Goal: Task Accomplishment & Management: Manage account settings

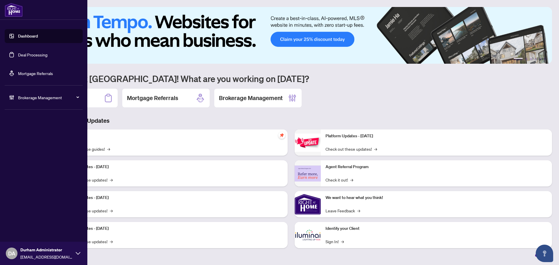
click at [29, 52] on link "Deal Processing" at bounding box center [32, 54] width 29 height 5
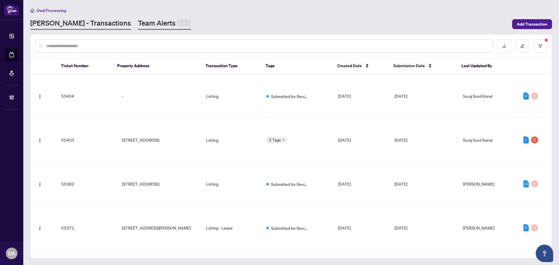
click at [138, 21] on link "Team Alerts" at bounding box center [164, 23] width 53 height 11
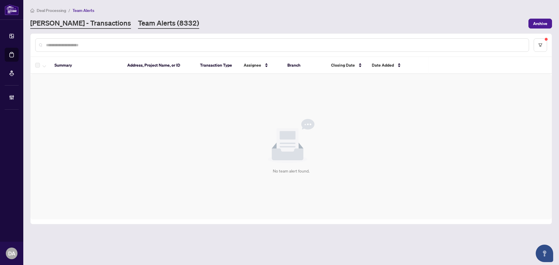
click at [82, 23] on link "[PERSON_NAME] - Transactions" at bounding box center [80, 23] width 101 height 10
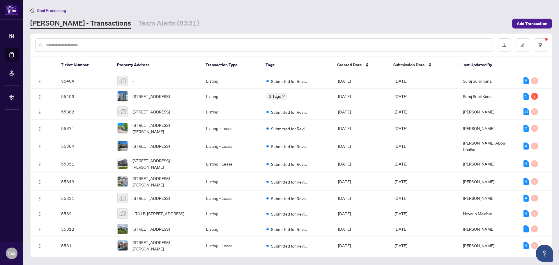
click at [161, 17] on div "Deal Processing RAHR - Transactions Team Alerts (8331) Add Transaction" at bounding box center [291, 18] width 522 height 22
click at [157, 22] on link "Team Alerts (8331)" at bounding box center [168, 23] width 61 height 10
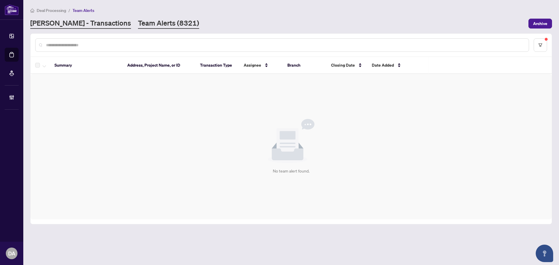
click at [67, 28] on link "RAHR - Transactions" at bounding box center [80, 23] width 101 height 10
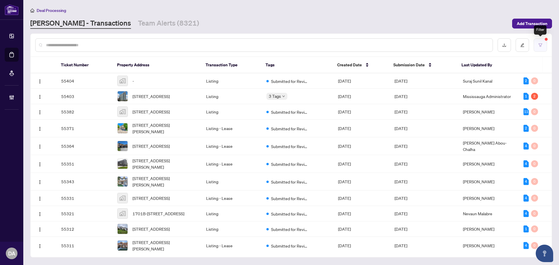
click at [545, 43] on button "button" at bounding box center [540, 44] width 13 height 13
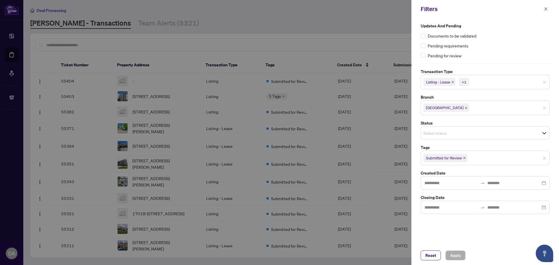
click at [282, 159] on div at bounding box center [279, 132] width 559 height 265
click at [545, 12] on span "button" at bounding box center [546, 8] width 4 height 9
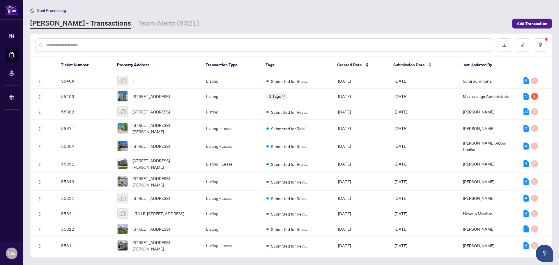
click at [421, 62] on div "Submission Date" at bounding box center [422, 65] width 59 height 6
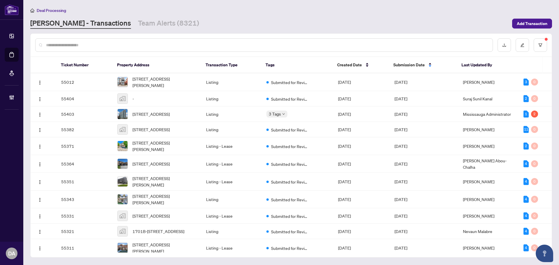
click at [422, 65] on span "Submission Date" at bounding box center [408, 65] width 31 height 6
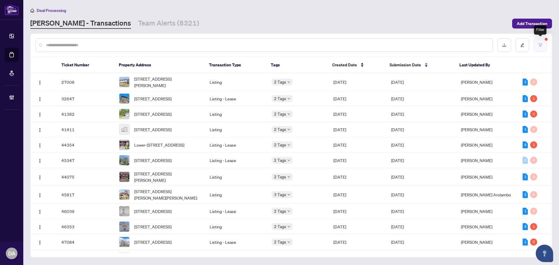
click at [538, 44] on button "button" at bounding box center [540, 44] width 13 height 13
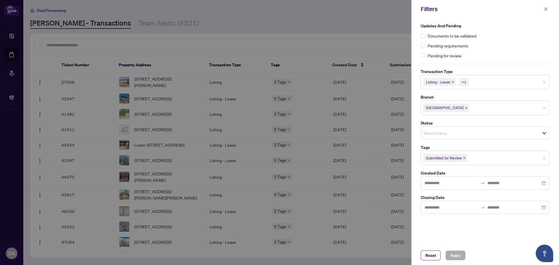
click at [332, 138] on div at bounding box center [279, 132] width 559 height 265
click at [550, 10] on div "Filters" at bounding box center [485, 9] width 148 height 18
click at [547, 9] on button "button" at bounding box center [546, 9] width 8 height 7
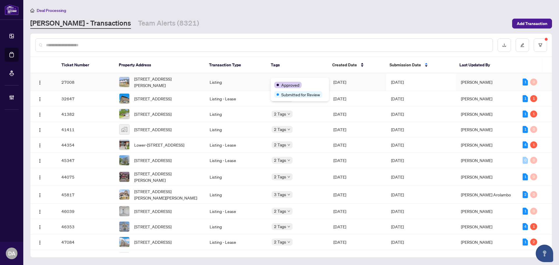
click at [288, 81] on body "Dashboard Deal Processing Mortgage Referrals Brokerage Management DA Durham Adm…" at bounding box center [279, 132] width 559 height 265
click at [346, 82] on span "Mar/19/2025" at bounding box center [339, 81] width 13 height 5
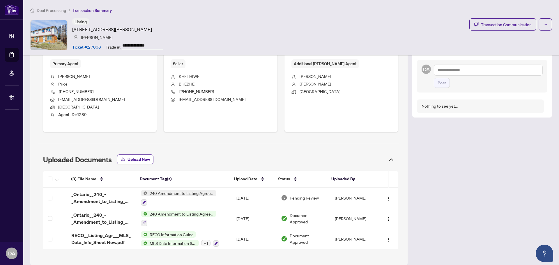
scroll to position [224, 0]
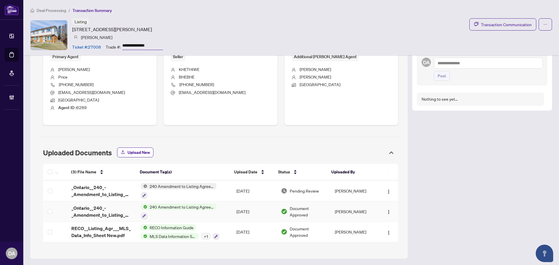
drag, startPoint x: 202, startPoint y: 190, endPoint x: 217, endPoint y: 212, distance: 26.7
click at [217, 212] on td "240 Amendment to Listing Agreement - Authority to Offer for Sale Price Change/E…" at bounding box center [184, 211] width 96 height 21
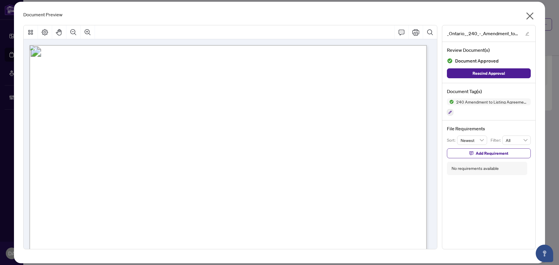
click at [534, 13] on icon "close" at bounding box center [529, 15] width 9 height 9
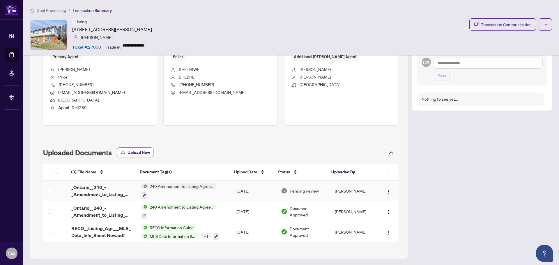
click at [214, 190] on div "240 Amendment to Listing Agreement - Authority to Offer for Sale Price Change/E…" at bounding box center [178, 191] width 75 height 16
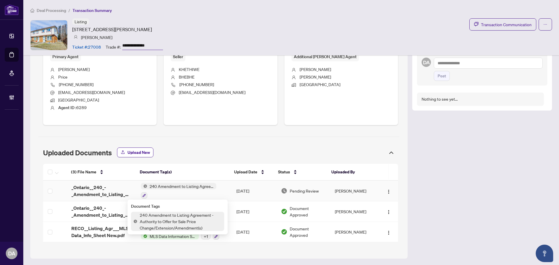
click at [227, 196] on td "240 Amendment to Listing Agreement - Authority to Offer for Sale Price Change/E…" at bounding box center [184, 191] width 96 height 21
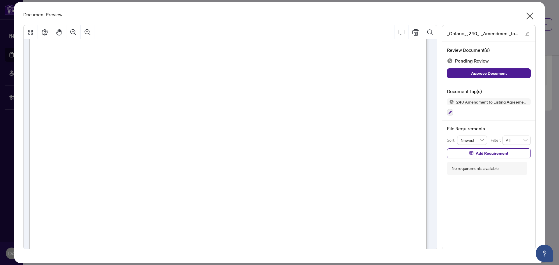
scroll to position [316, 0]
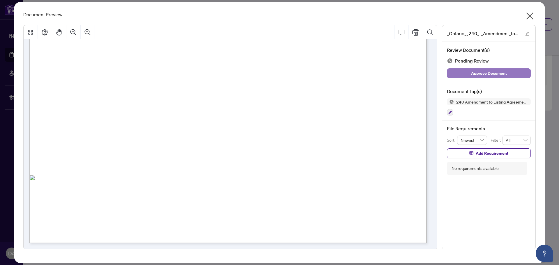
click at [468, 70] on button "Approve Document" at bounding box center [489, 73] width 84 height 10
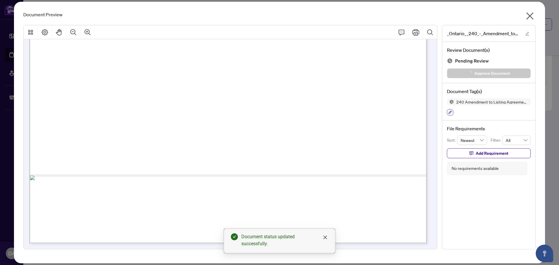
click at [448, 111] on button "button" at bounding box center [450, 112] width 6 height 6
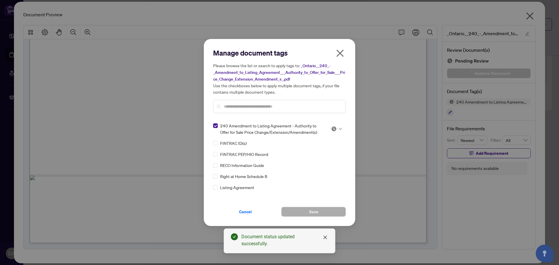
click at [339, 128] on icon at bounding box center [340, 129] width 3 height 2
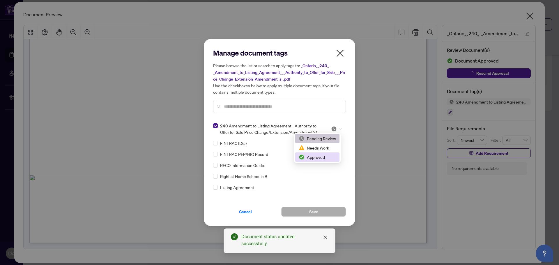
click at [319, 159] on div "Approved" at bounding box center [317, 157] width 37 height 6
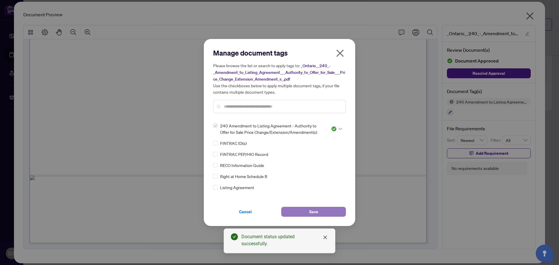
click at [321, 207] on button "Save" at bounding box center [313, 212] width 65 height 10
click at [531, 16] on div "Manage document tags Please browse the list or search to apply tags to: _Ontari…" at bounding box center [279, 132] width 559 height 265
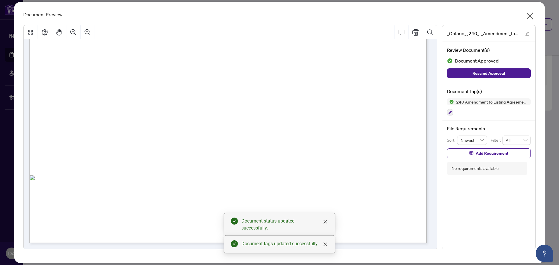
click at [531, 16] on icon "close" at bounding box center [529, 16] width 7 height 7
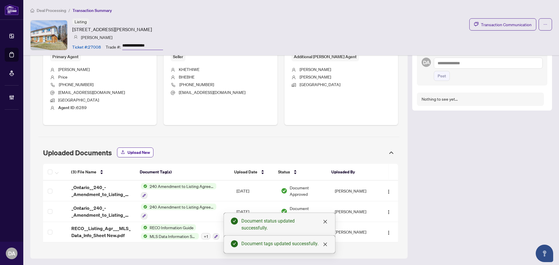
scroll to position [108, 0]
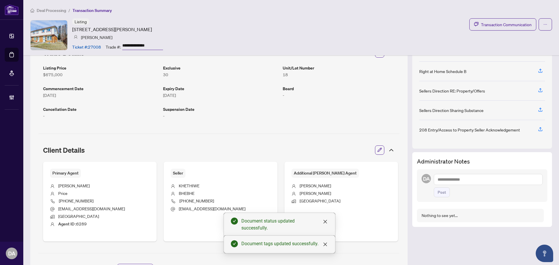
drag, startPoint x: 452, startPoint y: 98, endPoint x: 369, endPoint y: 83, distance: 85.0
click at [365, 83] on div "Listing Price $675,000 Exclusive 30 Unit/Lot Number 18 Commencement Date Mar/19…" at bounding box center [220, 93] width 355 height 57
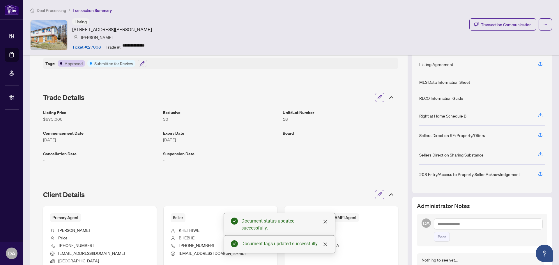
scroll to position [0, 0]
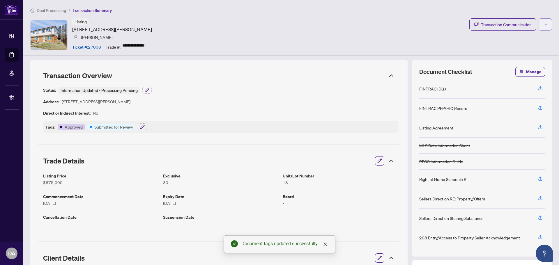
click at [541, 29] on button "button" at bounding box center [545, 24] width 13 height 12
click at [148, 128] on div "Tags: Approved Submitted for Review" at bounding box center [220, 127] width 355 height 12
click at [146, 126] on button "button" at bounding box center [142, 126] width 9 height 7
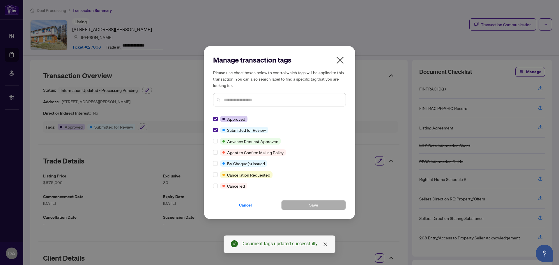
click at [210, 130] on div "Manage transaction tags Please use checkboxes below to control which tags will …" at bounding box center [279, 133] width 151 height 174
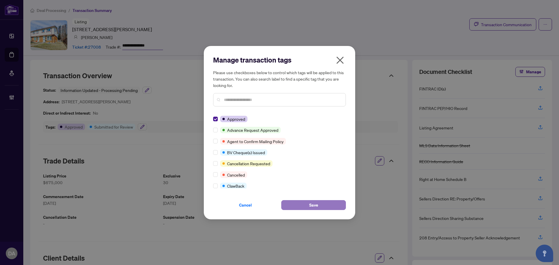
click at [316, 206] on span "Save" at bounding box center [313, 205] width 9 height 9
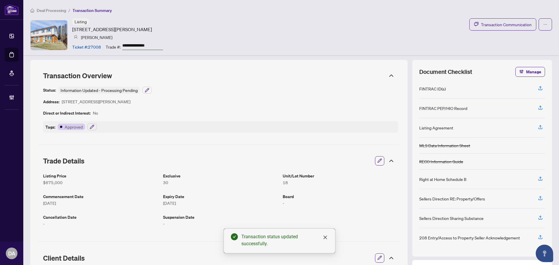
click at [57, 11] on span "Deal Processing" at bounding box center [51, 10] width 29 height 5
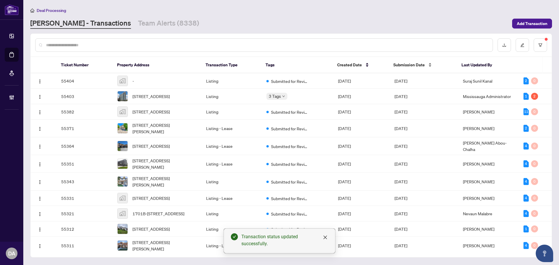
click at [429, 63] on div "Submission Date" at bounding box center [422, 65] width 59 height 6
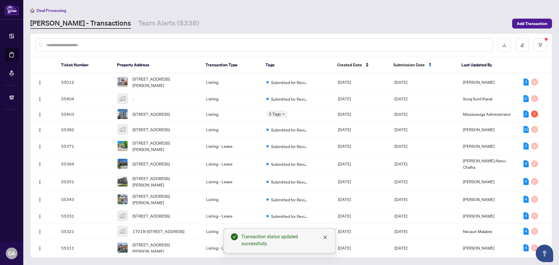
click at [430, 64] on div "Submission Date" at bounding box center [422, 65] width 59 height 6
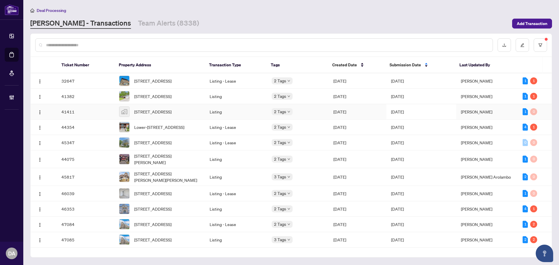
click at [253, 118] on td "Listing" at bounding box center [236, 111] width 62 height 15
drag, startPoint x: 256, startPoint y: 117, endPoint x: 228, endPoint y: 123, distance: 28.3
click at [228, 120] on td "Listing" at bounding box center [236, 111] width 62 height 15
click at [261, 151] on td "Listing - Lease" at bounding box center [236, 142] width 62 height 15
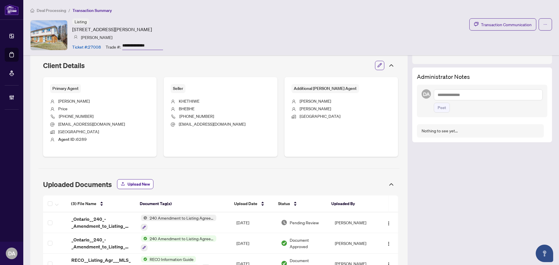
scroll to position [224, 0]
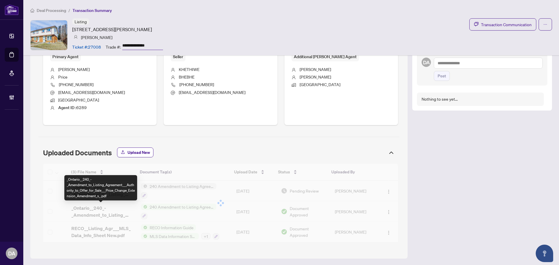
click at [114, 211] on div "(3) File Name Document Tag(s) Upload Date Status Uploaded By (3) File Name Docu…" at bounding box center [220, 203] width 355 height 79
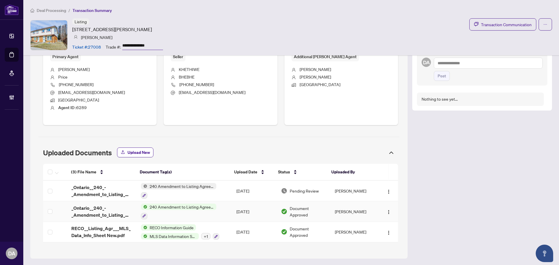
click at [169, 210] on div "240 Amendment to Listing Agreement - Authority to Offer for Sale Price Change/E…" at bounding box center [178, 212] width 75 height 16
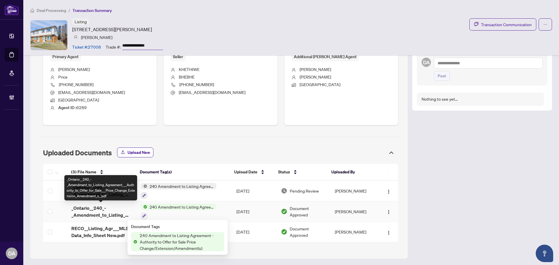
click at [102, 213] on span "_Ontario__240_-_Amendment_to_Listing_Agreement___Authority_to_Offer_for_Sale___…" at bounding box center [101, 212] width 61 height 14
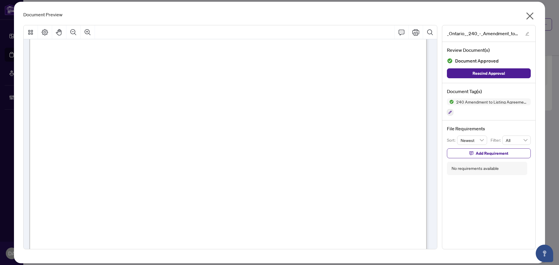
scroll to position [316, 0]
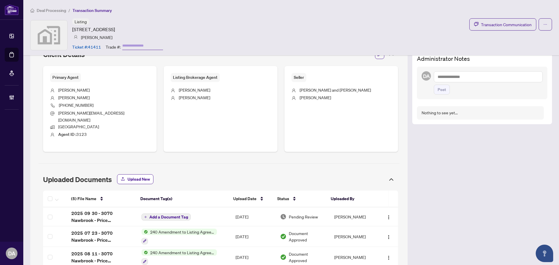
scroll to position [264, 0]
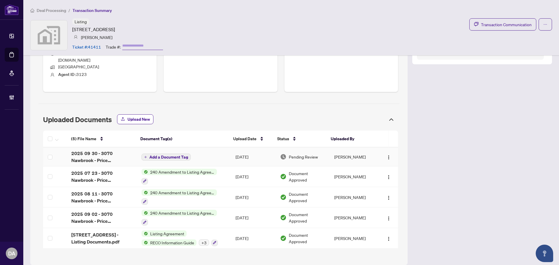
click at [215, 148] on td "Add a Document Tag" at bounding box center [184, 157] width 94 height 19
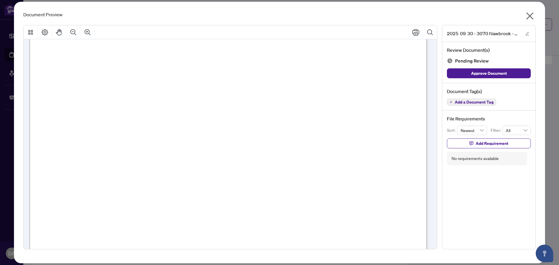
scroll to position [87, 0]
click at [529, 15] on icon "close" at bounding box center [529, 16] width 7 height 7
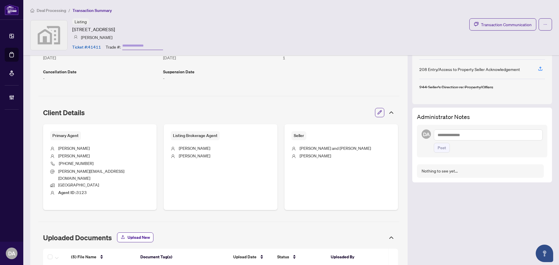
scroll to position [233, 0]
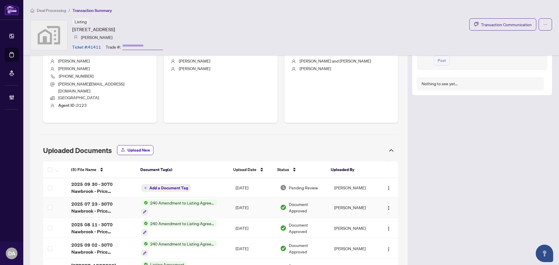
click at [216, 200] on span "240 Amendment to Listing Agreement - Authority to Offer for Sale Price Change/E…" at bounding box center [182, 203] width 69 height 6
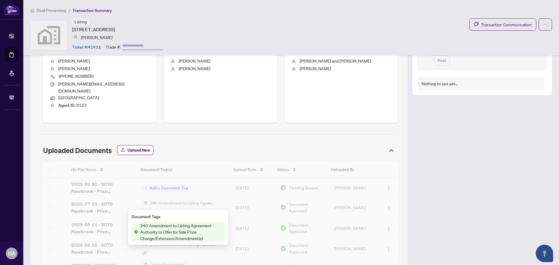
click at [96, 196] on div at bounding box center [220, 220] width 355 height 116
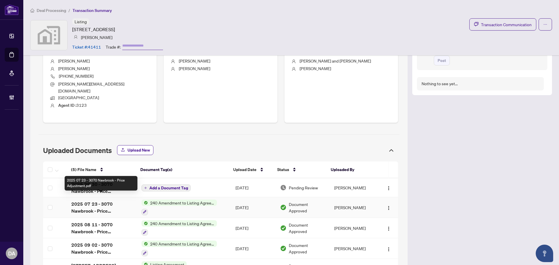
click at [112, 201] on span "2025 07 23 - 3070 Nawbrook - Price Adjustment.pdf" at bounding box center [101, 208] width 61 height 14
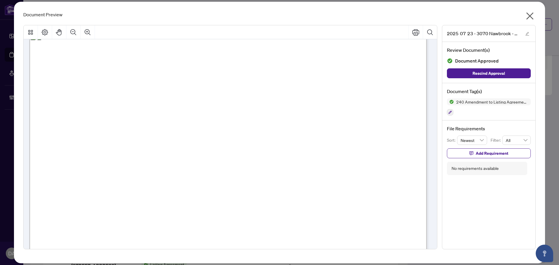
scroll to position [58, 0]
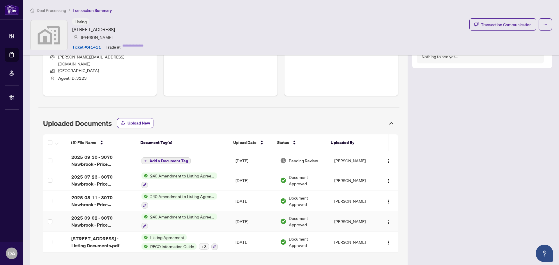
scroll to position [264, 0]
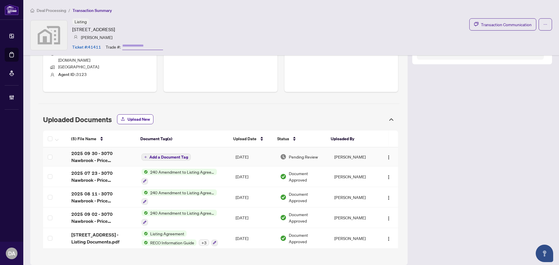
click at [209, 149] on td "Add a Document Tag" at bounding box center [184, 157] width 94 height 19
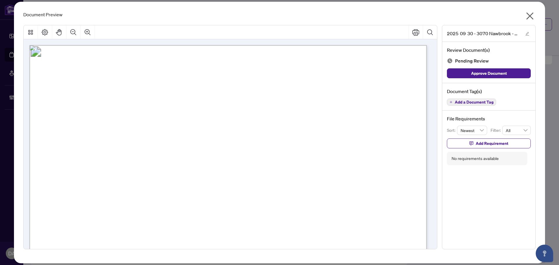
scroll to position [58, 0]
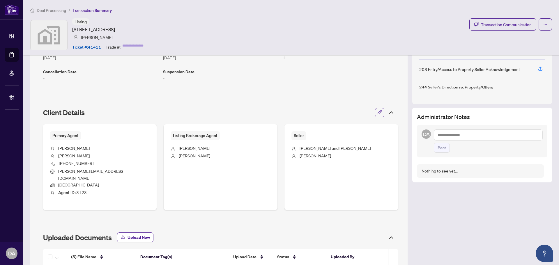
scroll to position [262, 0]
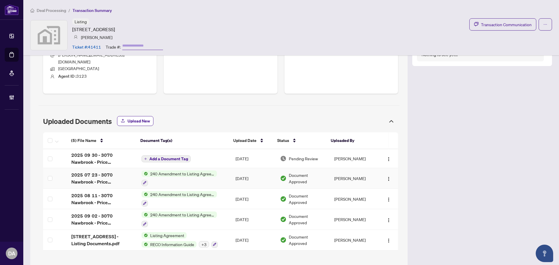
click at [161, 179] on div at bounding box center [179, 182] width 75 height 7
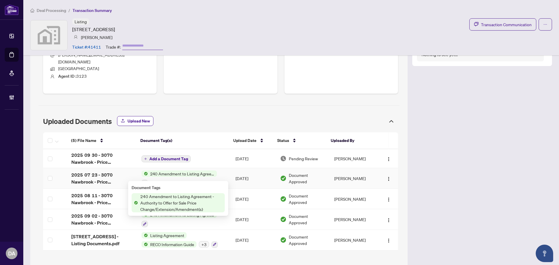
click at [200, 174] on div "(5) File Name Document Tag(s) Upload Date Status Uploaded By (5) File Name Docu…" at bounding box center [220, 191] width 355 height 118
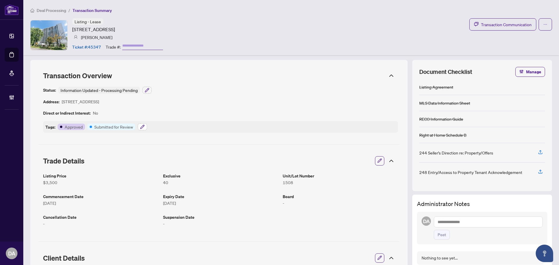
click at [144, 127] on icon "button" at bounding box center [142, 127] width 5 height 5
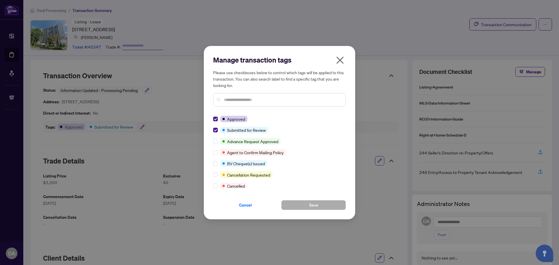
click at [345, 57] on button "button" at bounding box center [340, 61] width 12 height 13
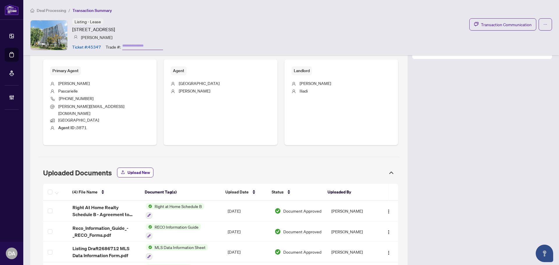
scroll to position [245, 0]
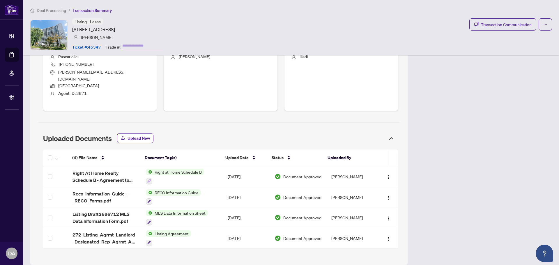
click at [61, 9] on span "Deal Processing" at bounding box center [51, 10] width 29 height 5
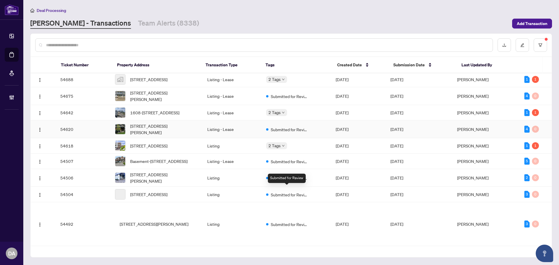
scroll to position [899, 0]
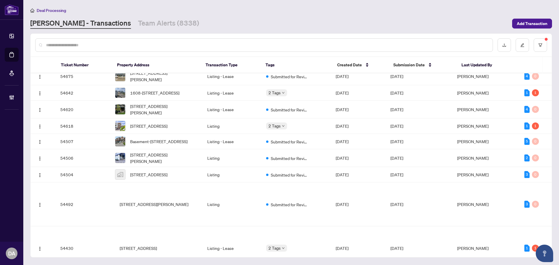
click at [376, 68] on td "[DATE]" at bounding box center [358, 59] width 55 height 15
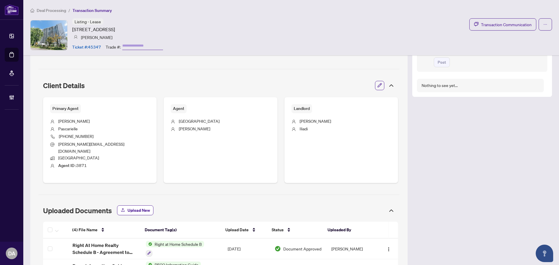
scroll to position [87, 0]
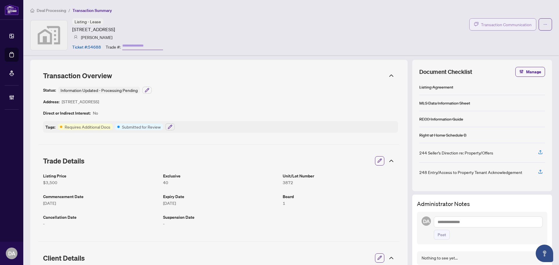
click at [481, 24] on span "Transaction Communication" at bounding box center [506, 24] width 51 height 7
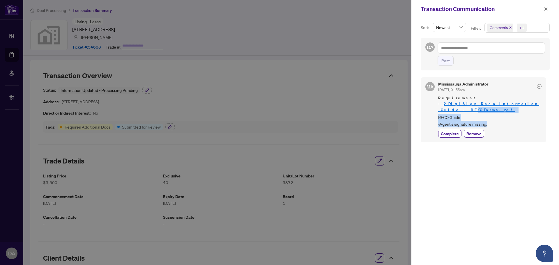
drag, startPoint x: 494, startPoint y: 117, endPoint x: 441, endPoint y: 106, distance: 53.9
click at [445, 104] on div "Requirement - 2_DigiSign_Reco_Information_Guide_-_RECO_Forms.pdf RECO Guide -Ag…" at bounding box center [489, 111] width 103 height 32
drag, startPoint x: 370, startPoint y: 85, endPoint x: 448, endPoint y: 70, distance: 79.3
click at [370, 85] on div at bounding box center [279, 132] width 559 height 265
click at [546, 11] on span "button" at bounding box center [546, 8] width 4 height 9
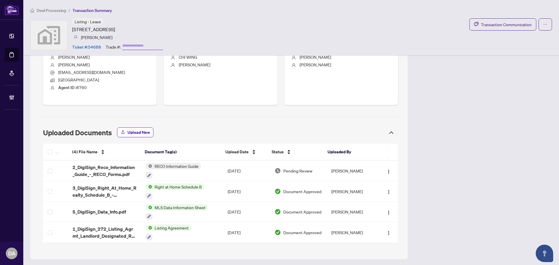
scroll to position [237, 0]
click at [213, 174] on td "RECO Information Guide" at bounding box center [182, 170] width 82 height 21
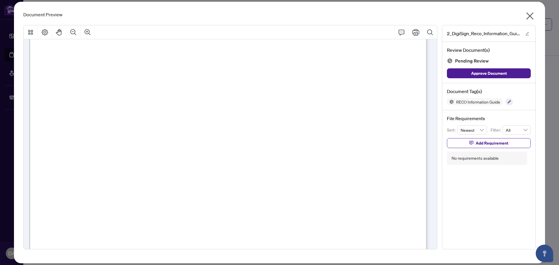
scroll to position [6308, 0]
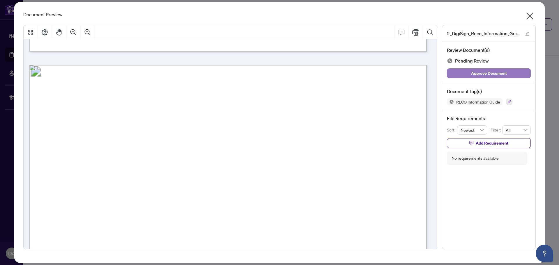
click at [478, 70] on span "Approve Document" at bounding box center [489, 73] width 36 height 9
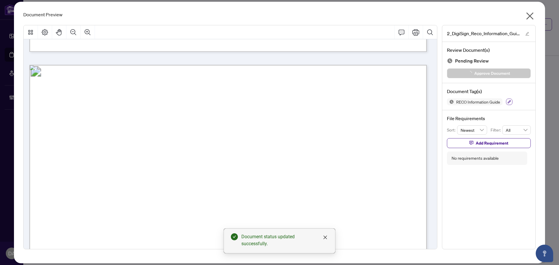
click at [507, 102] on button "button" at bounding box center [509, 102] width 6 height 6
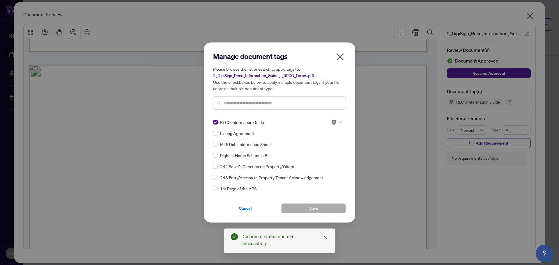
click at [331, 123] on img at bounding box center [334, 122] width 6 height 6
click at [320, 151] on div "Approved" at bounding box center [317, 151] width 37 height 6
click at [294, 209] on button "Save" at bounding box center [313, 209] width 65 height 10
click at [528, 17] on div "Manage document tags Please browse the list or search to apply tags to: 2_DigiS…" at bounding box center [279, 132] width 559 height 265
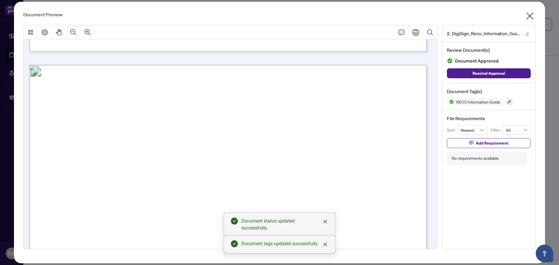
click at [529, 17] on icon "close" at bounding box center [529, 16] width 7 height 7
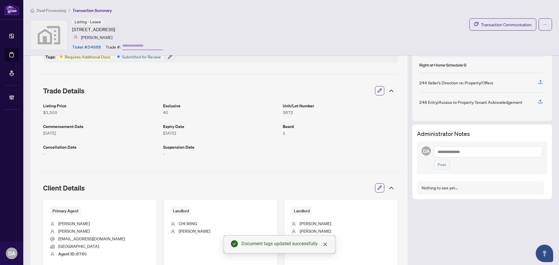
scroll to position [4, 0]
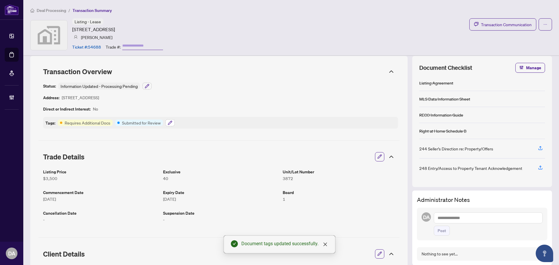
click at [166, 123] on button "button" at bounding box center [169, 122] width 9 height 7
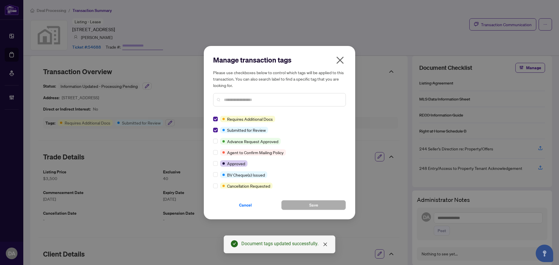
scroll to position [0, 0]
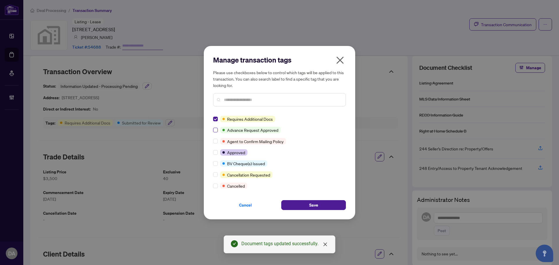
click at [215, 127] on label at bounding box center [215, 130] width 5 height 6
drag, startPoint x: 214, startPoint y: 122, endPoint x: 215, endPoint y: 126, distance: 4.0
click at [214, 122] on label at bounding box center [215, 119] width 5 height 6
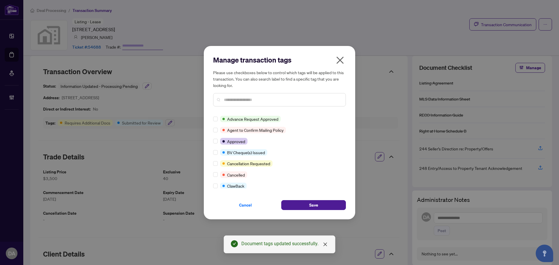
click at [213, 142] on div "Manage transaction tags Please use checkboxes below to control which tags will …" at bounding box center [279, 133] width 151 height 174
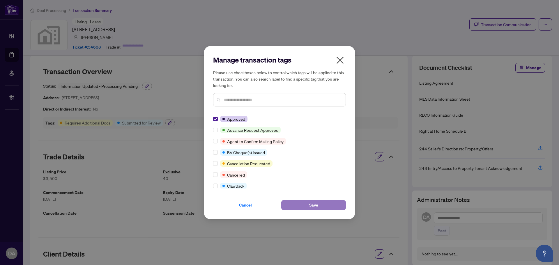
click at [307, 201] on button "Save" at bounding box center [313, 205] width 65 height 10
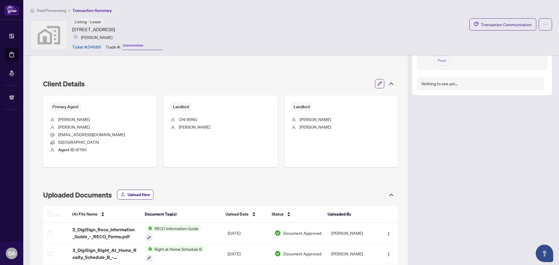
scroll to position [150, 0]
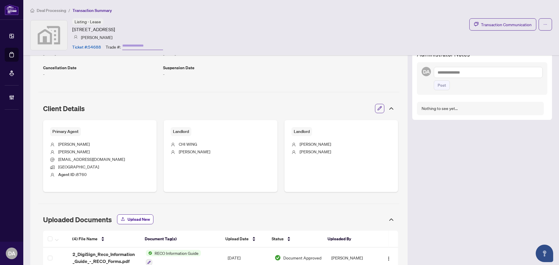
click at [49, 10] on span "Deal Processing" at bounding box center [51, 10] width 29 height 5
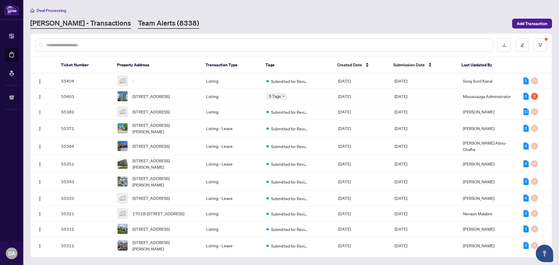
click at [138, 20] on link "Team Alerts (8338)" at bounding box center [168, 23] width 61 height 10
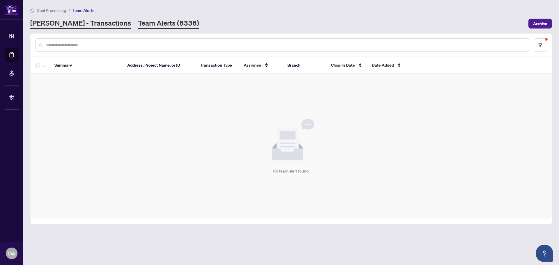
click at [69, 26] on link "RAHR - Transactions" at bounding box center [80, 23] width 101 height 10
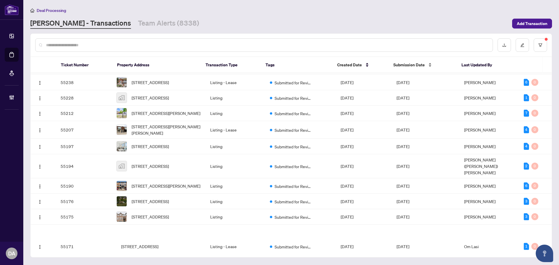
click at [430, 63] on div "Submission Date" at bounding box center [422, 65] width 59 height 6
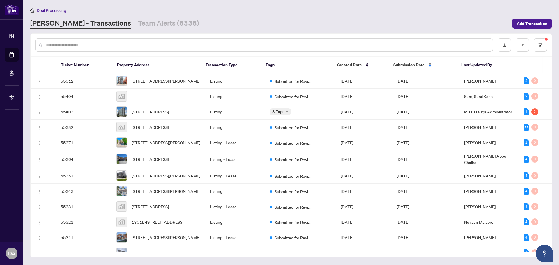
click at [429, 63] on div "Submission Date" at bounding box center [422, 65] width 59 height 6
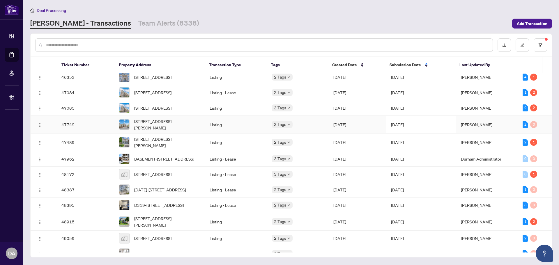
scroll to position [176, 0]
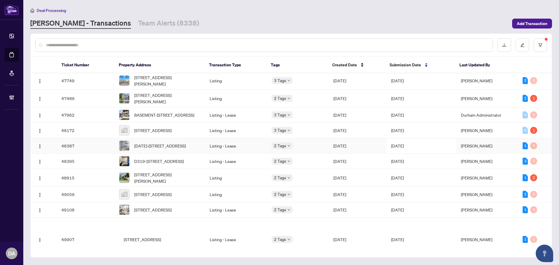
click at [249, 154] on td "Listing - Lease" at bounding box center [236, 145] width 62 height 15
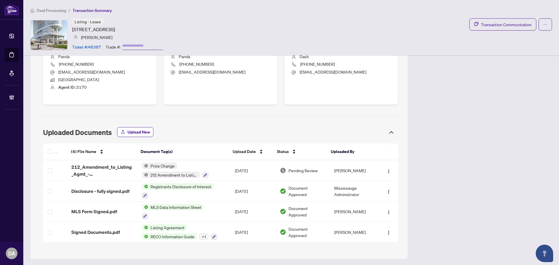
scroll to position [245, 0]
click at [218, 224] on div "(4) File Name Document Tag(s) Upload Date Status Uploaded By (4) File Name Docu…" at bounding box center [220, 193] width 355 height 99
click at [175, 233] on div "(4) File Name Document Tag(s) Upload Date Status Uploaded By (4) File Name Docu…" at bounding box center [220, 193] width 355 height 99
click at [104, 226] on td "Signed Documents.pdf" at bounding box center [102, 232] width 70 height 21
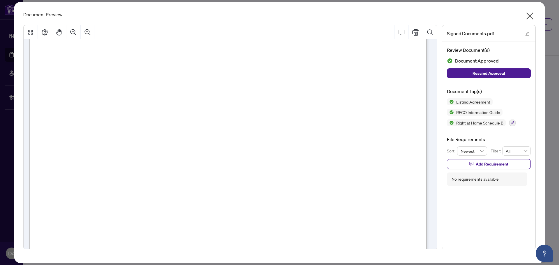
scroll to position [175, 0]
click at [531, 14] on icon "close" at bounding box center [529, 16] width 7 height 7
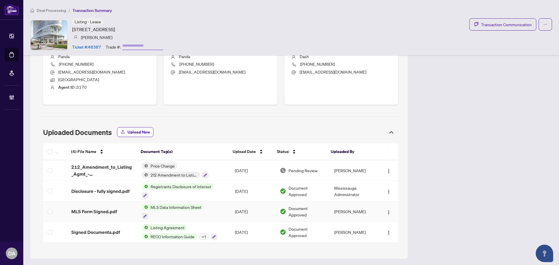
click at [186, 215] on div at bounding box center [173, 216] width 62 height 7
click at [85, 208] on span "MLS Form Signed.pdf" at bounding box center [94, 211] width 46 height 7
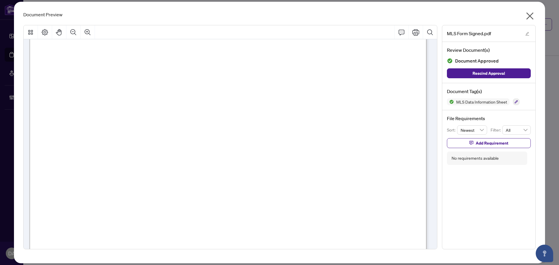
scroll to position [189, 0]
click at [528, 11] on icon "close" at bounding box center [529, 15] width 9 height 9
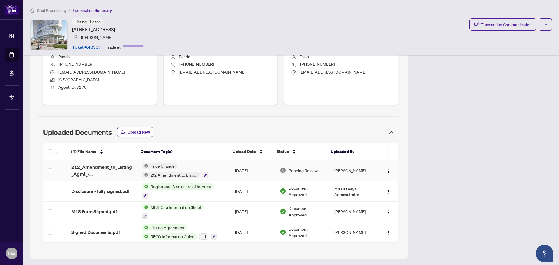
click at [112, 174] on span "212_Amendment_to_Listing_Agmt_-_Authority_to_Offer_for_Lease_-_Price_-_PropTx-[…" at bounding box center [101, 171] width 61 height 14
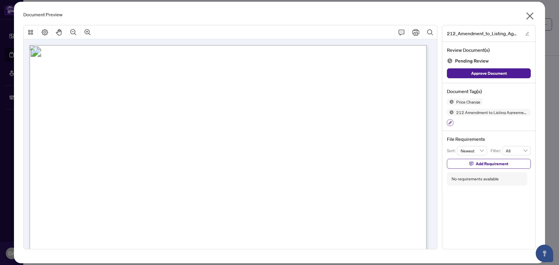
click at [450, 121] on icon "button" at bounding box center [449, 122] width 3 height 3
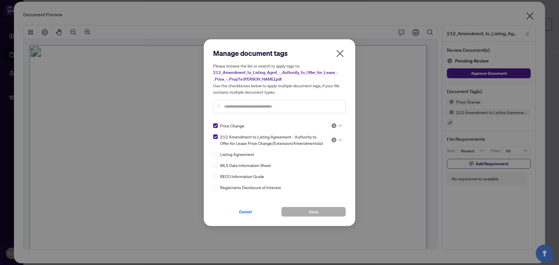
click at [335, 125] on img at bounding box center [334, 126] width 6 height 6
click at [311, 108] on input "text" at bounding box center [282, 106] width 117 height 6
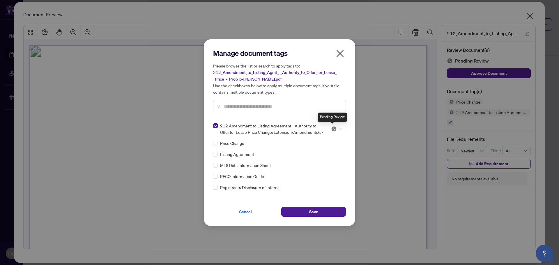
click at [331, 128] on img at bounding box center [334, 129] width 6 height 6
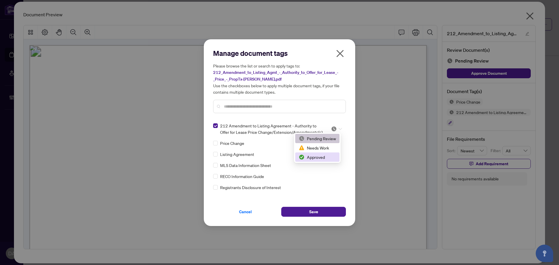
click at [311, 157] on div "Approved" at bounding box center [317, 157] width 37 height 6
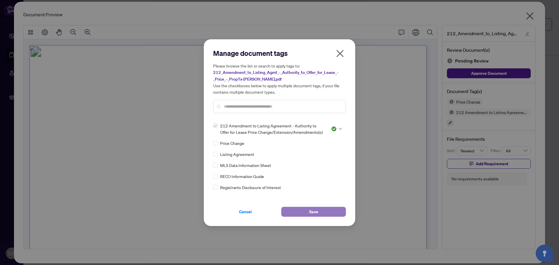
click at [312, 212] on span "Save" at bounding box center [313, 211] width 9 height 9
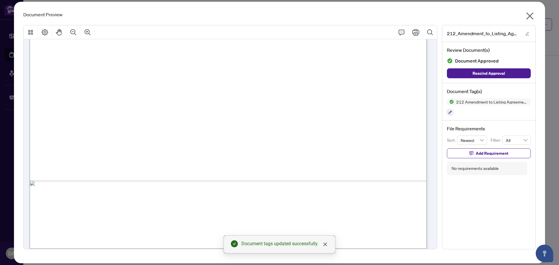
scroll to position [316, 0]
click at [522, 18] on div "Document Preview" at bounding box center [279, 14] width 512 height 7
click at [540, 12] on div "Document Preview 212_Amendment_to_Listing_Agmt_-_Authority_to_Offer_for_Lease_-…" at bounding box center [279, 133] width 531 height 262
click at [532, 12] on icon "close" at bounding box center [529, 15] width 9 height 9
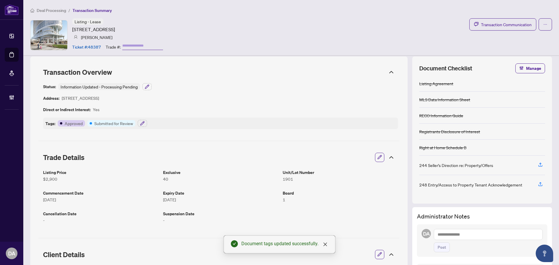
scroll to position [0, 0]
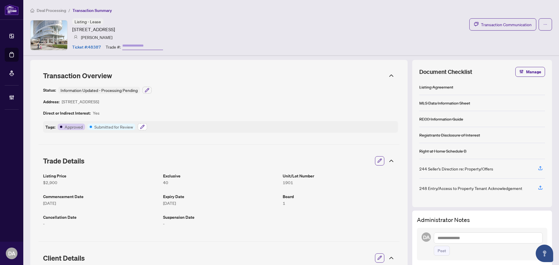
click at [140, 125] on icon "button" at bounding box center [142, 127] width 5 height 5
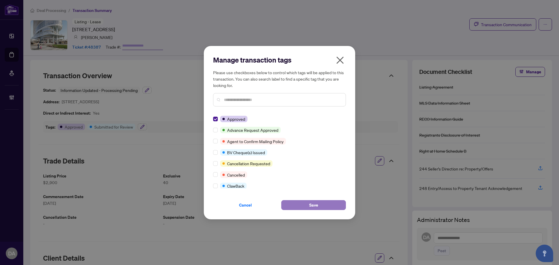
click at [320, 206] on button "Save" at bounding box center [313, 205] width 65 height 10
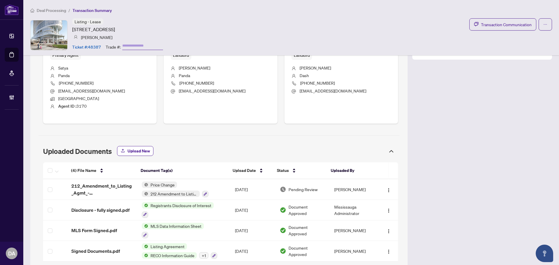
scroll to position [245, 0]
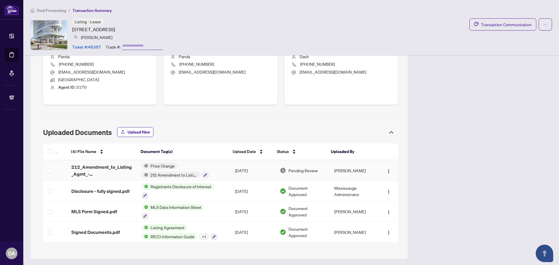
click at [227, 170] on div "(4) File Name Document Tag(s) Upload Date Status Uploaded By (4) File Name Docu…" at bounding box center [220, 193] width 355 height 99
click at [179, 168] on div "Price Change 212 Amendment to Listing Agreement - Authority to Offer for Lease …" at bounding box center [175, 171] width 67 height 16
click at [99, 162] on td "212_Amendment_to_Listing_Agmt_-_Authority_to_Offer_for_Lease_-_Price_-_PropTx-[…" at bounding box center [102, 170] width 70 height 21
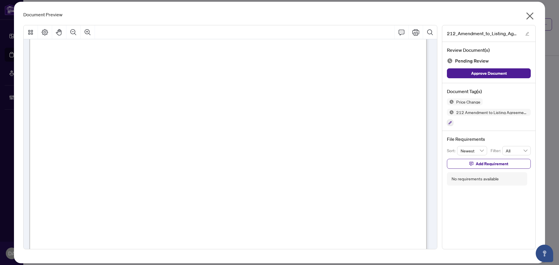
scroll to position [58, 0]
drag, startPoint x: 137, startPoint y: 110, endPoint x: 107, endPoint y: 108, distance: 30.1
click at [116, 113] on span "W12338334" at bounding box center [123, 112] width 31 height 6
drag, startPoint x: 109, startPoint y: 112, endPoint x: 139, endPoint y: 110, distance: 29.7
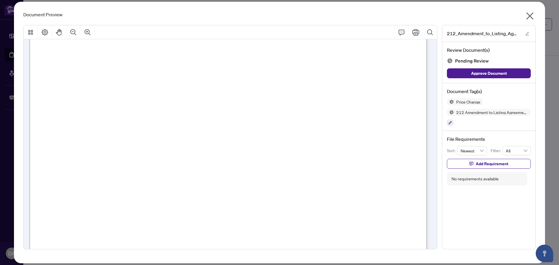
click at [139, 110] on span "W12338334" at bounding box center [123, 112] width 31 height 6
click at [527, 15] on icon "close" at bounding box center [529, 15] width 9 height 9
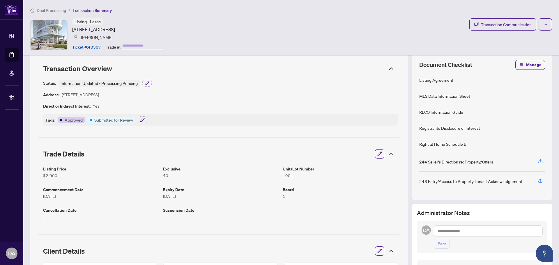
scroll to position [0, 0]
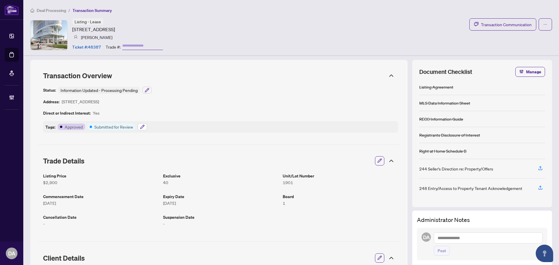
click at [143, 128] on icon "button" at bounding box center [142, 127] width 5 height 5
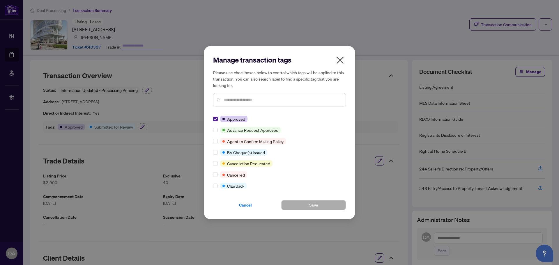
drag, startPoint x: 292, startPoint y: 155, endPoint x: 291, endPoint y: 151, distance: 4.2
click at [293, 154] on div "BV Cheque(s) Issued" at bounding box center [277, 152] width 129 height 6
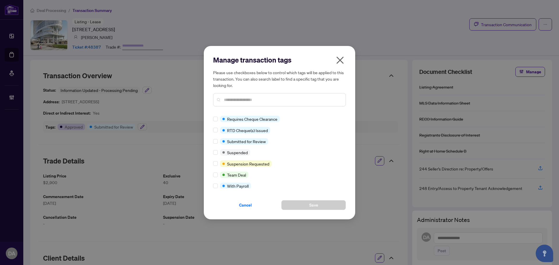
scroll to position [402, 0]
drag, startPoint x: 340, startPoint y: 54, endPoint x: 338, endPoint y: 59, distance: 4.9
click at [339, 56] on div "Manage transaction tags Please use checkboxes below to control which tags will …" at bounding box center [279, 133] width 151 height 174
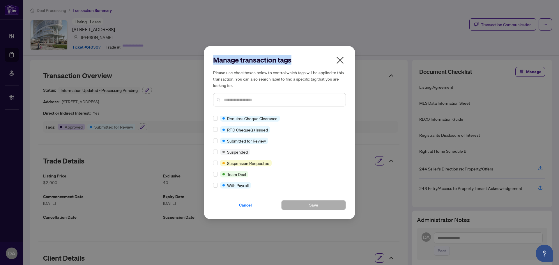
click at [338, 59] on icon "close" at bounding box center [339, 60] width 9 height 9
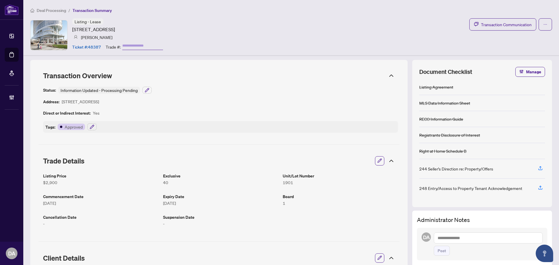
click at [45, 9] on span "Deal Processing" at bounding box center [51, 10] width 29 height 5
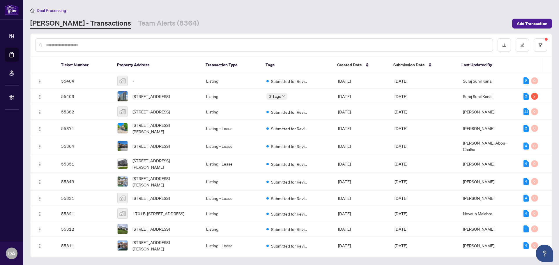
click at [112, 40] on div at bounding box center [264, 44] width 458 height 13
click at [113, 45] on input "text" at bounding box center [267, 45] width 442 height 6
click at [546, 43] on button "button" at bounding box center [540, 44] width 13 height 13
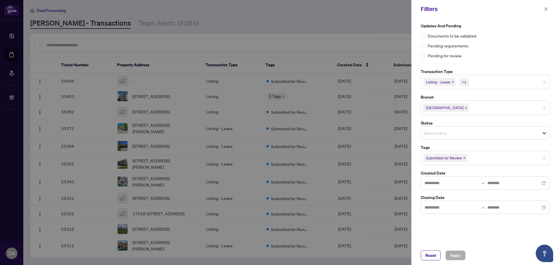
click at [454, 82] on icon "close" at bounding box center [452, 82] width 3 height 3
click at [442, 83] on span "Listing" at bounding box center [432, 82] width 19 height 8
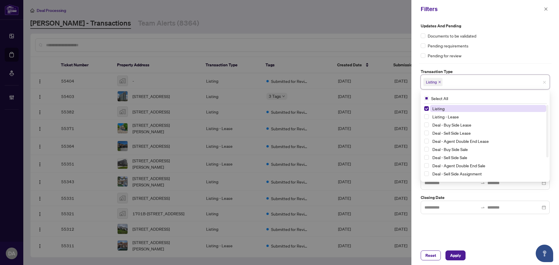
click at [440, 83] on icon "close" at bounding box center [439, 82] width 3 height 3
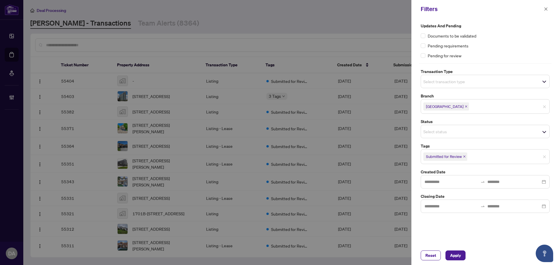
click at [488, 56] on div "Pending for review" at bounding box center [485, 55] width 129 height 6
click at [465, 106] on icon "close" at bounding box center [466, 106] width 3 height 3
click at [462, 154] on span "Submitted for Review" at bounding box center [444, 156] width 36 height 6
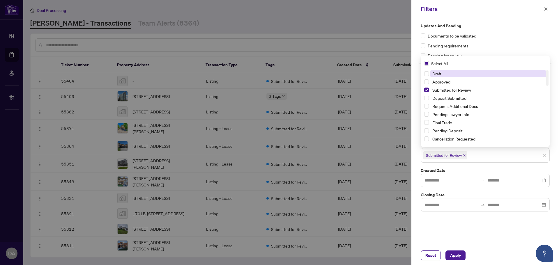
click at [464, 155] on icon "close" at bounding box center [464, 155] width 3 height 3
click at [451, 256] on span "Apply" at bounding box center [455, 255] width 11 height 9
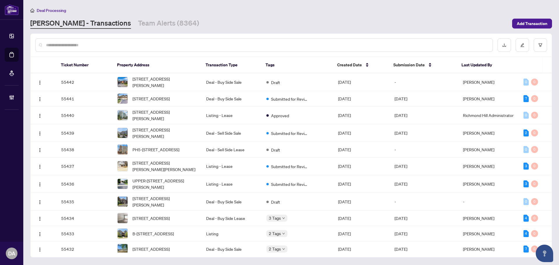
click at [147, 40] on div at bounding box center [264, 44] width 458 height 13
click at [157, 46] on input "text" at bounding box center [267, 45] width 442 height 6
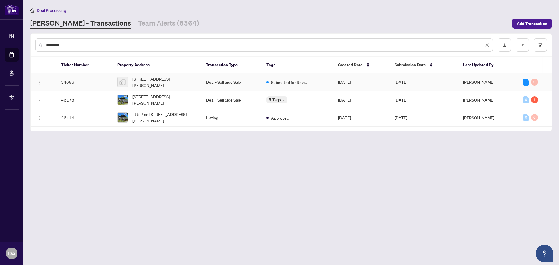
type input "*********"
click at [187, 81] on span "179 Aldred Drive, Port Perry, ON, Canada" at bounding box center [164, 82] width 64 height 13
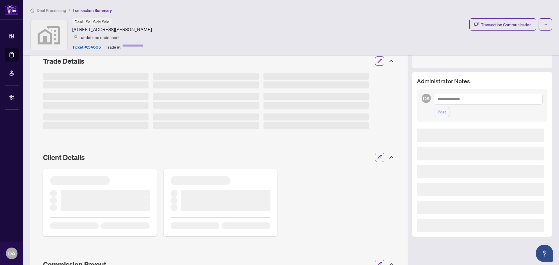
scroll to position [125, 0]
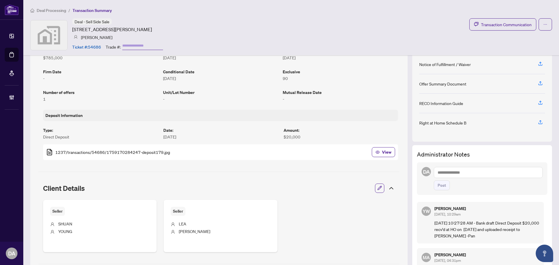
click at [58, 13] on span "Deal Processing" at bounding box center [51, 10] width 29 height 5
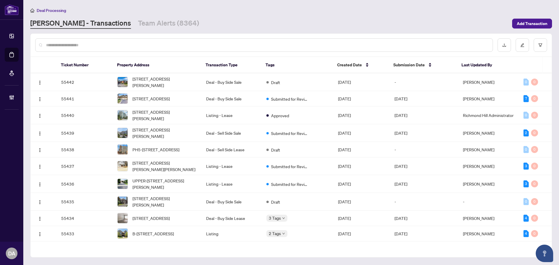
click at [105, 48] on div at bounding box center [264, 44] width 458 height 13
click at [105, 40] on div at bounding box center [264, 44] width 458 height 13
click at [104, 45] on input "text" at bounding box center [267, 45] width 442 height 6
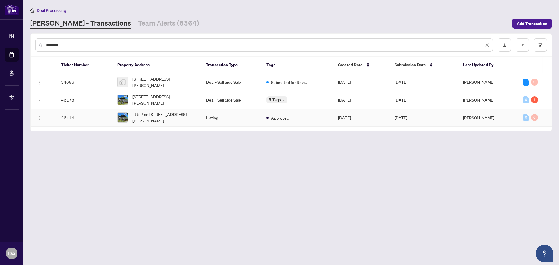
type input "********"
click at [242, 119] on td "Listing" at bounding box center [231, 118] width 60 height 18
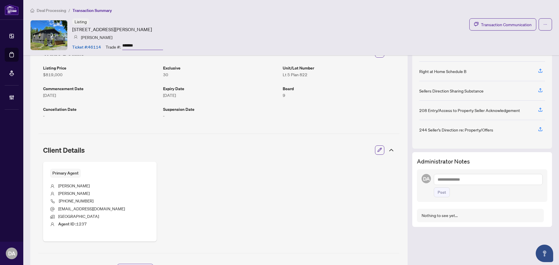
scroll to position [184, 0]
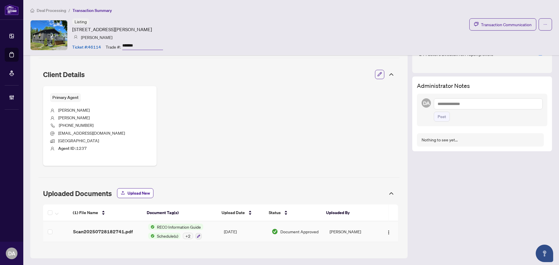
click at [153, 230] on div "RECO Information Guide Schedule(s) + 2" at bounding box center [175, 232] width 55 height 16
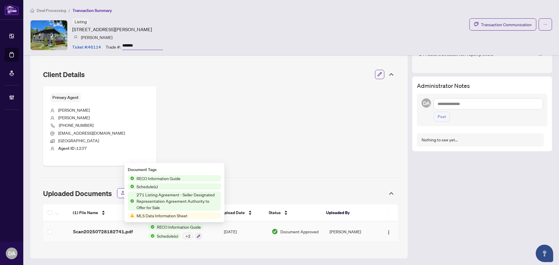
click at [158, 201] on span "271 Listing Agreement - Seller Designated Representation Agreement Authority to…" at bounding box center [177, 201] width 87 height 19
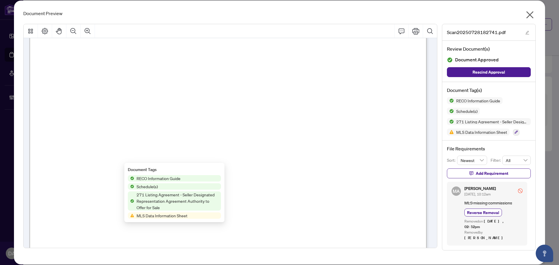
scroll to position [58, 0]
click at [538, 13] on div "Document Preview Scan20250728182741.pdf Review Document(s) Document Approved Re…" at bounding box center [279, 133] width 531 height 264
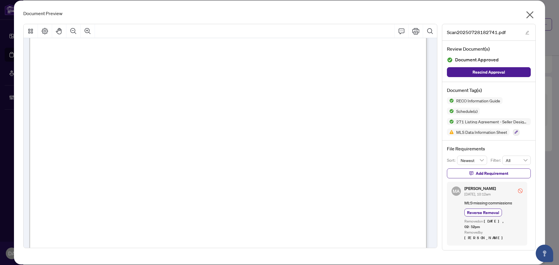
click at [531, 14] on icon "close" at bounding box center [529, 14] width 9 height 9
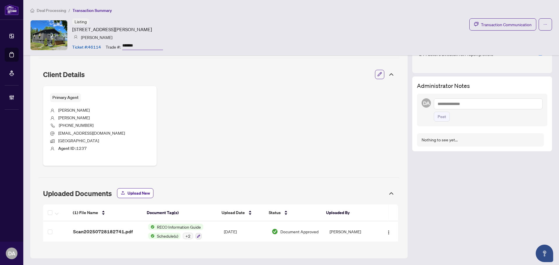
click at [47, 8] on span "Deal Processing" at bounding box center [51, 10] width 29 height 5
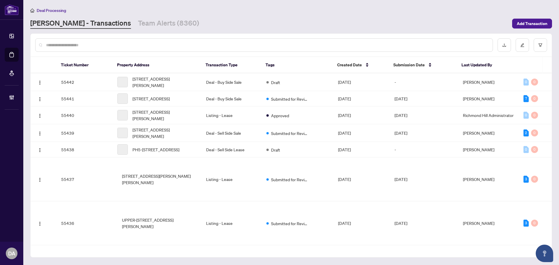
click at [137, 47] on input "text" at bounding box center [267, 45] width 442 height 6
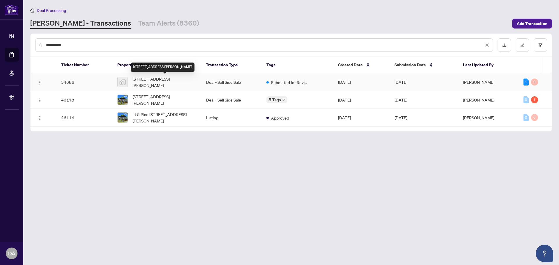
type input "**********"
click at [182, 86] on span "[STREET_ADDRESS][PERSON_NAME]" at bounding box center [164, 82] width 64 height 13
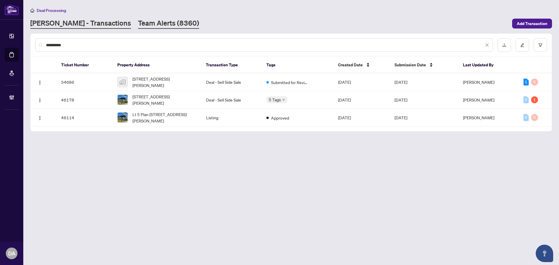
click at [138, 24] on link "Team Alerts (8360)" at bounding box center [168, 23] width 61 height 10
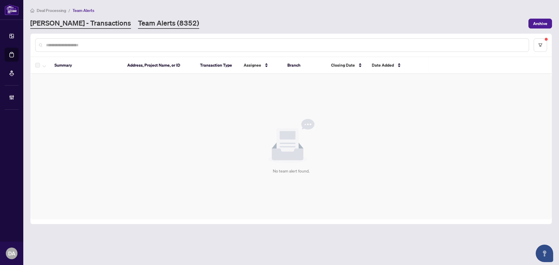
click at [71, 27] on link "RAHR - Transactions" at bounding box center [80, 23] width 101 height 10
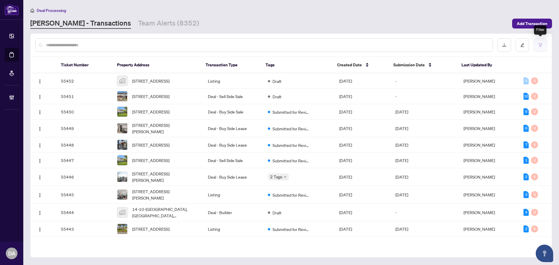
click at [540, 45] on icon "filter" at bounding box center [540, 44] width 3 height 3
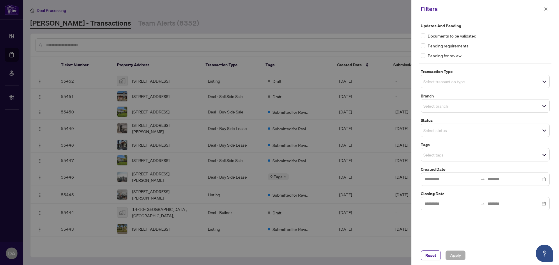
click at [453, 78] on input "search" at bounding box center [443, 81] width 41 height 7
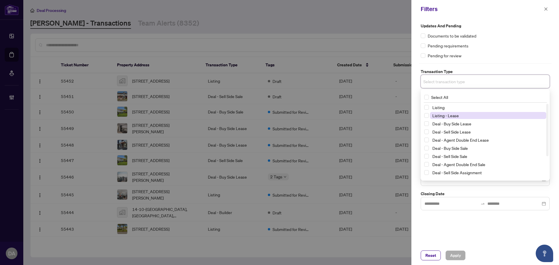
click at [436, 117] on span "Listing - Lease" at bounding box center [445, 115] width 26 height 5
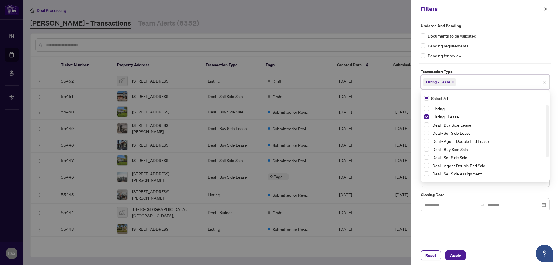
drag, startPoint x: 436, startPoint y: 108, endPoint x: 440, endPoint y: 103, distance: 6.5
click at [435, 108] on span "Listing" at bounding box center [438, 108] width 12 height 5
click at [466, 61] on div "Updates and Pending Documents to be validated Pending requirements Pending for …" at bounding box center [485, 117] width 132 height 189
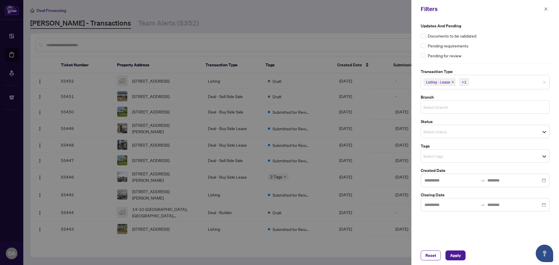
click at [464, 105] on input "search" at bounding box center [443, 107] width 41 height 7
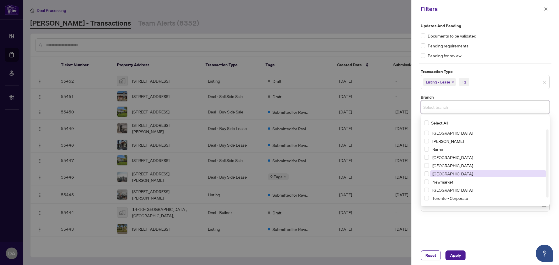
click at [443, 172] on span "[GEOGRAPHIC_DATA]" at bounding box center [452, 173] width 41 height 5
click at [482, 65] on div "Updates and Pending Documents to be validated Pending requirements Pending for …" at bounding box center [485, 118] width 132 height 190
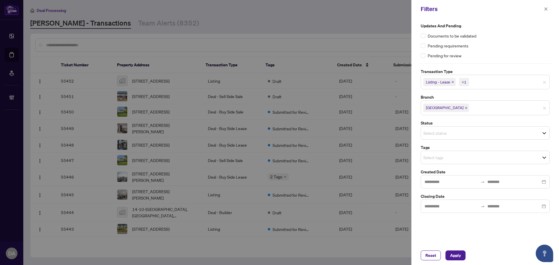
click at [447, 133] on input "search" at bounding box center [443, 133] width 41 height 7
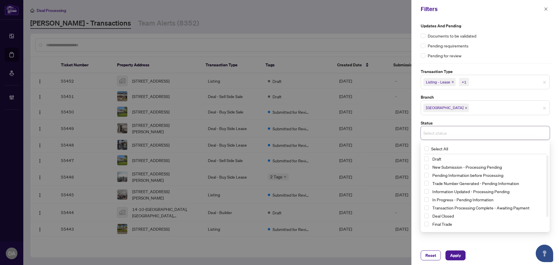
click at [470, 110] on input "search" at bounding box center [490, 108] width 41 height 7
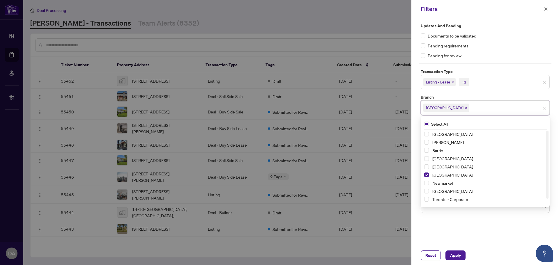
click at [437, 227] on div "Updates and Pending Documents to be validated Pending requirements Pending for …" at bounding box center [485, 132] width 148 height 228
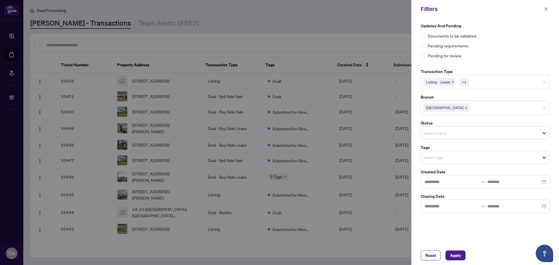
click at [459, 155] on input "search" at bounding box center [443, 157] width 41 height 7
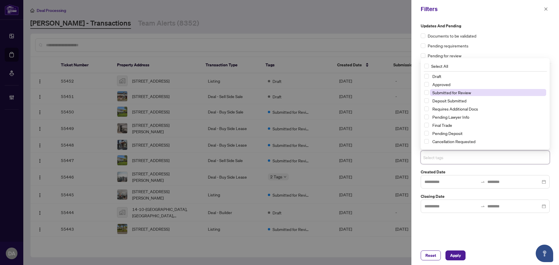
click at [444, 92] on span "Submitted for Review" at bounding box center [451, 92] width 39 height 5
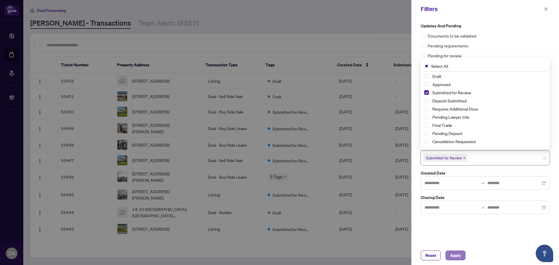
click at [459, 255] on span "Apply" at bounding box center [455, 255] width 11 height 9
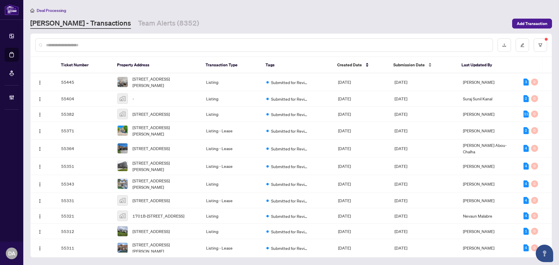
click at [417, 68] on div "Submission Date" at bounding box center [422, 65] width 59 height 6
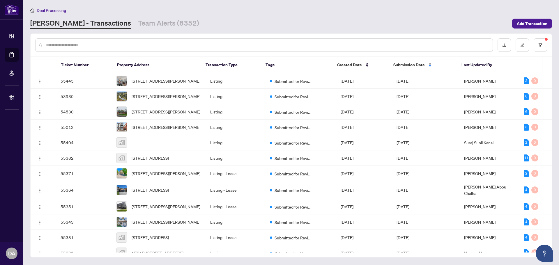
click at [409, 63] on span "Submission Date" at bounding box center [408, 65] width 31 height 6
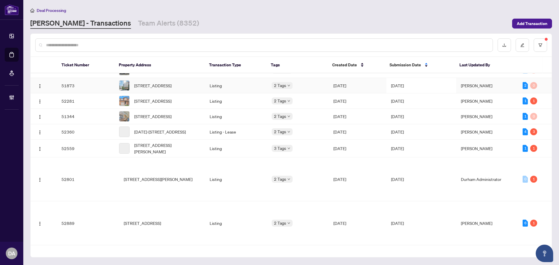
scroll to position [495, 0]
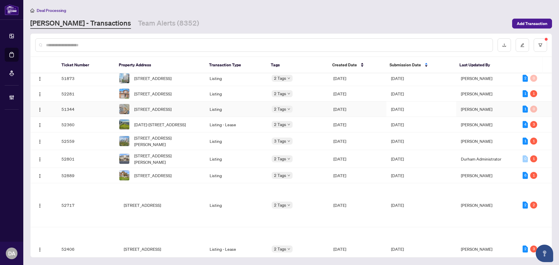
click at [286, 172] on div "Requires Additional Docs Submitted for Review" at bounding box center [300, 181] width 58 height 24
click at [285, 152] on body "Dashboard Deal Processing Mortgage Referrals Brokerage Management DA Durham Adm…" at bounding box center [279, 132] width 559 height 265
click at [346, 96] on span "Sep/09/2025" at bounding box center [339, 93] width 13 height 5
click at [411, 66] on span "Submission Date" at bounding box center [405, 65] width 31 height 6
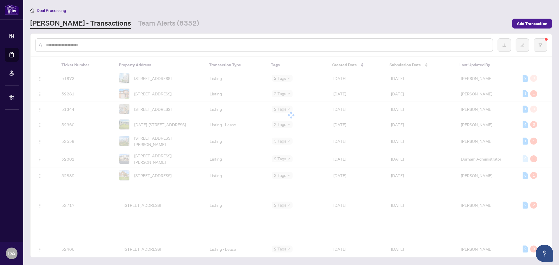
scroll to position [0, 0]
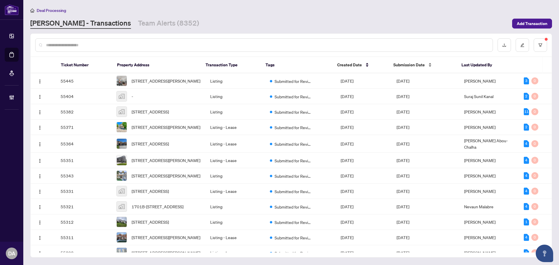
click at [412, 66] on span "Submission Date" at bounding box center [408, 65] width 31 height 6
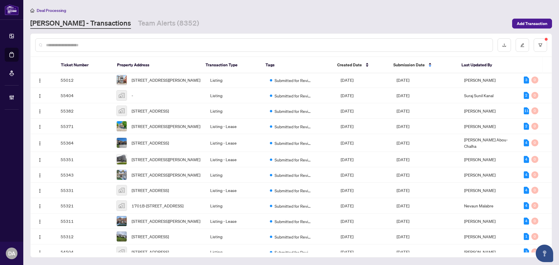
scroll to position [174, 0]
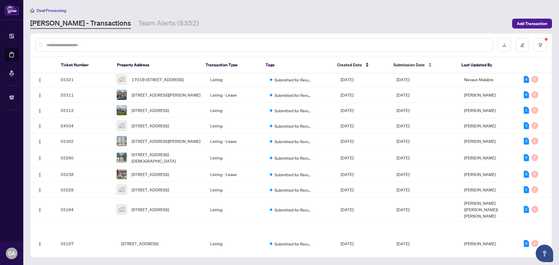
click at [416, 65] on span "Submission Date" at bounding box center [408, 65] width 31 height 6
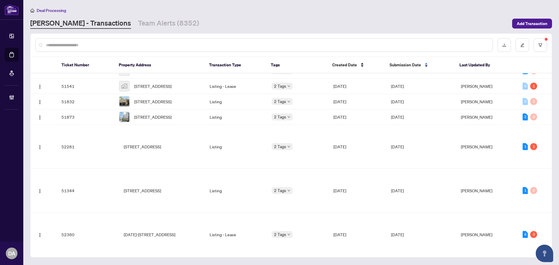
scroll to position [495, 0]
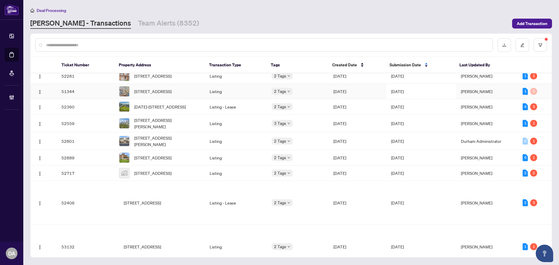
click at [284, 155] on body "Dashboard Deal Processing Mortgage Referrals Brokerage Management DA Durham Adm…" at bounding box center [279, 132] width 559 height 265
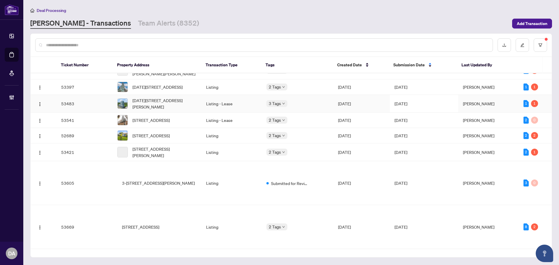
scroll to position [677, 0]
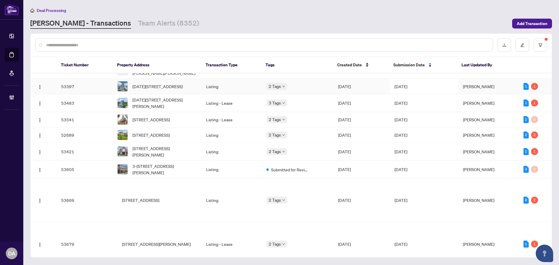
click at [384, 94] on td "Sep/16/2025" at bounding box center [361, 86] width 56 height 15
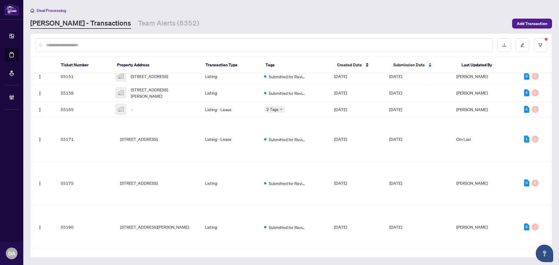
scroll to position [1958, 0]
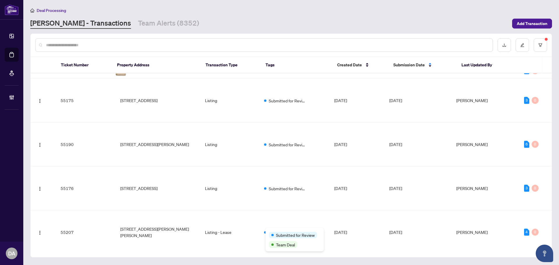
click at [276, 229] on div "Submitted for Review Team Deal" at bounding box center [295, 240] width 58 height 24
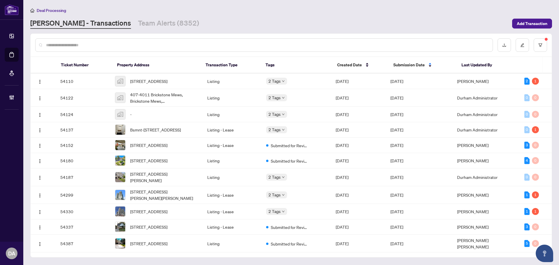
scroll to position [961, 0]
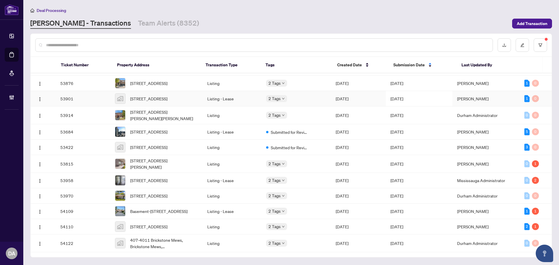
click at [249, 107] on td "Listing - Lease" at bounding box center [232, 98] width 59 height 15
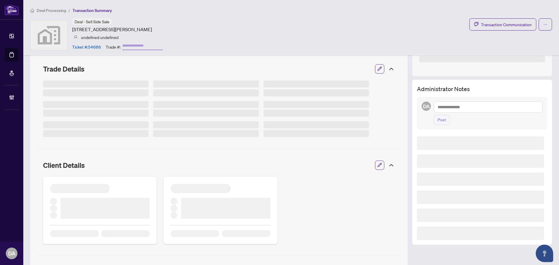
scroll to position [116, 0]
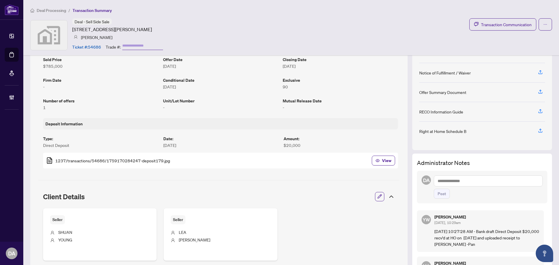
click at [56, 213] on div "Seller [PERSON_NAME]" at bounding box center [100, 234] width 114 height 52
click at [56, 220] on span "Seller" at bounding box center [57, 219] width 15 height 9
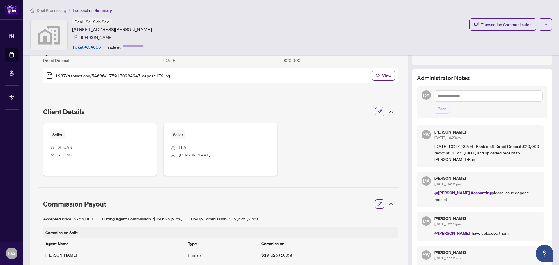
scroll to position [204, 0]
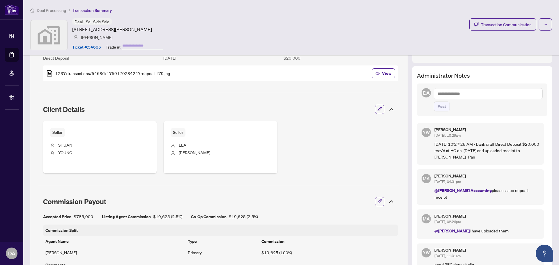
click at [94, 165] on div "Seller [PERSON_NAME]" at bounding box center [100, 147] width 114 height 52
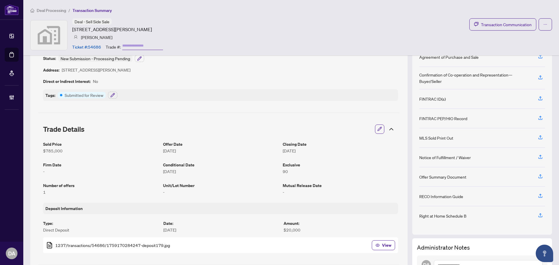
scroll to position [0, 0]
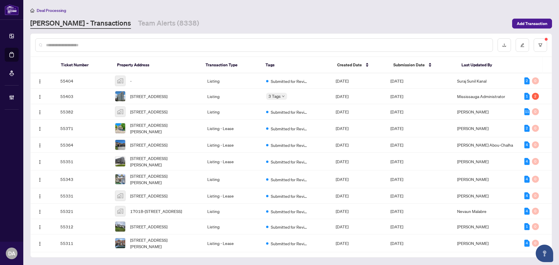
scroll to position [899, 0]
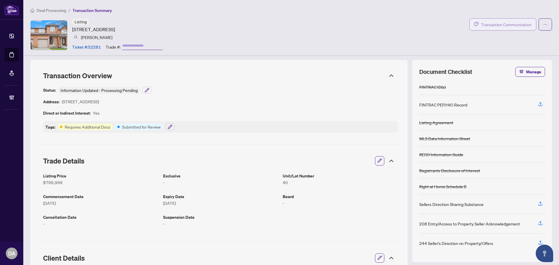
click at [497, 29] on button "Transaction Communication" at bounding box center [502, 24] width 67 height 12
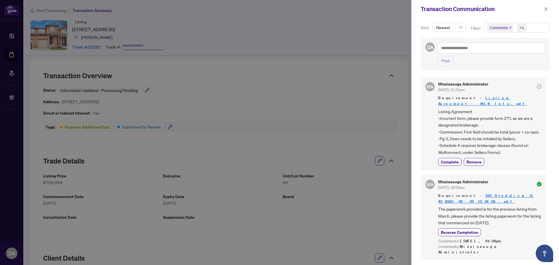
click at [375, 117] on div at bounding box center [279, 132] width 559 height 265
click at [547, 9] on icon "close" at bounding box center [546, 9] width 4 height 4
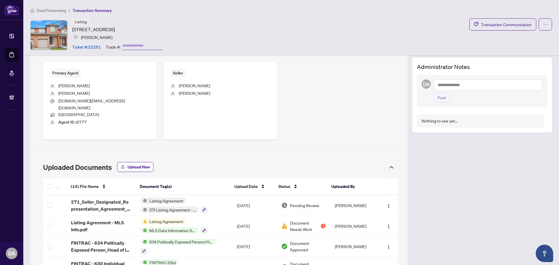
scroll to position [262, 0]
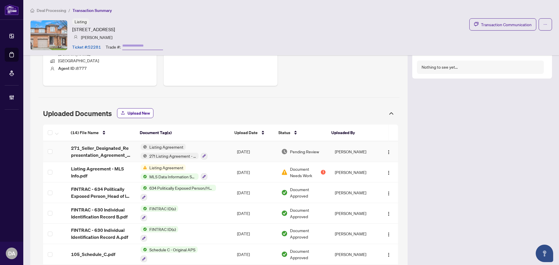
click at [225, 147] on td "Listing Agreement 271 Listing Agreement - Seller Designated Representation Agre…" at bounding box center [184, 152] width 96 height 21
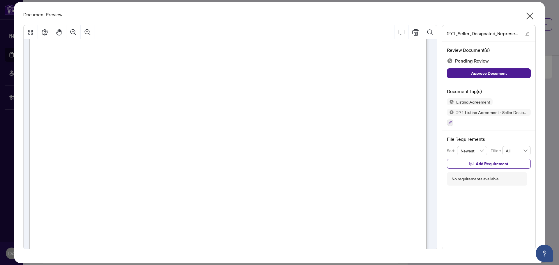
scroll to position [58, 0]
drag, startPoint x: 29, startPoint y: 42, endPoint x: 234, endPoint y: 166, distance: 239.4
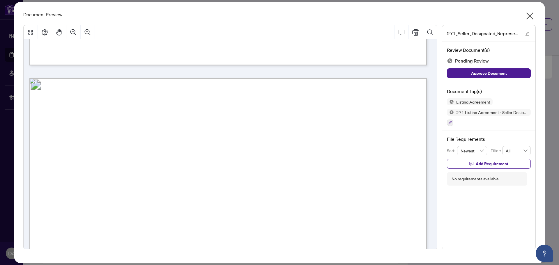
click at [530, 13] on icon "close" at bounding box center [529, 15] width 9 height 9
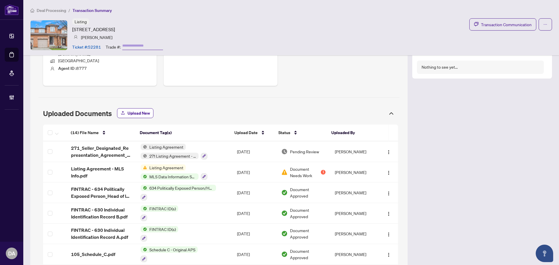
click at [54, 14] on div "Deal Processing / Transaction Summary Listing 550 Steddick Crt, Mississauga, On…" at bounding box center [291, 27] width 536 height 55
click at [53, 12] on span "Deal Processing" at bounding box center [51, 10] width 29 height 5
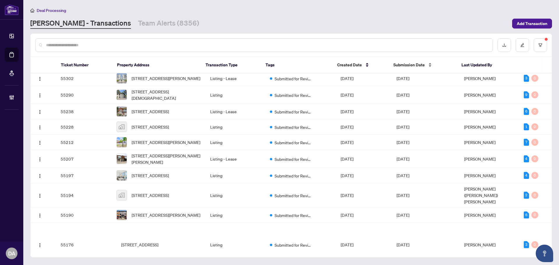
click at [404, 63] on span "Submission Date" at bounding box center [408, 65] width 31 height 6
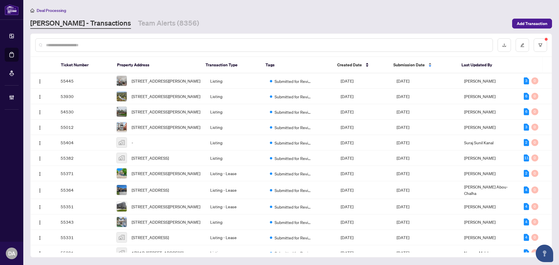
click at [405, 65] on span "Submission Date" at bounding box center [408, 65] width 31 height 6
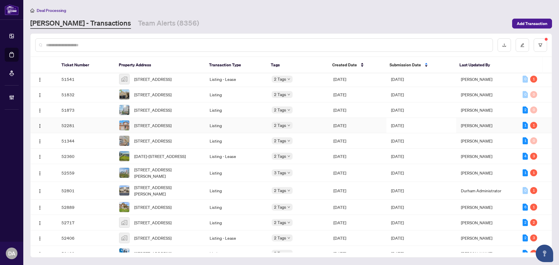
scroll to position [525, 0]
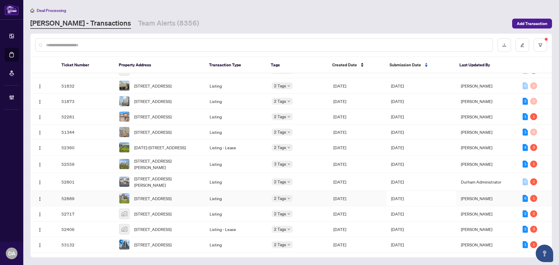
click at [372, 196] on td "Sep/12/2025" at bounding box center [358, 198] width 58 height 15
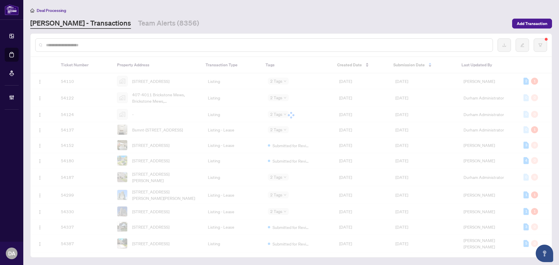
scroll to position [1239, 0]
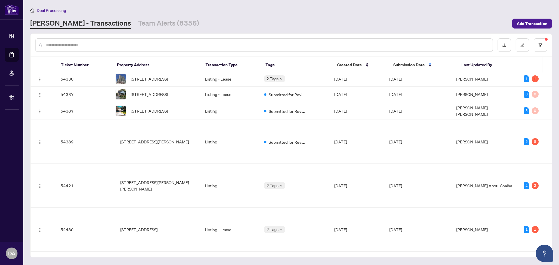
click at [330, 71] on td "2 Tags" at bounding box center [294, 63] width 70 height 18
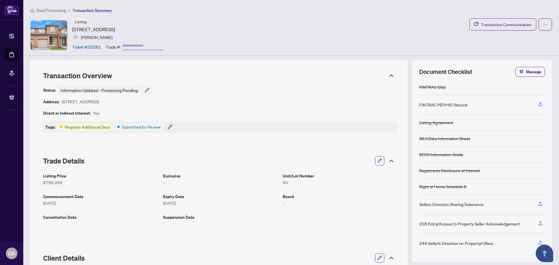
click at [511, 16] on div "Deal Processing / Transaction Summary Listing [STREET_ADDRESS] [PERSON_NAME] Ti…" at bounding box center [291, 27] width 536 height 55
click at [486, 22] on span "Transaction Communication" at bounding box center [506, 24] width 51 height 7
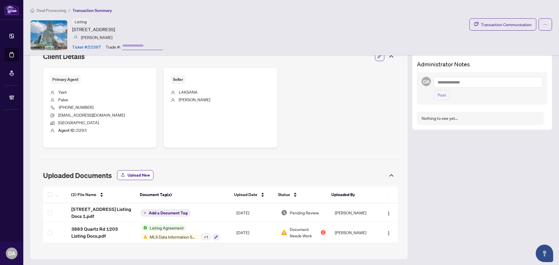
scroll to position [203, 0]
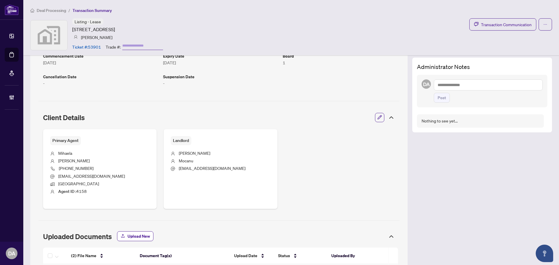
scroll to position [198, 0]
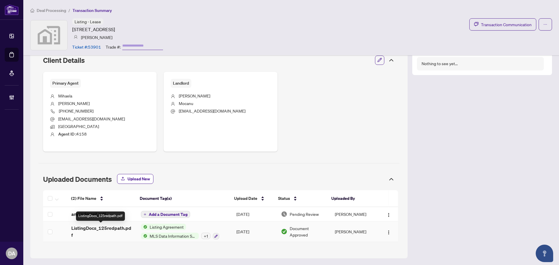
click at [105, 234] on span "ListingDocs_125redpath.pdf" at bounding box center [101, 232] width 61 height 14
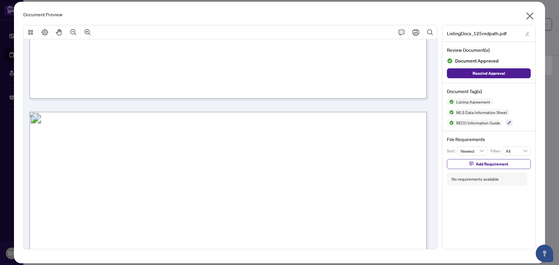
scroll to position [9251, 0]
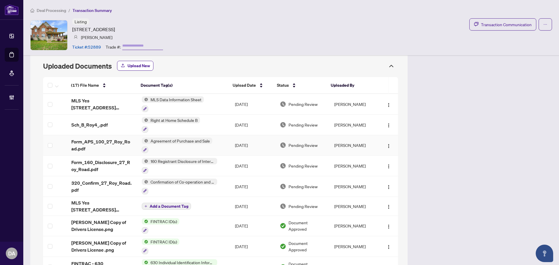
scroll to position [301, 0]
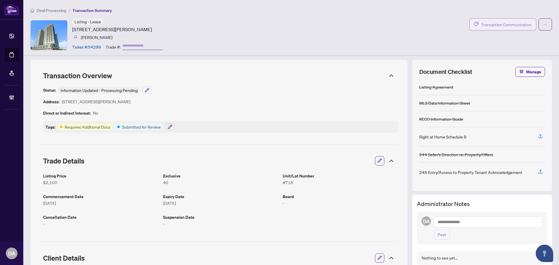
click at [481, 25] on span "Transaction Communication" at bounding box center [506, 24] width 51 height 7
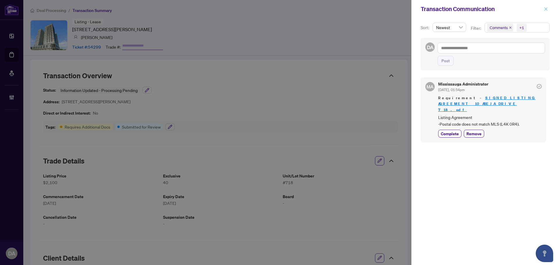
click at [545, 6] on span "button" at bounding box center [546, 8] width 4 height 9
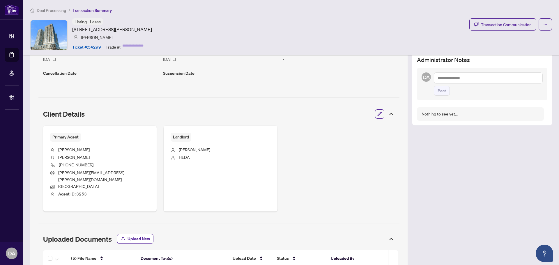
scroll to position [204, 0]
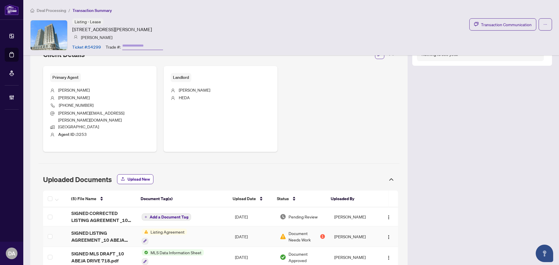
click at [200, 227] on td "Listing Agreement" at bounding box center [183, 237] width 93 height 21
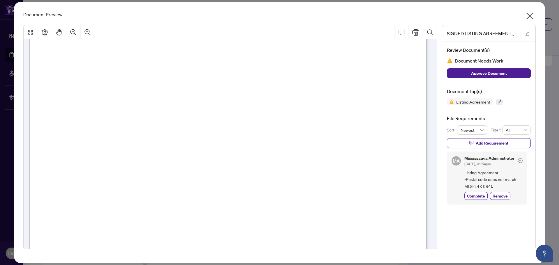
scroll to position [29, 0]
drag, startPoint x: 246, startPoint y: 179, endPoint x: 295, endPoint y: 181, distance: 48.9
click at [295, 16] on p "Form 272 Revised 2025 Page 1 of 5 The trademarks REALTOR®, REALTORS®, MLS®, Mul…" at bounding box center [472, 16] width 886 height 0
click at [295, 181] on span "[GEOGRAPHIC_DATA]" at bounding box center [300, 177] width 55 height 6
drag, startPoint x: 316, startPoint y: 178, endPoint x: 241, endPoint y: 176, distance: 74.8
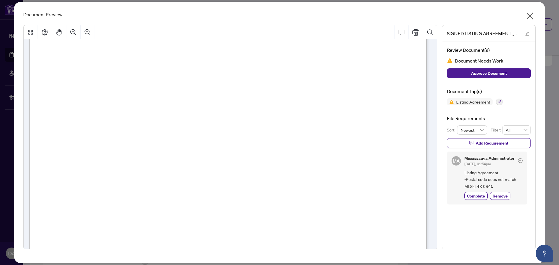
click at [241, 16] on p "Form 272 Revised 2025 Page 1 of 5 The trademarks REALTOR®, REALTORS®, MLS®, Mul…" at bounding box center [472, 16] width 886 height 0
click at [247, 176] on span "10" at bounding box center [244, 177] width 5 height 6
drag, startPoint x: 242, startPoint y: 176, endPoint x: 315, endPoint y: 177, distance: 72.5
click at [315, 16] on p "Form 272 Revised 2025 Page 1 of 5 The trademarks REALTOR®, REALTORS®, MLS®, Mul…" at bounding box center [472, 16] width 886 height 0
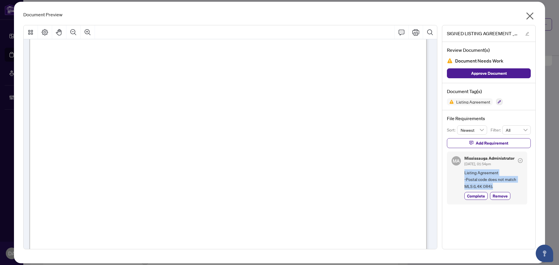
drag, startPoint x: 493, startPoint y: 185, endPoint x: 465, endPoint y: 170, distance: 32.3
click at [465, 170] on span "Listing Agreement -Postal code does not match MLS (L4K 0R4)." at bounding box center [493, 179] width 58 height 20
copy span "Listing Agreement -Postal code does not match MLS (L4K 0R4)."
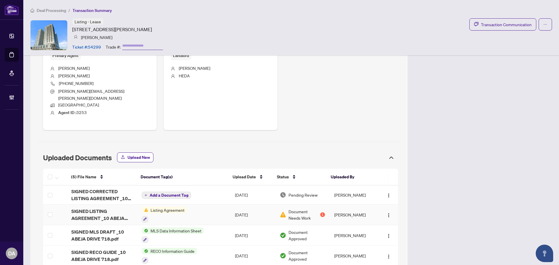
scroll to position [264, 0]
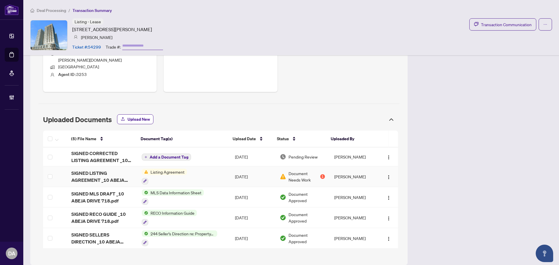
click at [203, 167] on td "Listing Agreement" at bounding box center [183, 177] width 93 height 21
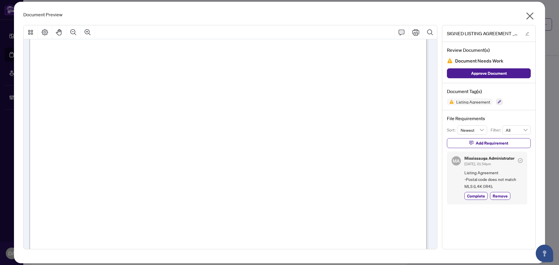
scroll to position [0, 0]
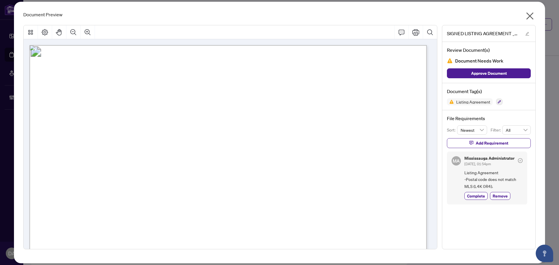
click at [530, 20] on icon "close" at bounding box center [529, 15] width 9 height 9
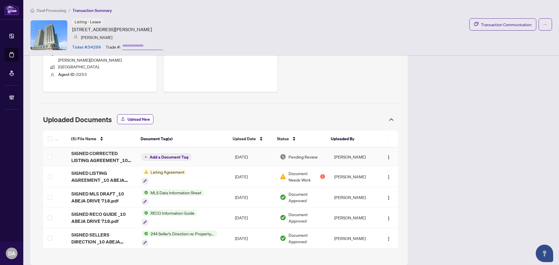
click at [201, 151] on td "Add a Document Tag" at bounding box center [183, 157] width 93 height 19
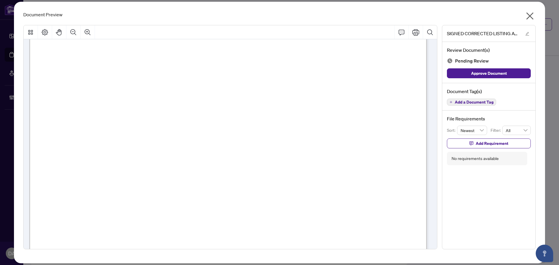
scroll to position [58, 0]
click at [403, 33] on icon "Comment" at bounding box center [401, 32] width 7 height 7
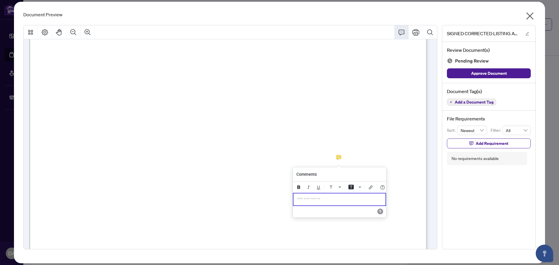
click at [314, 202] on p "**********" at bounding box center [339, 199] width 85 height 5
drag, startPoint x: 327, startPoint y: 202, endPoint x: 288, endPoint y: 203, distance: 39.3
click at [0, 0] on div "**********" at bounding box center [0, 0] width 0 height 0
click at [380, 215] on icon "Save" at bounding box center [380, 212] width 6 height 6
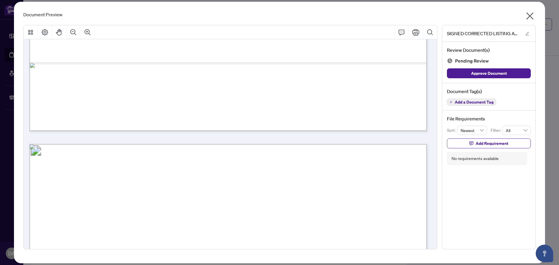
scroll to position [1931, 0]
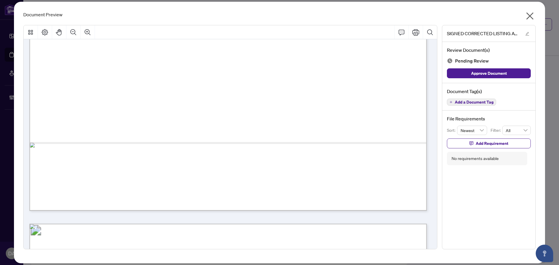
click at [470, 102] on span "Add a Document Tag" at bounding box center [474, 102] width 39 height 4
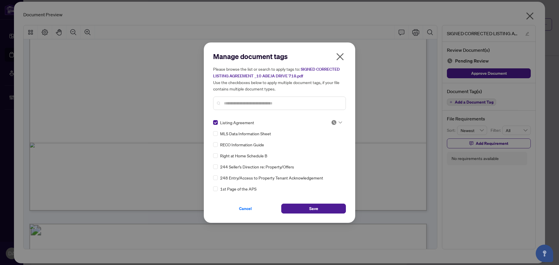
click at [336, 121] on div at bounding box center [336, 123] width 11 height 6
click at [322, 142] on div "Needs Work" at bounding box center [317, 141] width 37 height 6
click at [319, 206] on button "Save" at bounding box center [313, 209] width 65 height 10
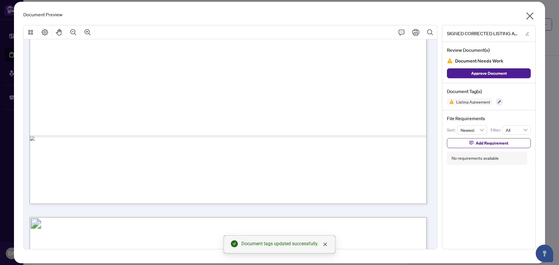
scroll to position [300, 0]
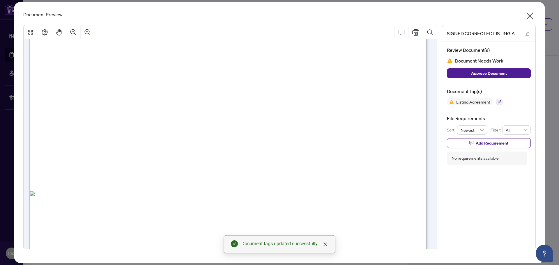
click at [532, 13] on icon "close" at bounding box center [529, 15] width 9 height 9
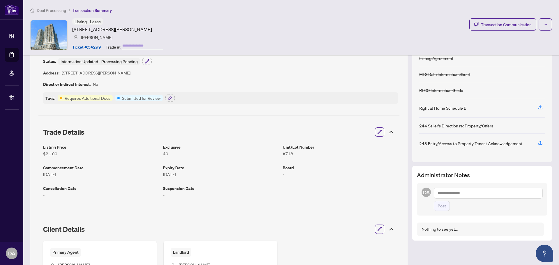
scroll to position [29, 0]
click at [169, 99] on icon "button" at bounding box center [170, 98] width 4 height 4
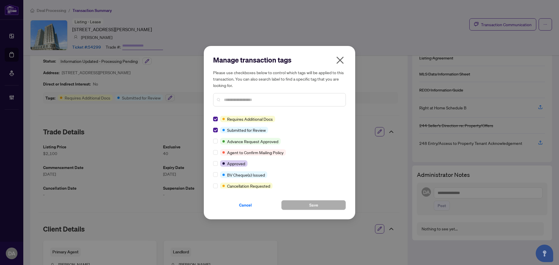
scroll to position [0, 0]
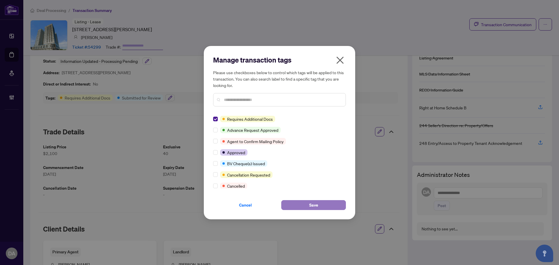
click at [303, 206] on button "Save" at bounding box center [313, 205] width 65 height 10
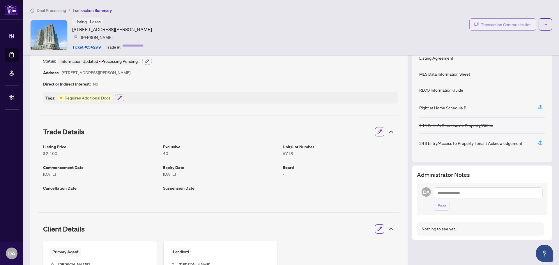
click at [490, 24] on span "Transaction Communication" at bounding box center [506, 24] width 51 height 7
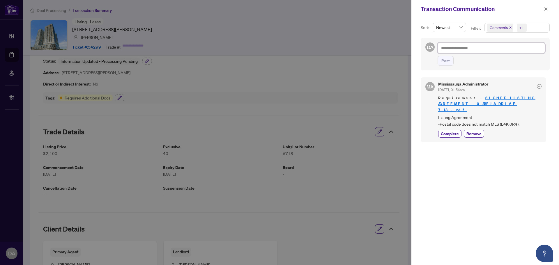
click at [485, 47] on textarea at bounding box center [491, 48] width 107 height 11
click at [547, 8] on icon "close" at bounding box center [546, 8] width 3 height 3
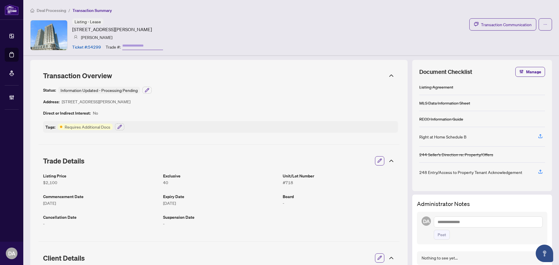
click at [63, 9] on span "Deal Processing" at bounding box center [51, 10] width 29 height 5
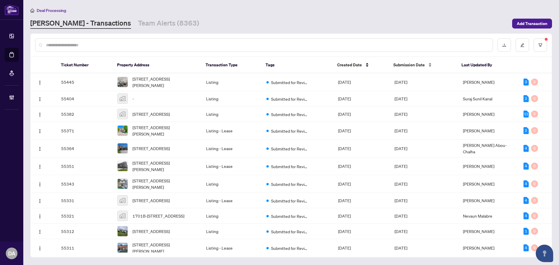
click at [406, 64] on span "Submission Date" at bounding box center [408, 65] width 31 height 6
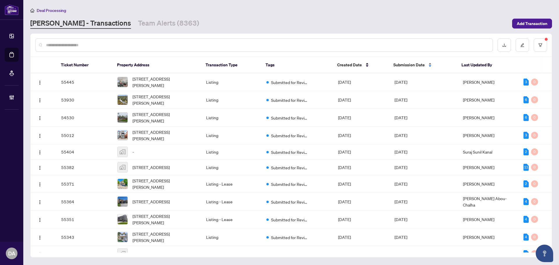
click at [410, 65] on span "Submission Date" at bounding box center [408, 65] width 31 height 6
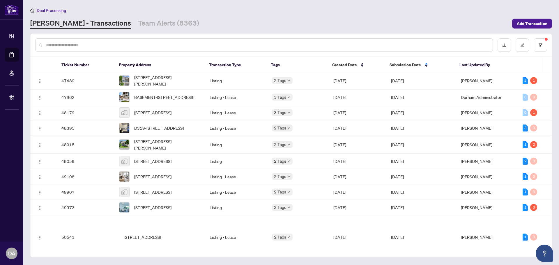
scroll to position [204, 0]
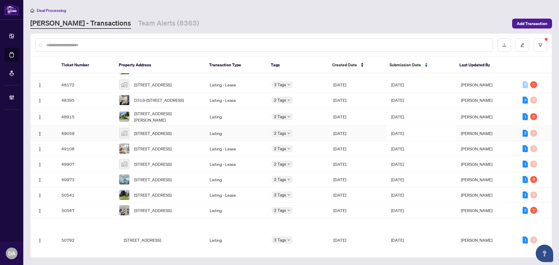
click at [416, 141] on td "[DATE]" at bounding box center [421, 133] width 70 height 15
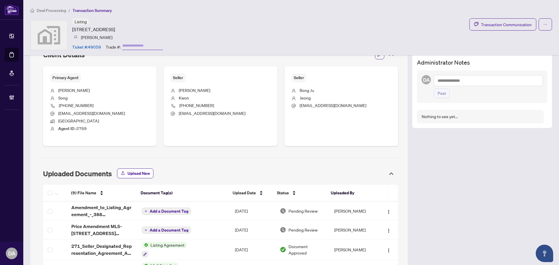
scroll to position [286, 0]
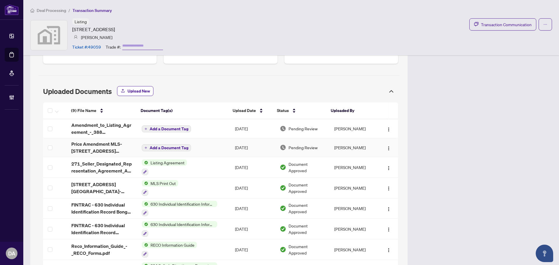
click at [207, 147] on td "Add a Document Tag" at bounding box center [183, 147] width 93 height 19
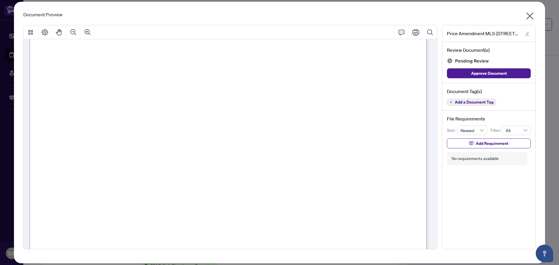
scroll to position [640, 0]
click at [532, 16] on icon "close" at bounding box center [529, 15] width 9 height 9
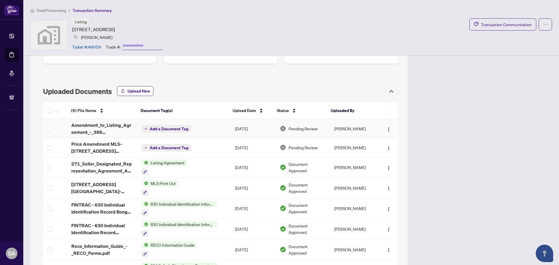
click at [196, 130] on td "Add a Document Tag" at bounding box center [183, 128] width 93 height 19
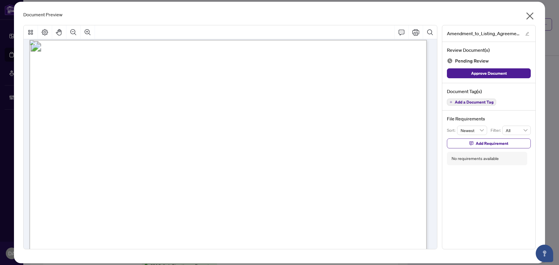
scroll to position [0, 0]
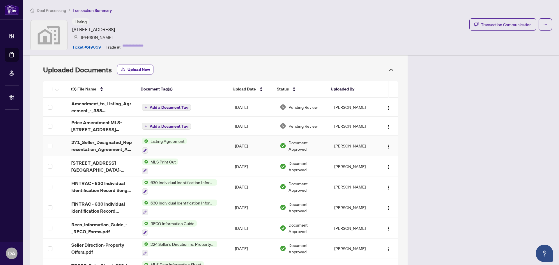
scroll to position [318, 0]
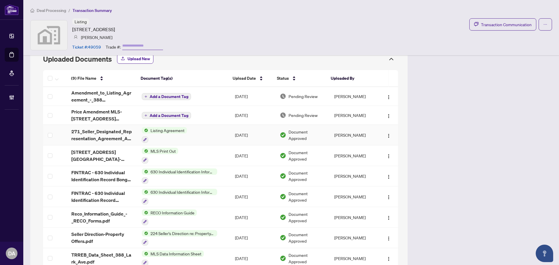
click at [208, 132] on td "Listing Agreement" at bounding box center [183, 135] width 93 height 21
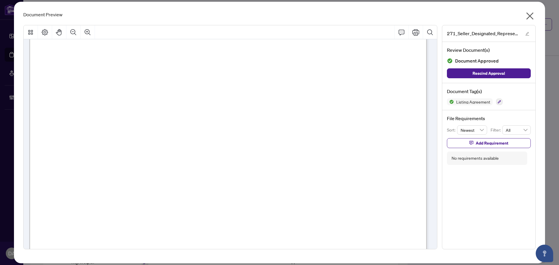
scroll to position [0, 0]
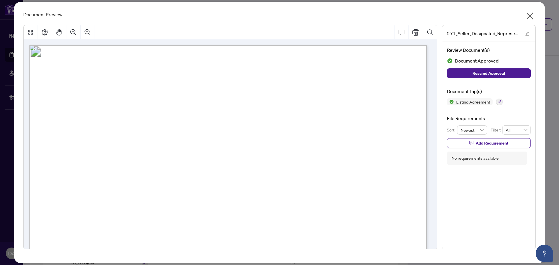
click at [533, 14] on icon "close" at bounding box center [529, 16] width 7 height 7
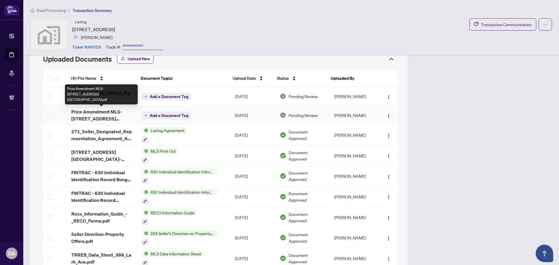
click at [115, 115] on span "Price Amendment MLS-[STREET_ADDRESS][GEOGRAPHIC_DATA]pdf" at bounding box center [101, 115] width 61 height 14
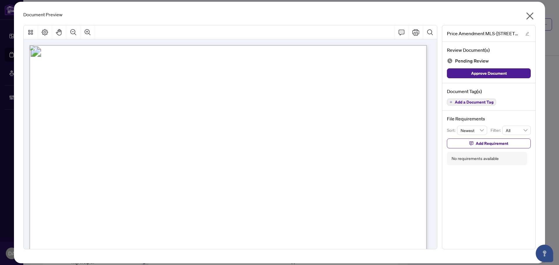
drag, startPoint x: 82, startPoint y: 174, endPoint x: 92, endPoint y: 174, distance: 10.5
click at [91, 174] on span "W12349583" at bounding box center [79, 173] width 23 height 8
click at [83, 183] on span "90" at bounding box center [80, 187] width 5 height 8
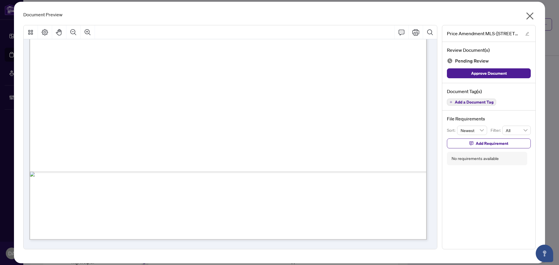
scroll to position [349, 0]
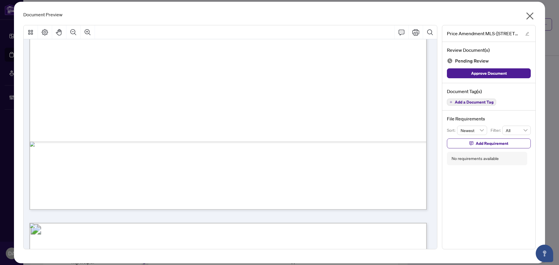
click at [534, 12] on icon "close" at bounding box center [529, 15] width 9 height 9
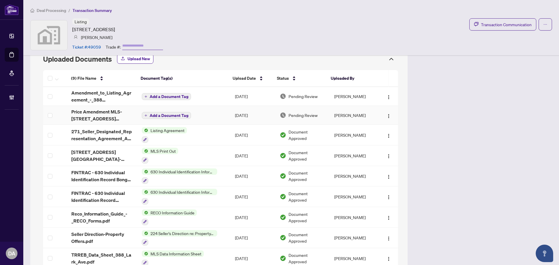
click at [171, 116] on span "Add a Document Tag" at bounding box center [169, 116] width 39 height 4
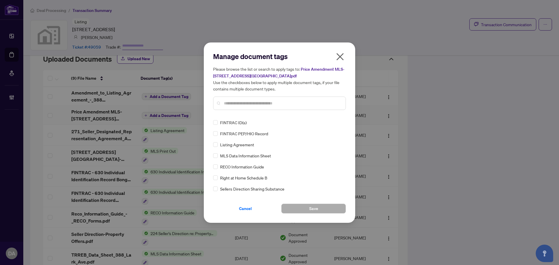
click at [247, 106] on input "text" at bounding box center [282, 103] width 117 height 6
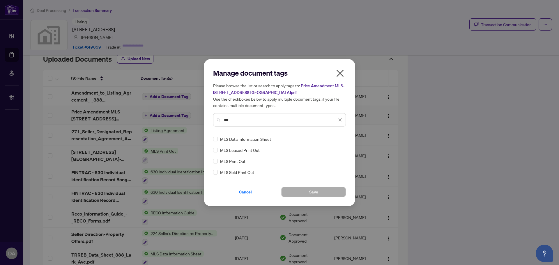
type input "***"
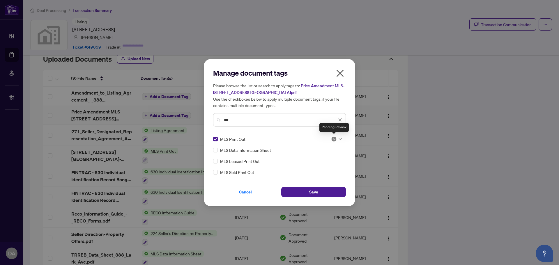
click at [334, 139] on img at bounding box center [334, 139] width 6 height 6
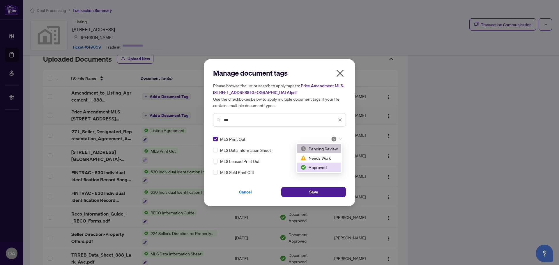
click at [323, 169] on div "Approved" at bounding box center [318, 167] width 37 height 6
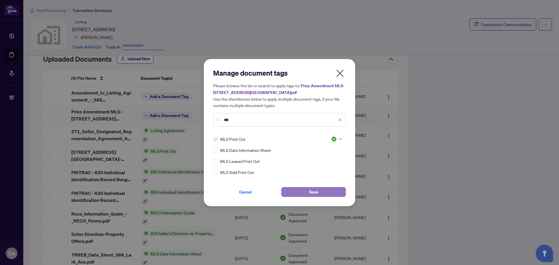
click at [316, 193] on span "Save" at bounding box center [313, 192] width 9 height 9
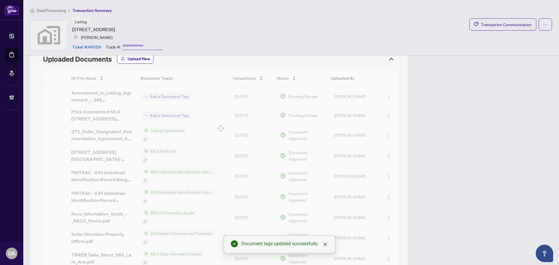
click at [383, 97] on div at bounding box center [220, 128] width 355 height 116
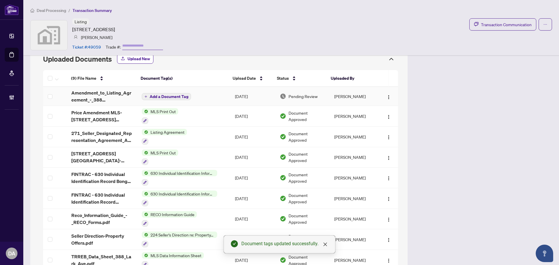
click at [386, 97] on img "button" at bounding box center [388, 97] width 5 height 5
click at [152, 98] on span "Add a Document Tag" at bounding box center [169, 97] width 39 height 4
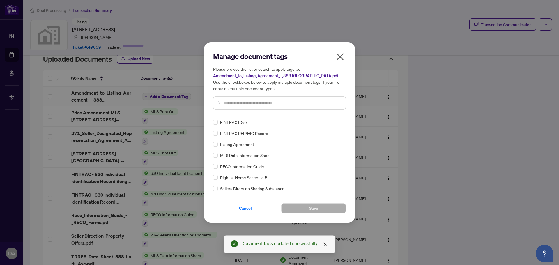
click at [232, 113] on div "Manage document tags Please browse the list or search to apply tags to: Amendme…" at bounding box center [279, 83] width 133 height 63
click at [233, 104] on input "text" at bounding box center [282, 103] width 117 height 6
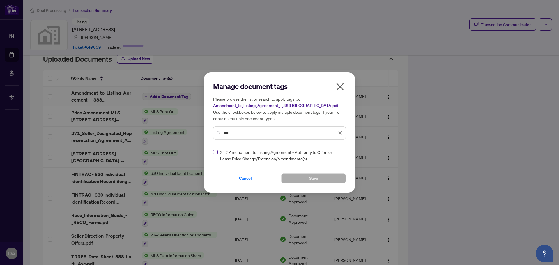
type input "***"
click at [340, 153] on div at bounding box center [336, 156] width 11 height 6
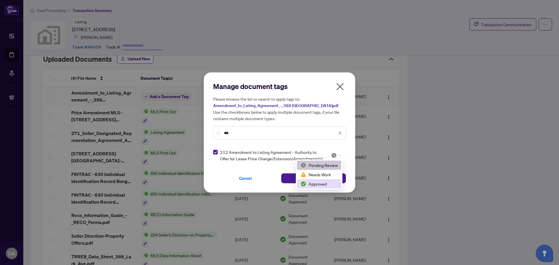
click at [323, 183] on div "Approved" at bounding box center [318, 184] width 37 height 6
click at [319, 175] on button "Save" at bounding box center [313, 179] width 65 height 10
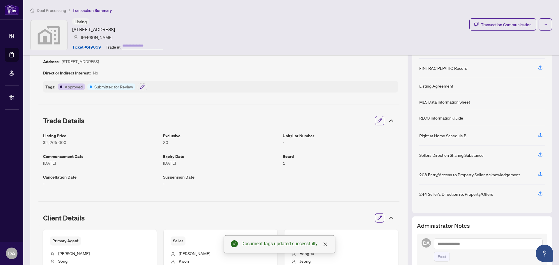
scroll to position [0, 0]
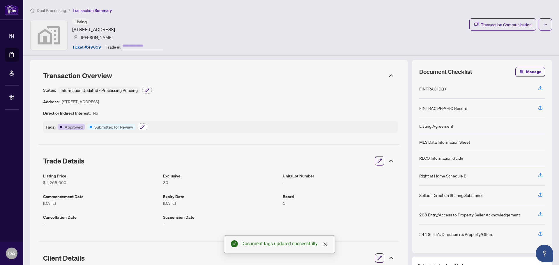
click at [142, 126] on icon "button" at bounding box center [142, 127] width 4 height 4
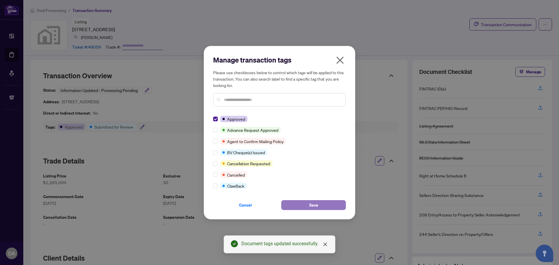
click at [304, 204] on button "Save" at bounding box center [313, 205] width 65 height 10
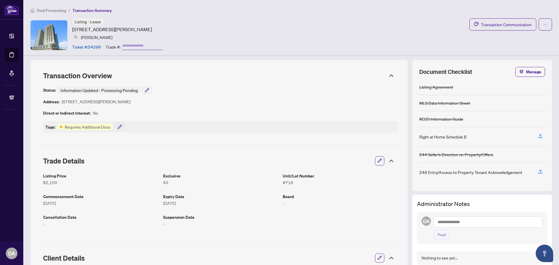
click at [62, 10] on span "Deal Processing" at bounding box center [51, 10] width 29 height 5
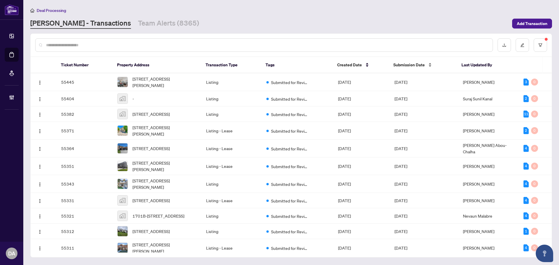
click at [411, 65] on span "Submission Date" at bounding box center [408, 65] width 31 height 6
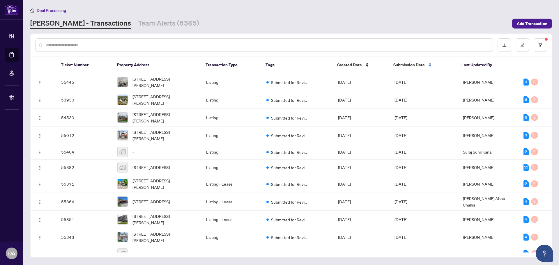
click at [411, 65] on span "Submission Date" at bounding box center [408, 65] width 31 height 6
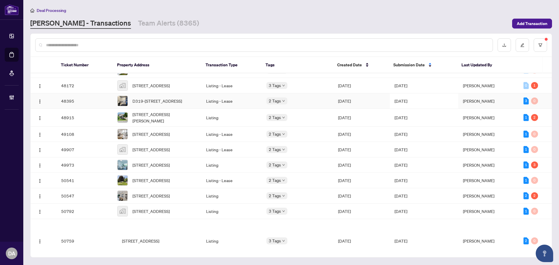
scroll to position [232, 0]
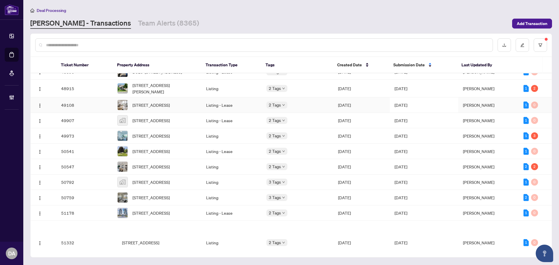
click at [328, 113] on td "2 Tags" at bounding box center [298, 105] width 72 height 15
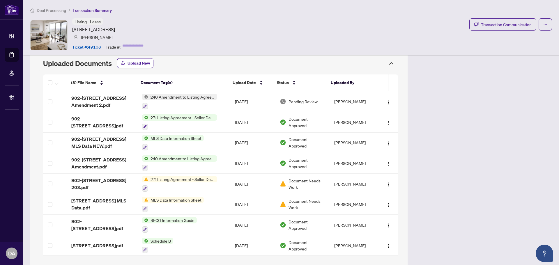
scroll to position [319, 0]
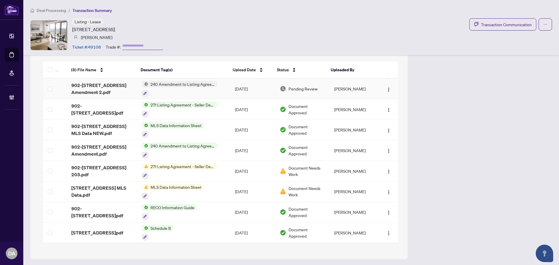
click at [172, 84] on span "240 Amendment to Listing Agreement - Authority to Offer for Sale Price Change/E…" at bounding box center [182, 84] width 69 height 6
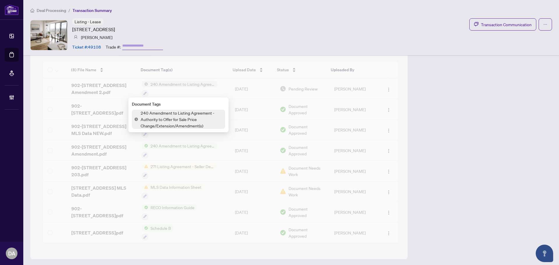
click at [97, 88] on div at bounding box center [220, 120] width 355 height 116
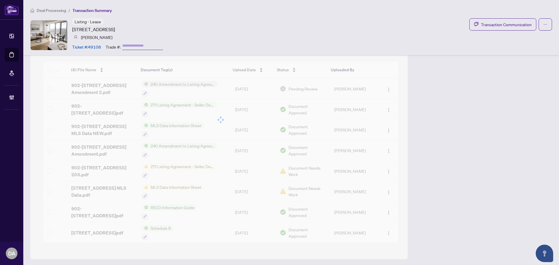
click at [103, 89] on div at bounding box center [220, 120] width 355 height 116
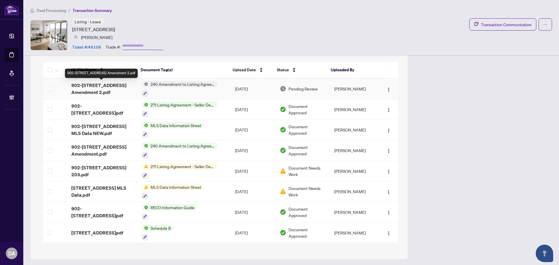
click at [106, 89] on span "902-[STREET_ADDRESS] Amendment 2.pdf" at bounding box center [101, 89] width 61 height 14
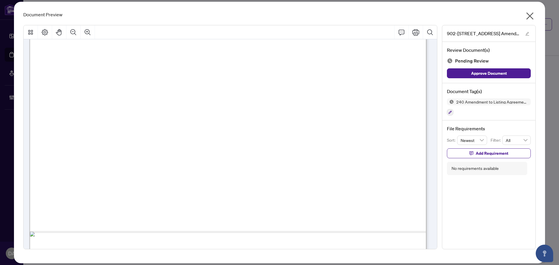
scroll to position [259, 0]
click at [451, 110] on button "button" at bounding box center [450, 112] width 6 height 6
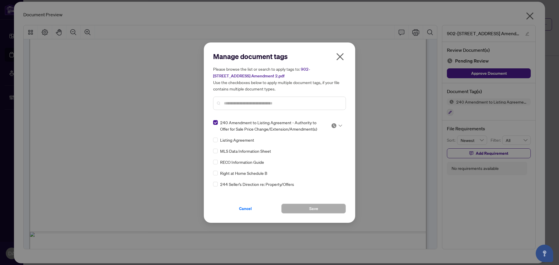
click at [333, 126] on img at bounding box center [334, 126] width 6 height 6
click at [313, 155] on div "Approved" at bounding box center [317, 154] width 37 height 6
click at [298, 207] on button "Save" at bounding box center [313, 209] width 65 height 10
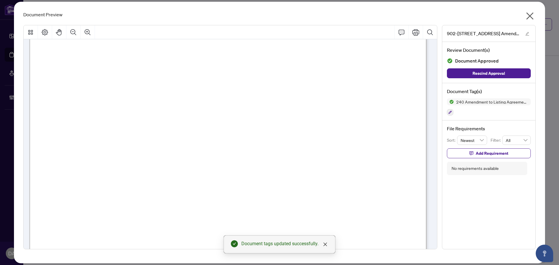
scroll to position [0, 0]
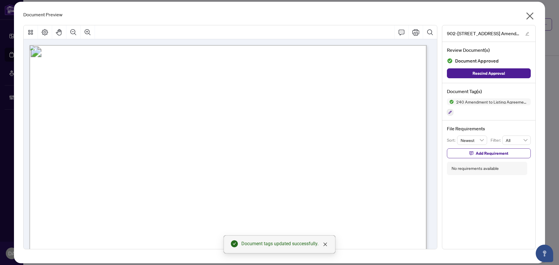
click at [532, 13] on icon "close" at bounding box center [529, 15] width 9 height 9
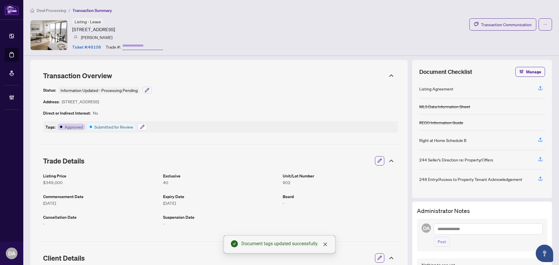
click at [139, 128] on button "button" at bounding box center [142, 126] width 9 height 7
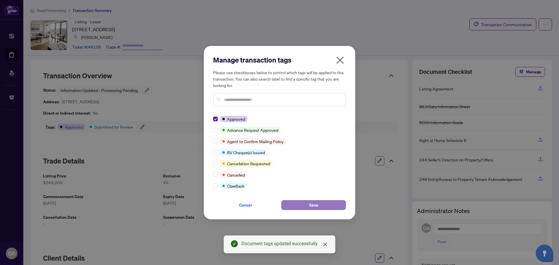
click at [304, 204] on button "Save" at bounding box center [313, 205] width 65 height 10
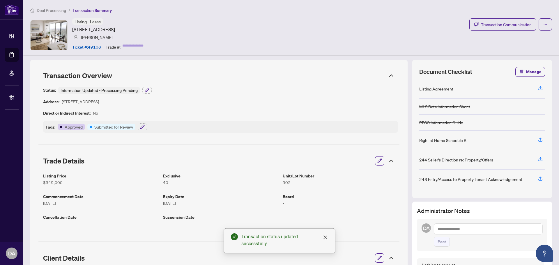
click at [59, 12] on span "Deal Processing" at bounding box center [51, 10] width 29 height 5
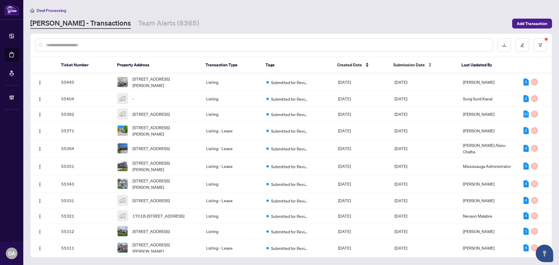
click at [417, 65] on span "Submission Date" at bounding box center [408, 65] width 31 height 6
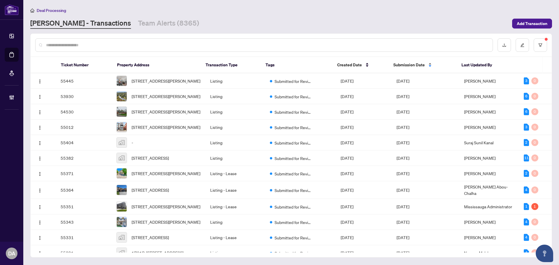
click at [406, 65] on span "Submission Date" at bounding box center [408, 65] width 31 height 6
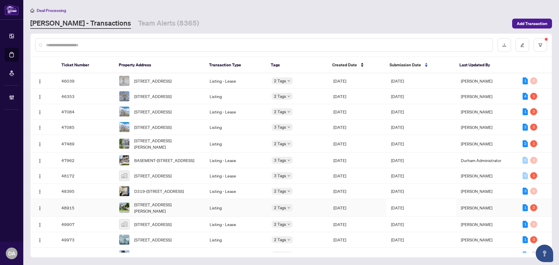
scroll to position [146, 0]
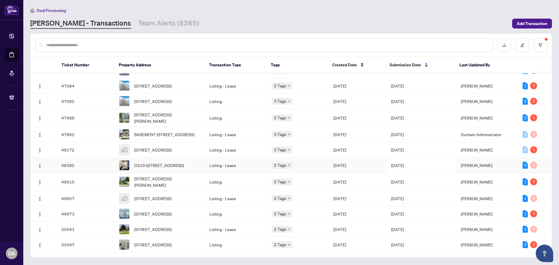
click at [363, 173] on td "Aug/12/2025" at bounding box center [358, 165] width 58 height 15
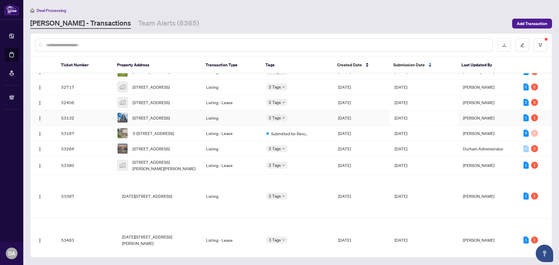
scroll to position [560, 0]
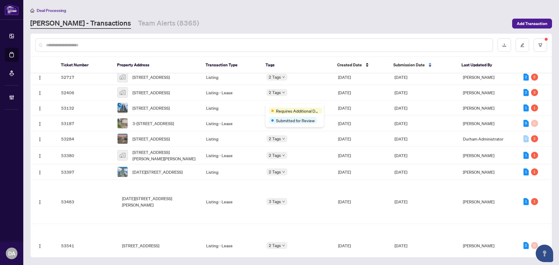
click at [303, 70] on td "2 Tags" at bounding box center [298, 61] width 72 height 15
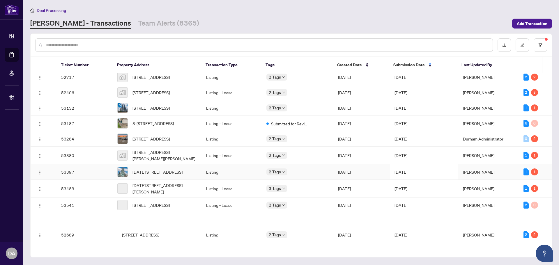
scroll to position [706, 0]
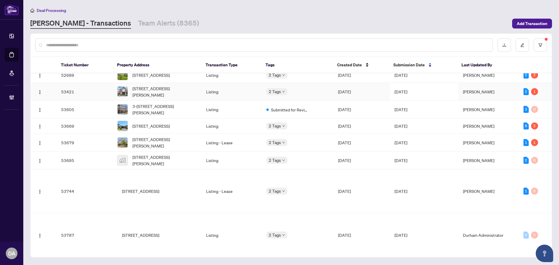
click at [239, 101] on td "Listing" at bounding box center [231, 92] width 60 height 18
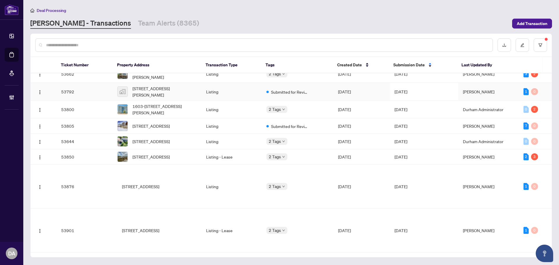
scroll to position [851, 0]
click at [277, 153] on body "Dashboard Deal Processing Mortgage Referrals Brokerage Management DA Durham Adm…" at bounding box center [279, 132] width 559 height 265
click at [232, 83] on td "Listing" at bounding box center [231, 74] width 60 height 18
click at [149, 22] on link "Team Alerts (8365)" at bounding box center [168, 23] width 61 height 10
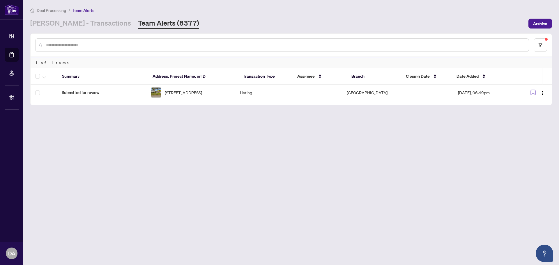
click at [78, 32] on main "Deal Processing / Team Alerts RAHR - Transactions Team Alerts (8377) Archive 1 …" at bounding box center [291, 132] width 536 height 265
click at [72, 22] on link "[PERSON_NAME] - Transactions" at bounding box center [80, 23] width 101 height 10
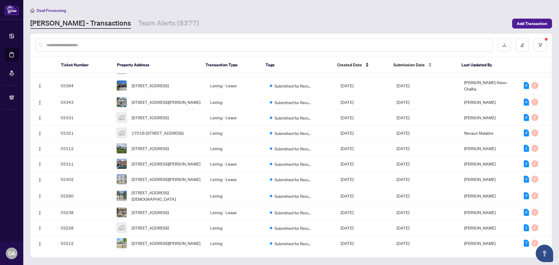
click at [425, 65] on div "Submission Date" at bounding box center [422, 65] width 59 height 6
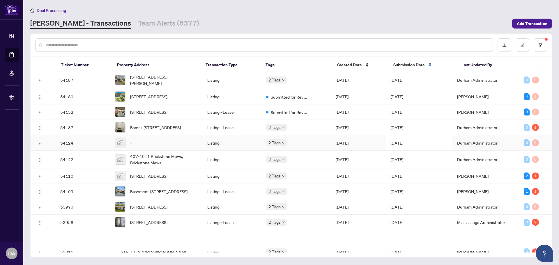
scroll to position [1215, 0]
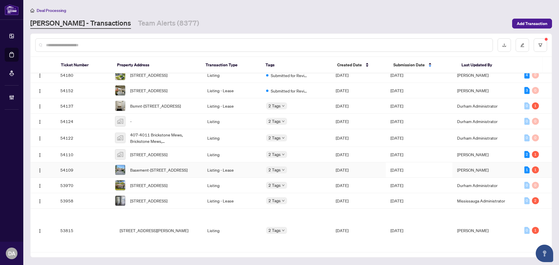
click at [256, 178] on td "Listing - Lease" at bounding box center [232, 169] width 59 height 15
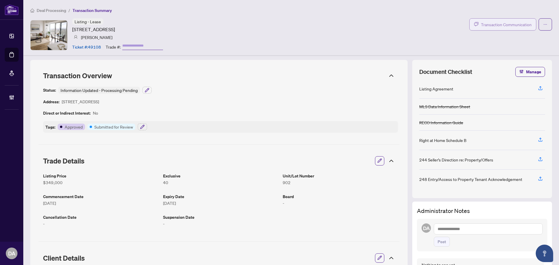
click at [494, 26] on span "Transaction Communication" at bounding box center [506, 24] width 51 height 7
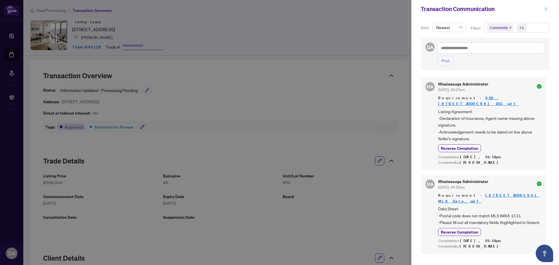
click at [547, 8] on icon "close" at bounding box center [546, 8] width 3 height 3
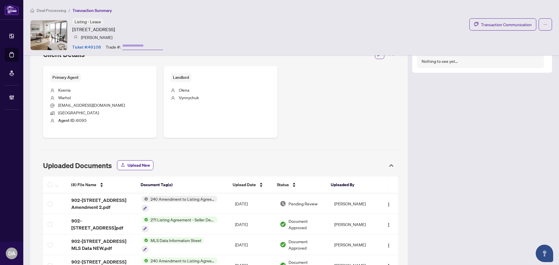
scroll to position [319, 0]
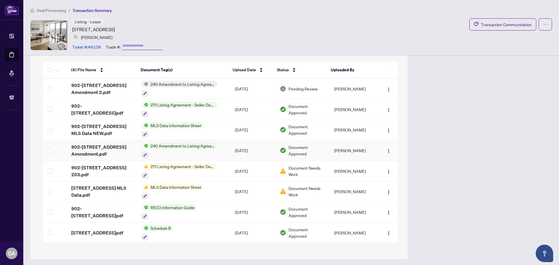
click at [188, 146] on span "240 Amendment to Listing Agreement - Authority to Offer for Sale Price Change/E…" at bounding box center [182, 146] width 69 height 6
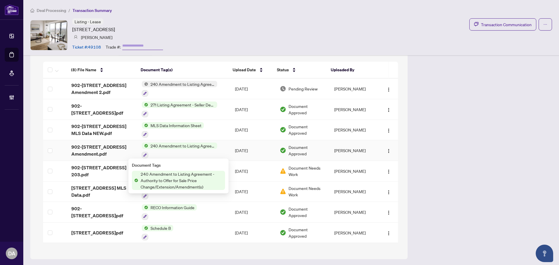
click at [172, 148] on span "240 Amendment to Listing Agreement - Authority to Offer for Sale Price Change/E…" at bounding box center [182, 146] width 69 height 6
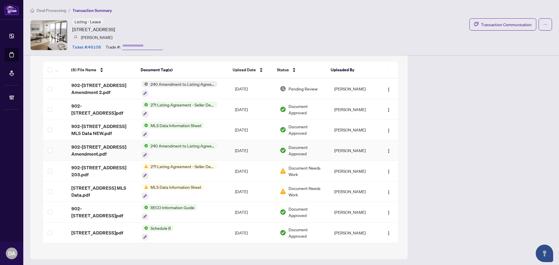
click at [121, 149] on span "902-[STREET_ADDRESS] Amendment.pdf" at bounding box center [101, 151] width 61 height 14
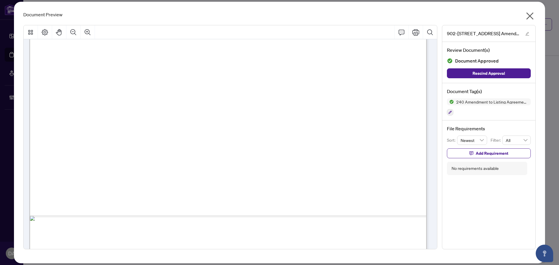
scroll to position [316, 0]
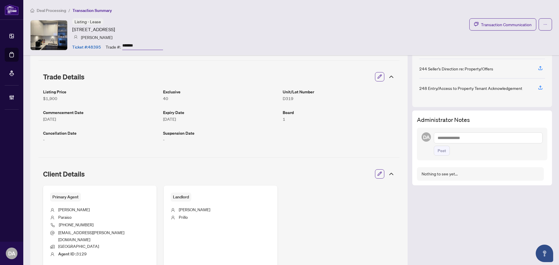
scroll to position [2, 0]
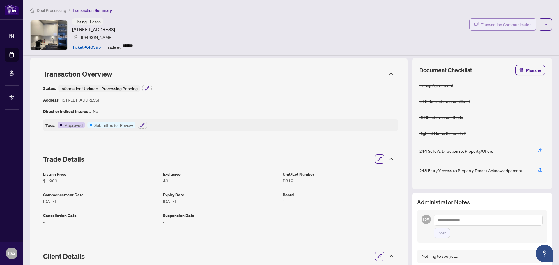
click at [494, 25] on span "Transaction Communication" at bounding box center [506, 24] width 51 height 7
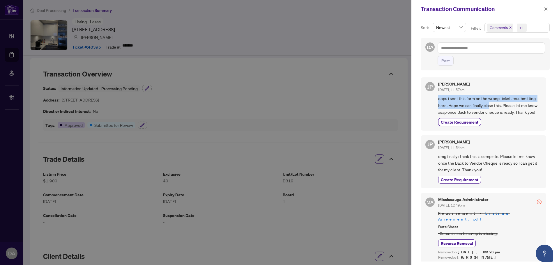
drag, startPoint x: 439, startPoint y: 100, endPoint x: 489, endPoint y: 102, distance: 50.7
click at [489, 102] on span "oops i sent this form on the wrong ticket. resubmitting here. Hope we can final…" at bounding box center [489, 105] width 103 height 20
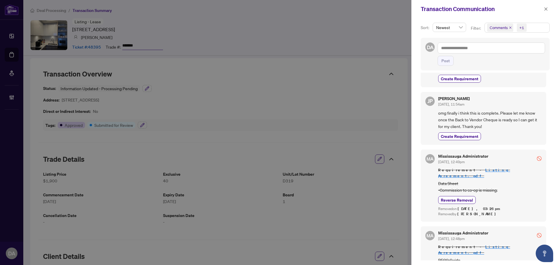
scroll to position [0, 0]
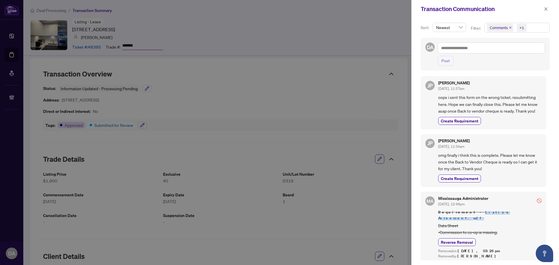
click at [506, 106] on span "oops i sent this form on the wrong ticket. resubmitting here. Hope we can final…" at bounding box center [489, 104] width 103 height 20
click at [545, 9] on icon "close" at bounding box center [546, 9] width 4 height 4
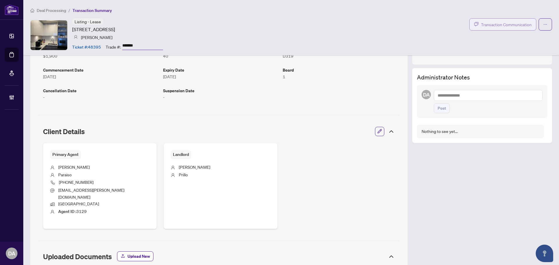
scroll to position [118, 0]
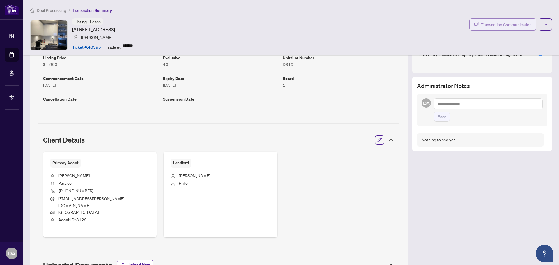
click at [491, 23] on span "Transaction Communication" at bounding box center [506, 24] width 51 height 7
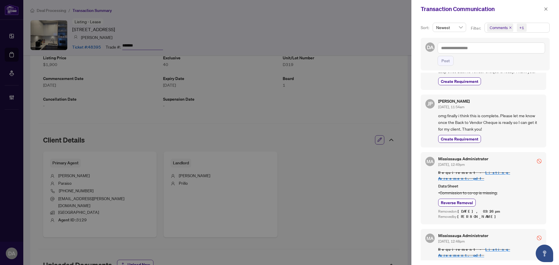
scroll to position [0, 0]
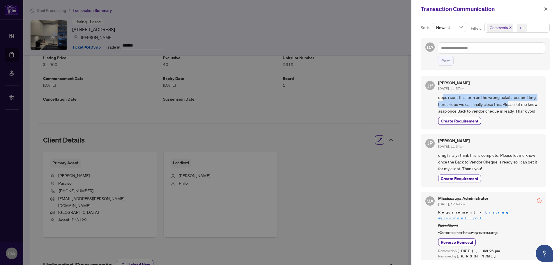
drag, startPoint x: 443, startPoint y: 100, endPoint x: 528, endPoint y: 53, distance: 98.1
click at [515, 101] on span "oops i sent this form on the wrong ticket. resubmitting here. Hope we can final…" at bounding box center [489, 104] width 103 height 20
click at [546, 4] on span "button" at bounding box center [546, 8] width 4 height 9
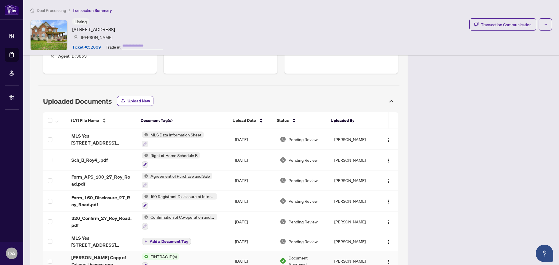
scroll to position [233, 0]
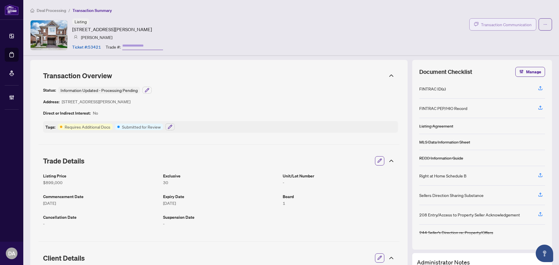
click at [481, 25] on span "Transaction Communication" at bounding box center [506, 24] width 51 height 7
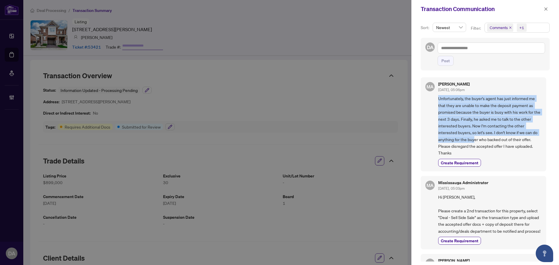
drag, startPoint x: 439, startPoint y: 101, endPoint x: 474, endPoint y: 141, distance: 53.9
click at [474, 141] on span "Unfortunately, the buyer's agent has just informed me that they are unable to m…" at bounding box center [489, 125] width 103 height 61
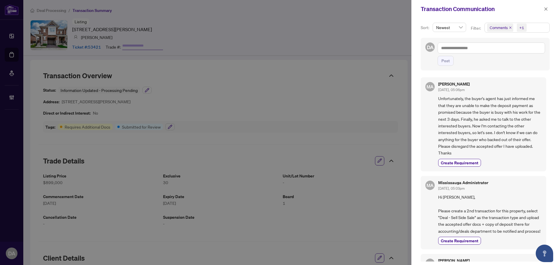
click at [481, 138] on span "Unfortunately, the buyer's agent has just informed me that they are unable to m…" at bounding box center [489, 125] width 103 height 61
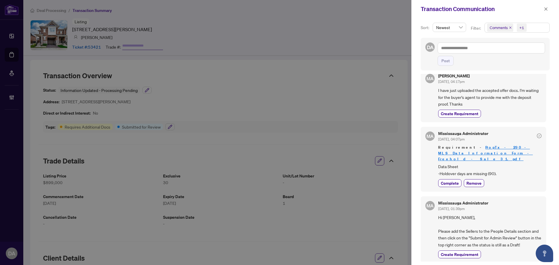
scroll to position [187, 0]
click at [544, 11] on icon "close" at bounding box center [546, 9] width 4 height 4
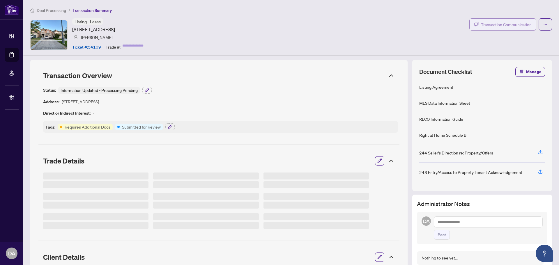
click at [481, 25] on span "Transaction Communication" at bounding box center [506, 24] width 51 height 7
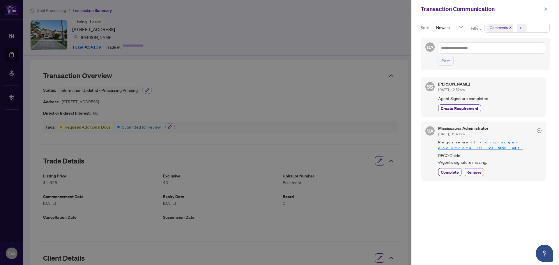
click at [547, 8] on icon "close" at bounding box center [546, 9] width 4 height 4
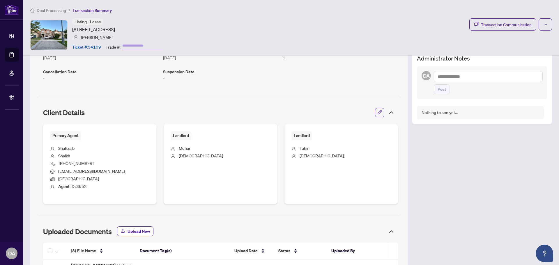
scroll to position [223, 0]
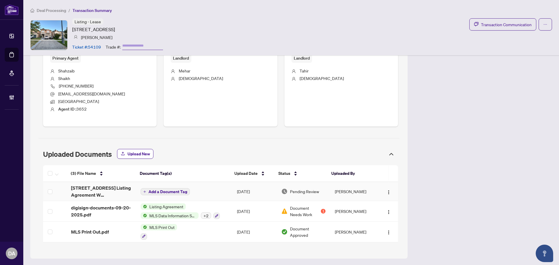
click at [208, 193] on td "Add a Document Tag" at bounding box center [184, 191] width 96 height 19
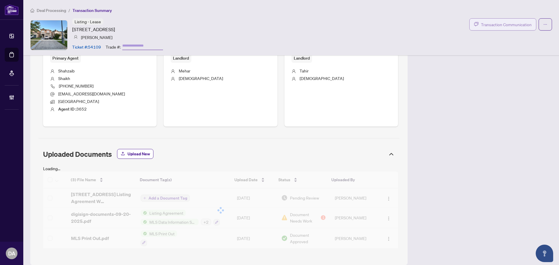
click at [504, 26] on span "Transaction Communication" at bounding box center [506, 24] width 51 height 7
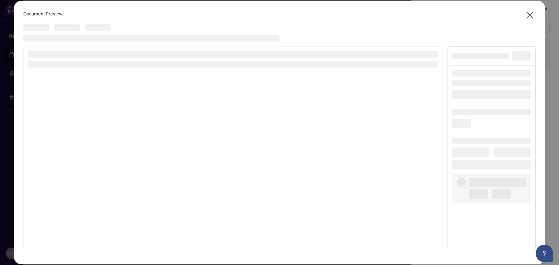
drag, startPoint x: 487, startPoint y: 42, endPoint x: 492, endPoint y: 50, distance: 8.6
click at [470, 76] on div "Document Preview Cancel OK" at bounding box center [279, 133] width 531 height 264
click at [531, 10] on icon "close" at bounding box center [529, 14] width 9 height 9
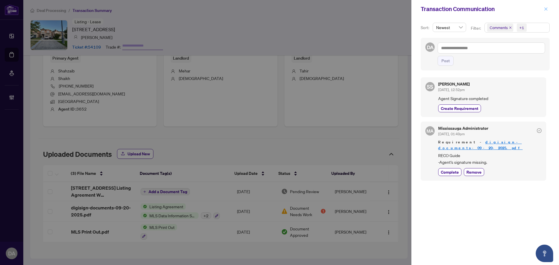
click at [546, 10] on icon "close" at bounding box center [546, 8] width 3 height 3
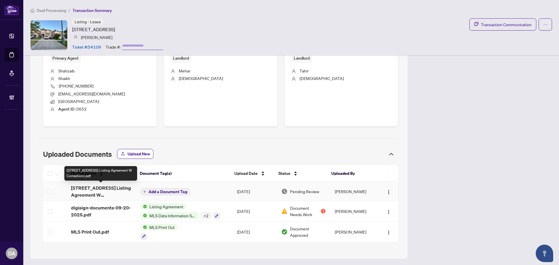
click at [94, 193] on span "13 Seapines Street Brampton ON Listing Agreement W Corrections.pdf" at bounding box center [101, 192] width 60 height 14
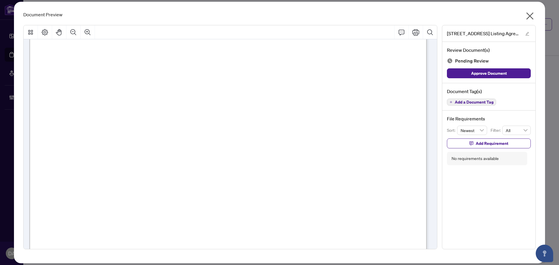
scroll to position [15883, 0]
click at [458, 102] on span "Add a Document Tag" at bounding box center [474, 102] width 39 height 4
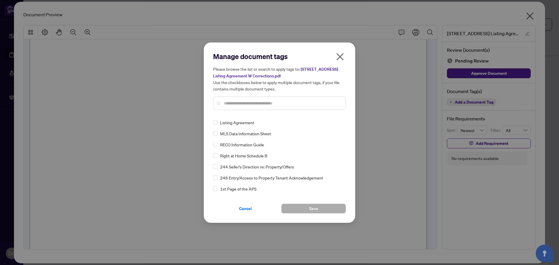
click at [236, 110] on div "Manage document tags Please browse the list or search to apply tags to: 13 Seap…" at bounding box center [279, 83] width 133 height 63
click at [244, 110] on div "Manage document tags Please browse the list or search to apply tags to: 13 Seap…" at bounding box center [279, 83] width 133 height 63
click at [241, 93] on div "Please browse the list or search to apply tags to: 13 Seapines Street Brampton …" at bounding box center [279, 88] width 133 height 44
click at [243, 98] on div at bounding box center [279, 103] width 133 height 13
click at [238, 107] on div at bounding box center [279, 103] width 133 height 13
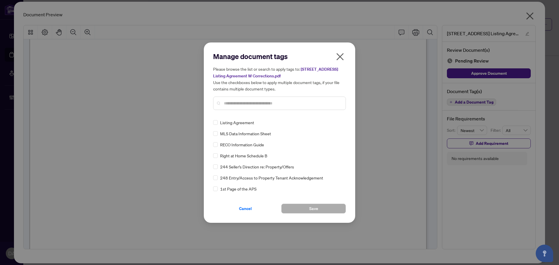
click at [237, 105] on input "text" at bounding box center [282, 103] width 117 height 6
click at [345, 62] on button "button" at bounding box center [340, 58] width 12 height 13
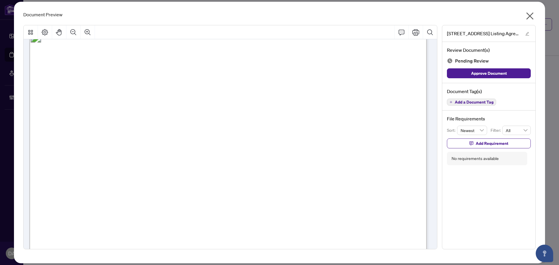
scroll to position [15825, 0]
click at [471, 104] on span "Add a Document Tag" at bounding box center [474, 102] width 39 height 4
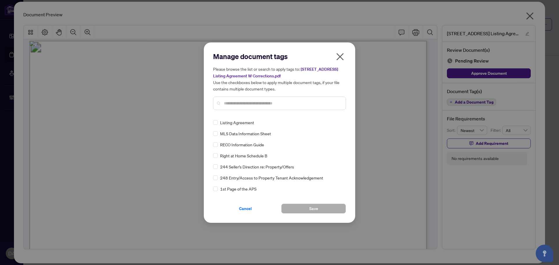
click at [228, 106] on div at bounding box center [279, 103] width 133 height 13
click at [230, 103] on input "text" at bounding box center [282, 103] width 117 height 6
type input "****"
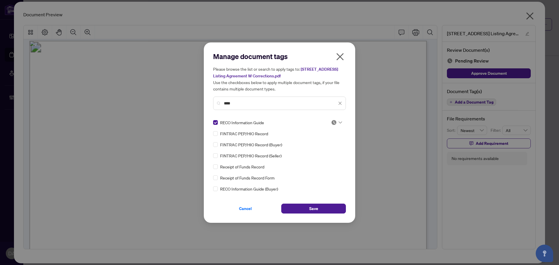
click at [335, 125] on div at bounding box center [336, 123] width 11 height 6
click at [330, 149] on div "Approved" at bounding box center [317, 151] width 37 height 6
click at [333, 211] on button "Save" at bounding box center [313, 209] width 65 height 10
click at [528, 17] on div "Manage document tags Please browse the list or search to apply tags to: 13 Seap…" at bounding box center [279, 132] width 559 height 265
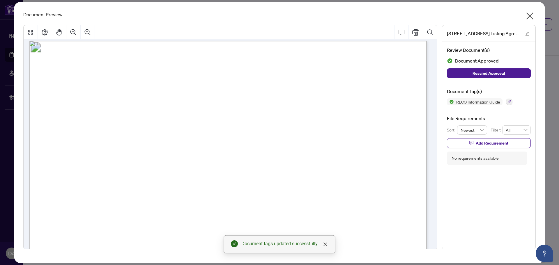
click at [530, 18] on icon "close" at bounding box center [529, 15] width 9 height 9
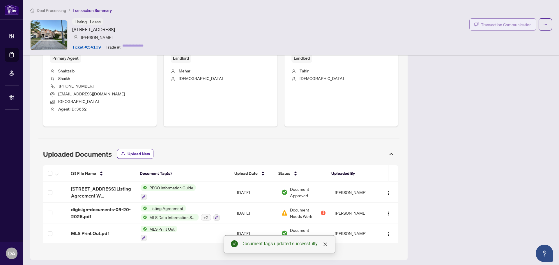
click at [509, 24] on span "Transaction Communication" at bounding box center [506, 24] width 51 height 7
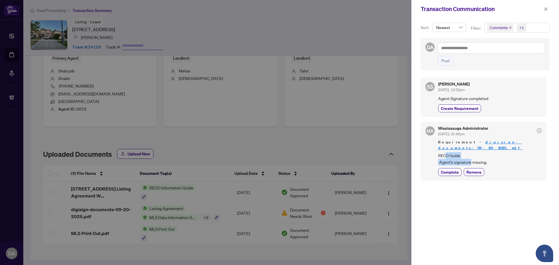
drag, startPoint x: 445, startPoint y: 149, endPoint x: 473, endPoint y: 155, distance: 29.1
click at [473, 155] on span "RECO Guide -Agent's signature missing." at bounding box center [489, 159] width 103 height 14
click at [449, 169] on span "Complete" at bounding box center [450, 172] width 18 height 6
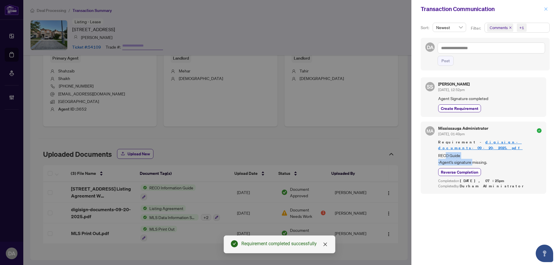
click at [543, 9] on button "button" at bounding box center [546, 9] width 8 height 7
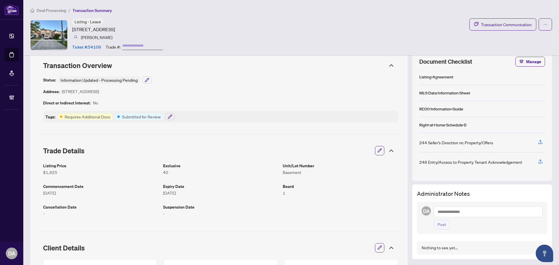
scroll to position [0, 0]
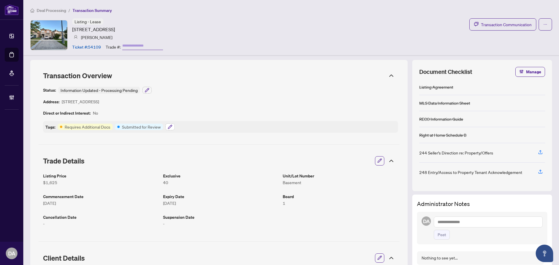
click at [171, 126] on icon "button" at bounding box center [171, 125] width 1 height 1
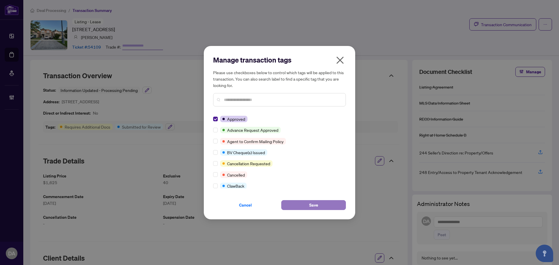
click at [304, 207] on button "Save" at bounding box center [313, 205] width 65 height 10
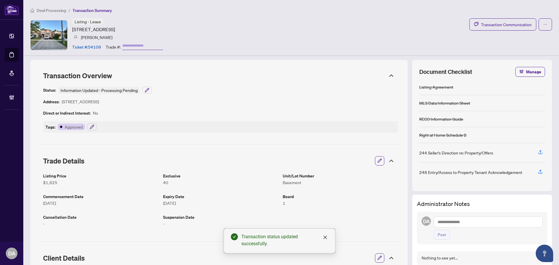
click at [56, 10] on span "Deal Processing" at bounding box center [51, 10] width 29 height 5
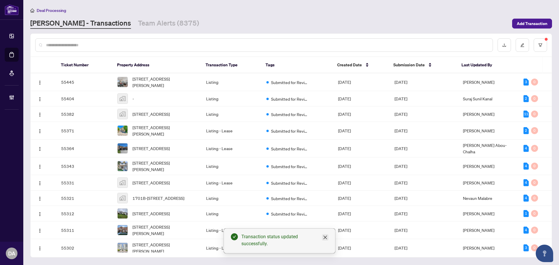
click at [327, 236] on icon "close" at bounding box center [325, 237] width 5 height 5
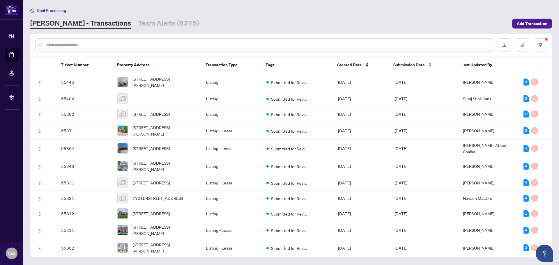
click at [410, 68] on div "Submission Date" at bounding box center [422, 65] width 59 height 6
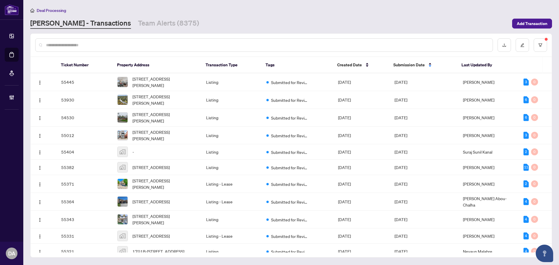
click at [415, 65] on span "Submission Date" at bounding box center [408, 65] width 31 height 6
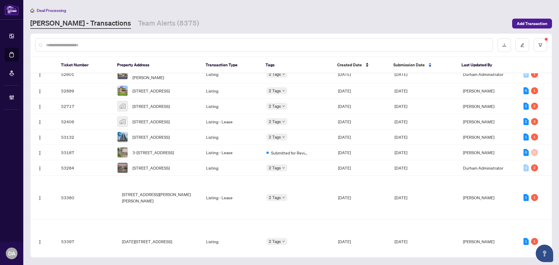
scroll to position [540, 0]
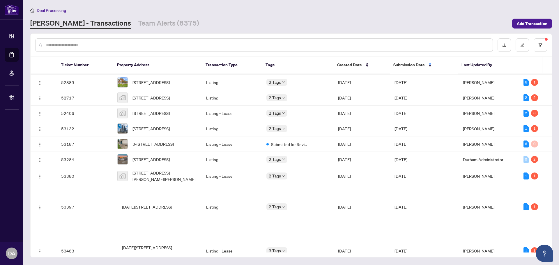
click at [215, 75] on td "Listing" at bounding box center [231, 66] width 60 height 18
click at [213, 90] on td "Listing" at bounding box center [231, 82] width 60 height 15
click at [75, 46] on input "text" at bounding box center [267, 45] width 442 height 6
paste input "*****"
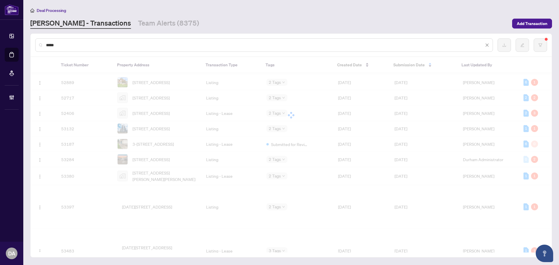
scroll to position [0, 0]
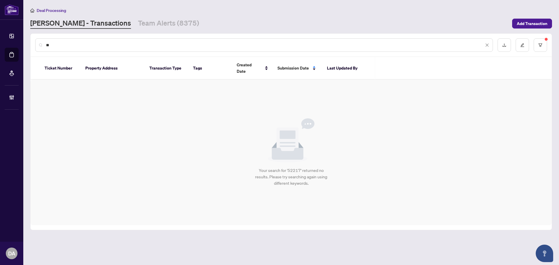
type input "*"
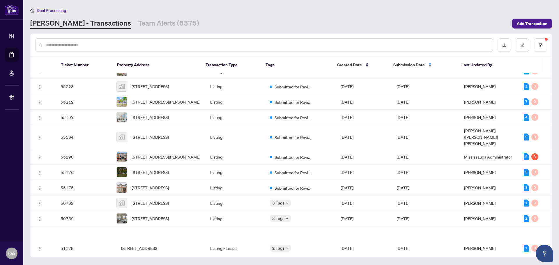
click at [401, 63] on span "Submission Date" at bounding box center [408, 65] width 31 height 6
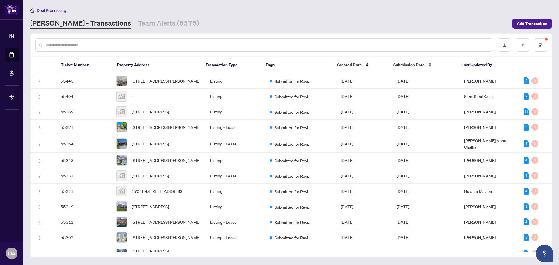
click at [412, 62] on span "Submission Date" at bounding box center [408, 65] width 31 height 6
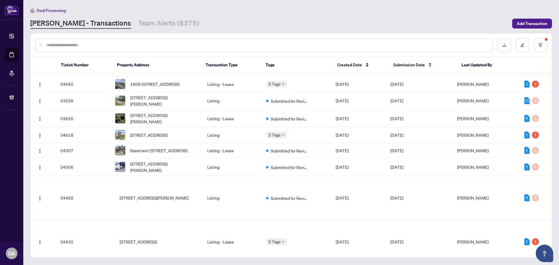
scroll to position [905, 0]
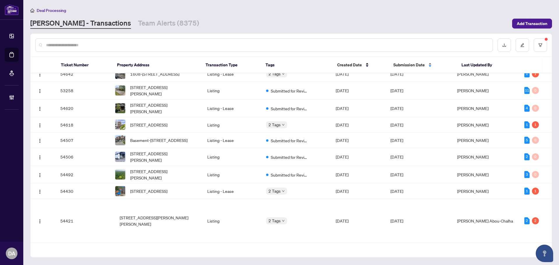
click at [405, 65] on span "Submission Date" at bounding box center [408, 65] width 31 height 6
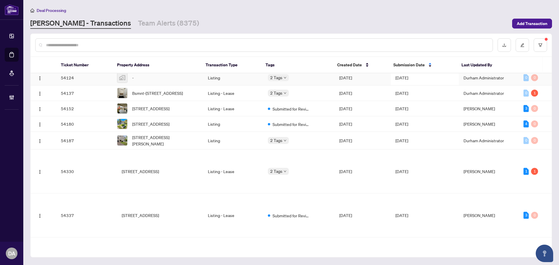
scroll to position [1126, 0]
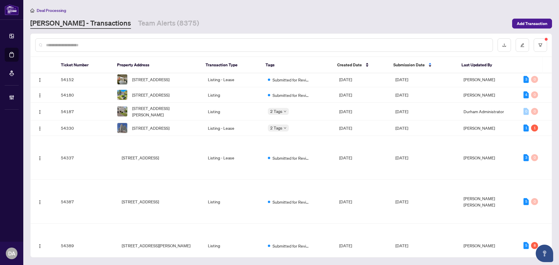
click at [244, 72] on td "Listing - Lease" at bounding box center [233, 63] width 60 height 15
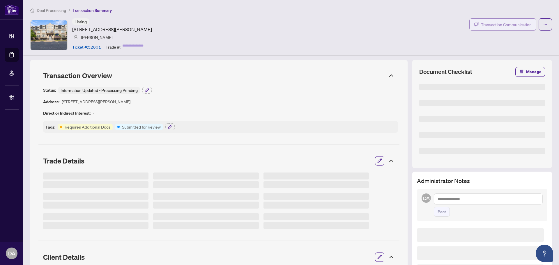
click at [489, 26] on span "Transaction Communication" at bounding box center [506, 24] width 51 height 7
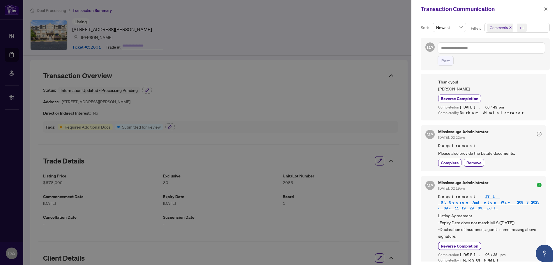
scroll to position [58, 0]
drag, startPoint x: 518, startPoint y: 154, endPoint x: 421, endPoint y: 130, distance: 99.6
click at [455, 126] on div "MA Mississauga Administrator [DATE], 02:22pm Requirement Please also provide th…" at bounding box center [483, 148] width 125 height 46
click at [223, 107] on div at bounding box center [279, 132] width 559 height 265
click at [543, 14] on div "Transaction Communication" at bounding box center [485, 9] width 148 height 18
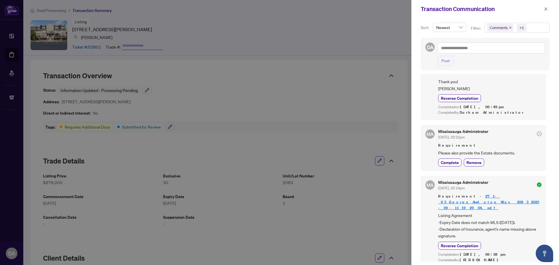
click at [547, 4] on span "button" at bounding box center [546, 8] width 4 height 9
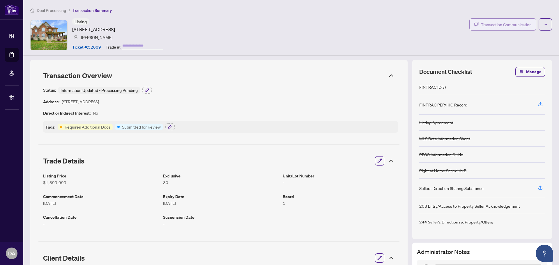
click at [481, 22] on span "Transaction Communication" at bounding box center [506, 24] width 51 height 7
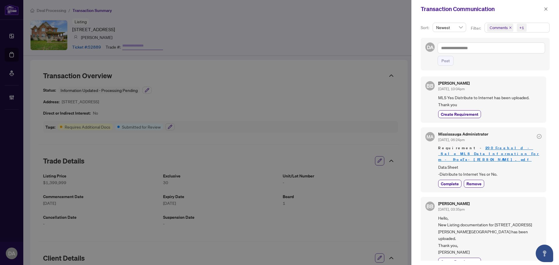
scroll to position [1, 0]
drag, startPoint x: 496, startPoint y: 168, endPoint x: 448, endPoint y: 161, distance: 48.8
click at [448, 164] on span "Data Sheet -Distribute to Internet Yes or No." at bounding box center [489, 171] width 103 height 14
click at [477, 234] on span "Hello, New Listing documentation for [STREET_ADDRESS][PERSON_NAME][GEOGRAPHIC_D…" at bounding box center [489, 235] width 103 height 41
click at [547, 8] on icon "close" at bounding box center [546, 9] width 4 height 4
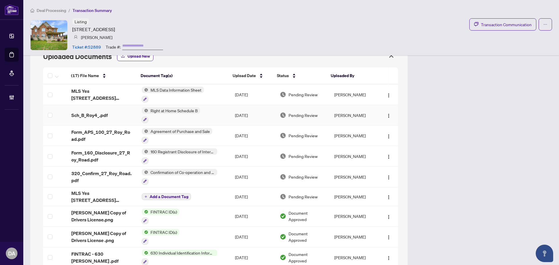
scroll to position [320, 0]
click at [200, 91] on span "MLS Data Information Sheet" at bounding box center [176, 90] width 56 height 6
click at [214, 99] on td "MLS Data Information Sheet" at bounding box center [183, 95] width 93 height 21
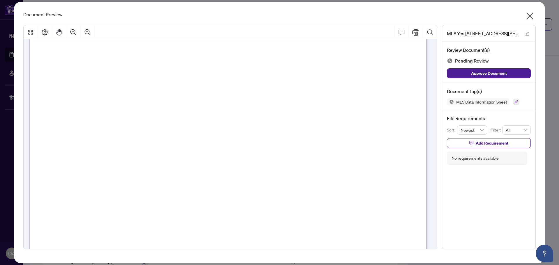
scroll to position [262, 0]
click at [527, 17] on icon "close" at bounding box center [529, 15] width 9 height 9
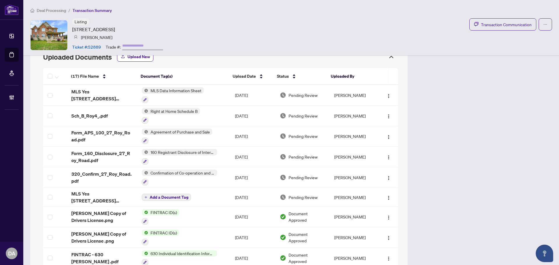
click at [56, 11] on span "Deal Processing" at bounding box center [51, 10] width 29 height 5
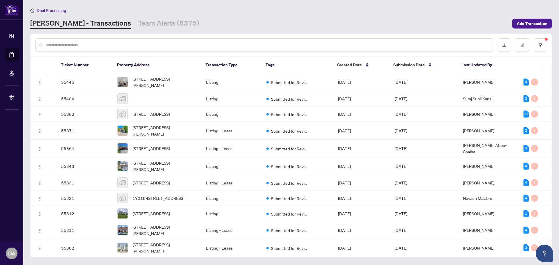
click at [121, 42] on input "text" at bounding box center [267, 45] width 442 height 6
paste input "*****"
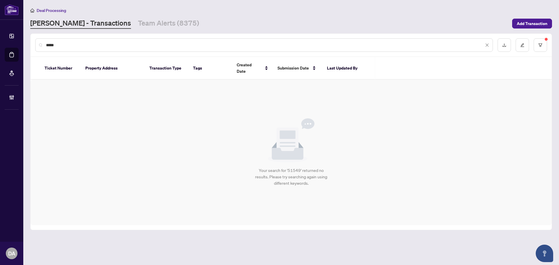
type input "*****"
click at [138, 18] on link "Team Alerts (8375)" at bounding box center [168, 23] width 61 height 10
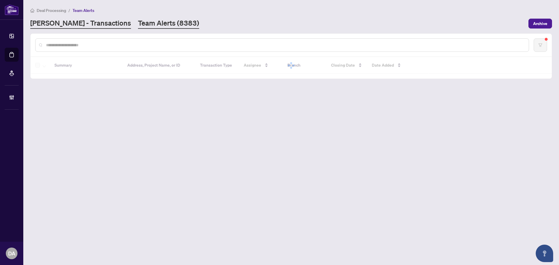
click at [61, 23] on link "[PERSON_NAME] - Transactions" at bounding box center [80, 23] width 101 height 10
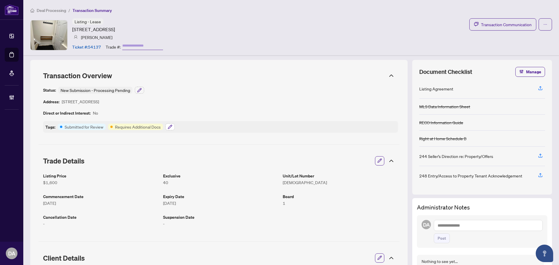
click at [169, 126] on icon "button" at bounding box center [170, 127] width 4 height 4
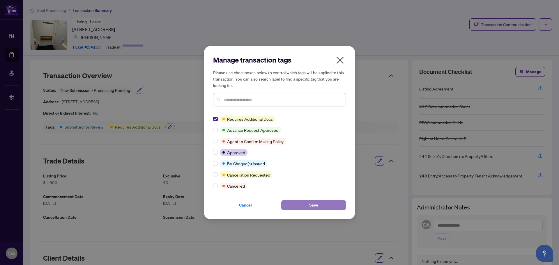
click at [306, 205] on button "Save" at bounding box center [313, 205] width 65 height 10
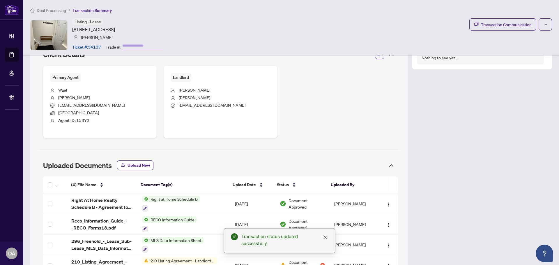
scroll to position [237, 0]
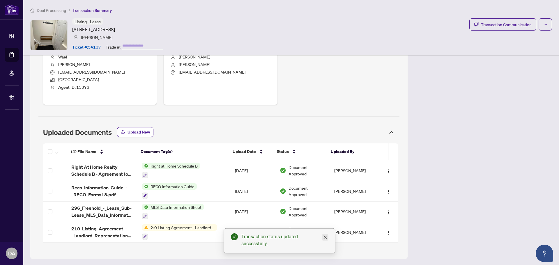
click at [326, 236] on icon "close" at bounding box center [324, 237] width 3 height 3
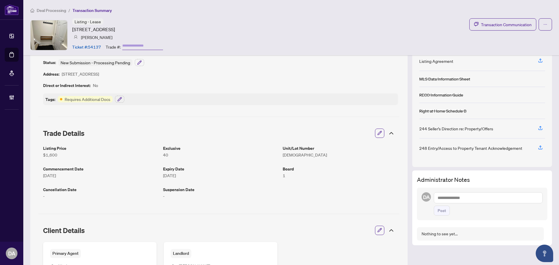
scroll to position [0, 0]
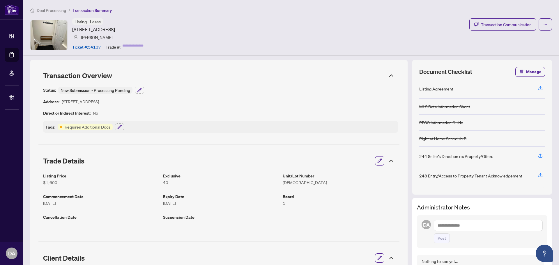
click at [59, 10] on span "Deal Processing" at bounding box center [51, 10] width 29 height 5
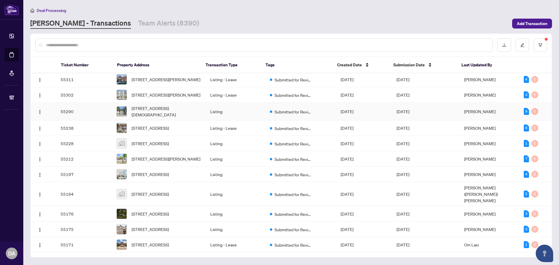
scroll to position [174, 0]
click at [427, 63] on div "Submission Date" at bounding box center [422, 65] width 59 height 6
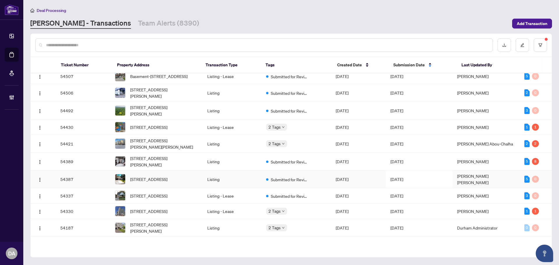
scroll to position [1035, 0]
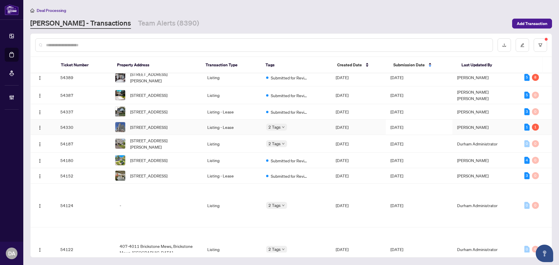
click at [236, 135] on td "Listing - Lease" at bounding box center [232, 127] width 59 height 15
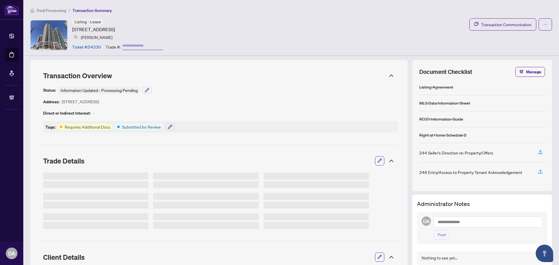
click at [483, 31] on div "Listing - Lease [STREET_ADDRESS] [PERSON_NAME] Ticket #: 54330 Trade #: Transac…" at bounding box center [291, 34] width 522 height 33
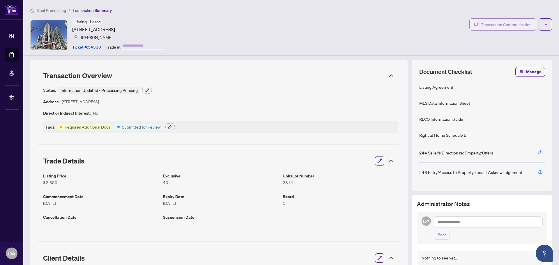
click at [489, 24] on span "Transaction Communication" at bounding box center [506, 24] width 51 height 7
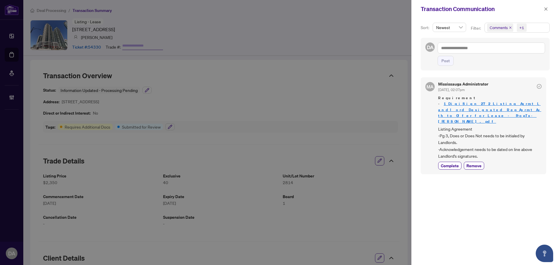
click at [470, 109] on link "1_DigiSign_272_Listing_Agrmt_Landlord_Designated_Rep_Agrmt_Auth_to_Offer_for_Le…" at bounding box center [489, 112] width 103 height 22
click at [544, 11] on icon "close" at bounding box center [546, 9] width 4 height 4
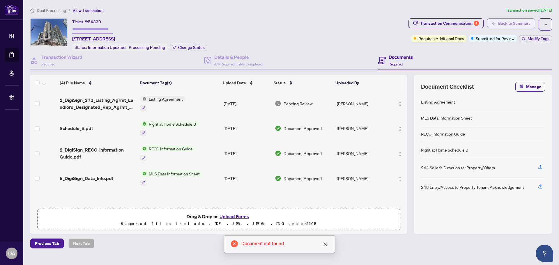
click at [510, 26] on span "Back to Summary" at bounding box center [514, 23] width 32 height 9
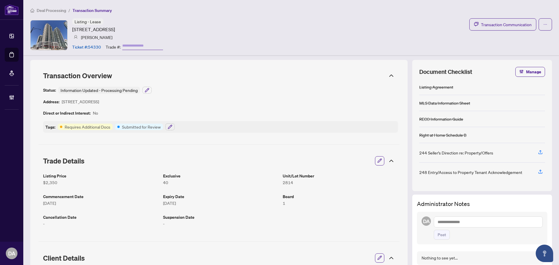
click at [67, 11] on ol "Deal Processing / Transaction Summary" at bounding box center [291, 10] width 522 height 7
click at [61, 9] on span "Deal Processing" at bounding box center [51, 10] width 29 height 5
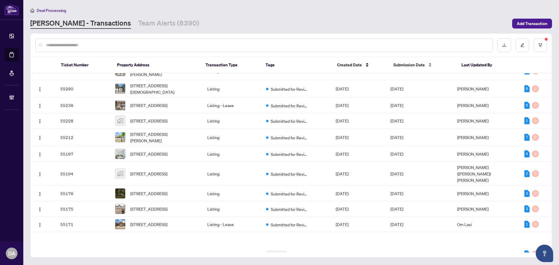
click at [395, 66] on span "Submission Date" at bounding box center [408, 65] width 31 height 6
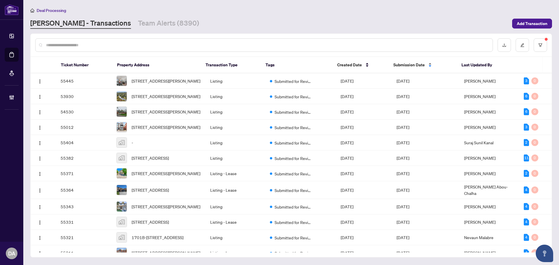
click at [418, 65] on span "Submission Date" at bounding box center [408, 65] width 31 height 6
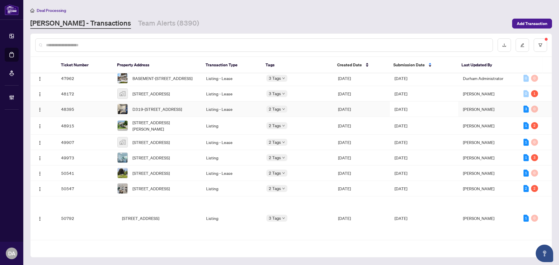
scroll to position [321, 0]
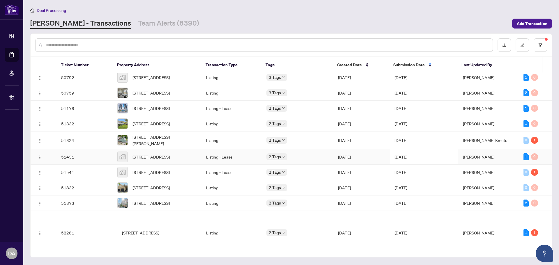
click at [331, 165] on td "2 Tags" at bounding box center [298, 156] width 72 height 15
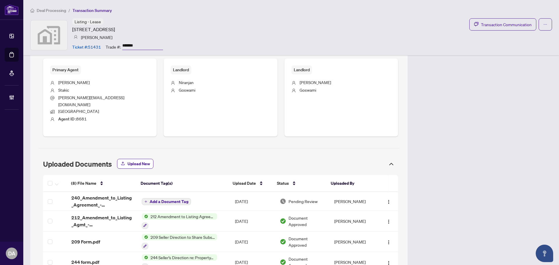
scroll to position [291, 0]
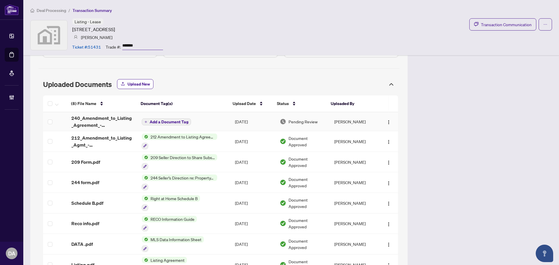
click at [209, 114] on td "Add a Document Tag" at bounding box center [183, 121] width 93 height 19
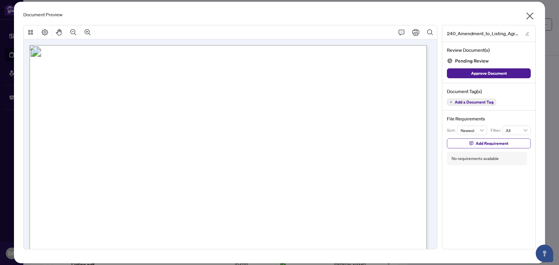
drag, startPoint x: 113, startPoint y: 170, endPoint x: 133, endPoint y: 167, distance: 20.9
click at [133, 167] on span "W12316284" at bounding box center [123, 168] width 31 height 6
click at [120, 168] on span "W12316284" at bounding box center [123, 168] width 31 height 6
drag, startPoint x: 107, startPoint y: 168, endPoint x: 118, endPoint y: 166, distance: 11.2
click at [118, 45] on p "Form 240 Revised 2024 Page 1 of 1 The trademarks REALTOR®, REALTORS®, MLS®, Mul…" at bounding box center [472, 45] width 886 height 0
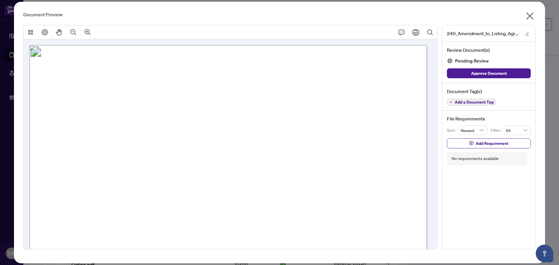
click at [120, 168] on span "W12316284" at bounding box center [123, 168] width 31 height 6
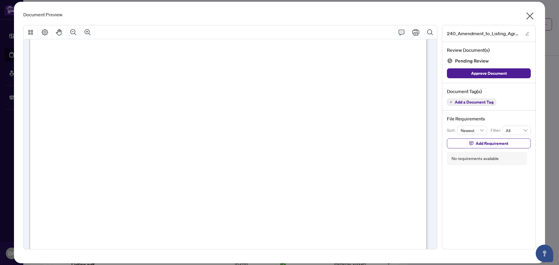
scroll to position [29, 0]
drag, startPoint x: 119, startPoint y: 94, endPoint x: 213, endPoint y: 138, distance: 103.3
click at [212, 16] on p "Form 240 Revised 2024 Page 1 of 1 The trademarks REALTOR®, REALTORS®, MLS®, Mul…" at bounding box center [472, 16] width 886 height 0
click at [349, 156] on span "...............................................................................…" at bounding box center [320, 153] width 156 height 5
click at [470, 104] on span "Add a Document Tag" at bounding box center [474, 102] width 39 height 4
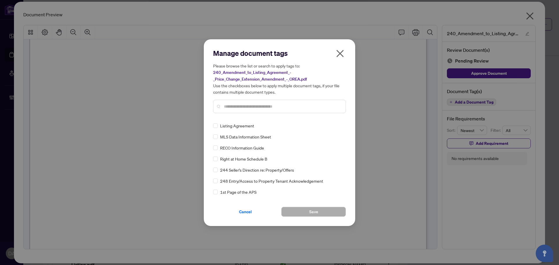
click at [256, 109] on input "text" at bounding box center [282, 106] width 117 height 6
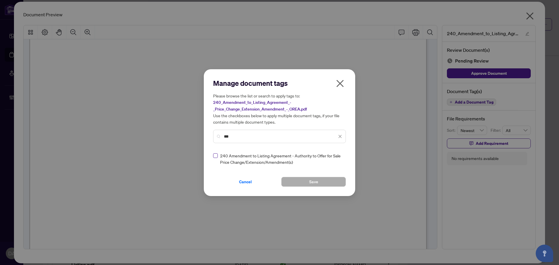
type input "***"
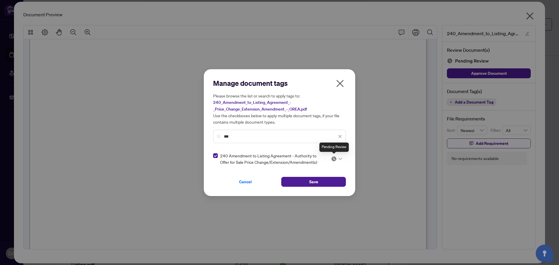
click at [335, 161] on img at bounding box center [334, 159] width 6 height 6
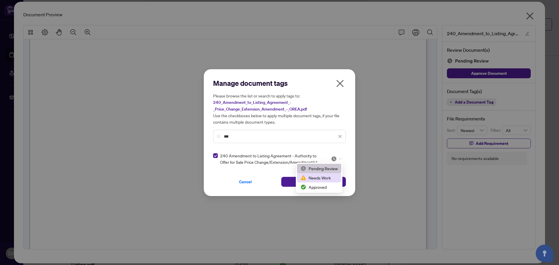
click at [320, 178] on div "Needs Work" at bounding box center [318, 178] width 37 height 6
click at [315, 181] on span "Save" at bounding box center [313, 181] width 9 height 9
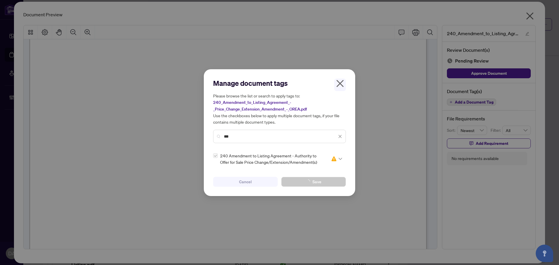
click at [477, 144] on div "Manage document tags Please browse the list or search to apply tags to: 240_Ame…" at bounding box center [279, 132] width 559 height 265
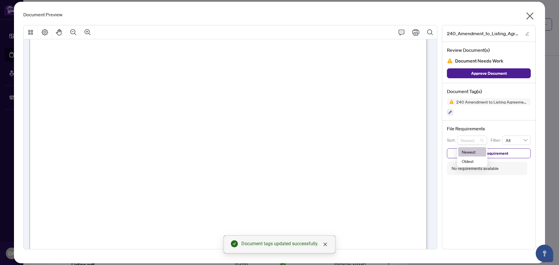
click at [477, 144] on span "Newest" at bounding box center [472, 140] width 23 height 9
click at [514, 153] on button "Add Requirement" at bounding box center [489, 154] width 84 height 10
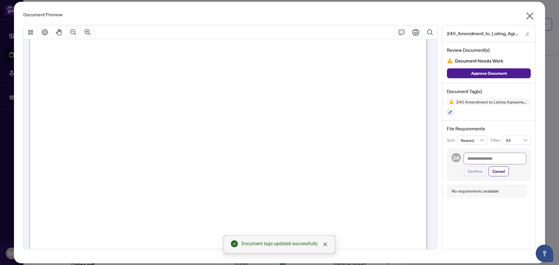
click at [481, 161] on textarea at bounding box center [495, 158] width 62 height 11
type textarea "*"
type textarea "**"
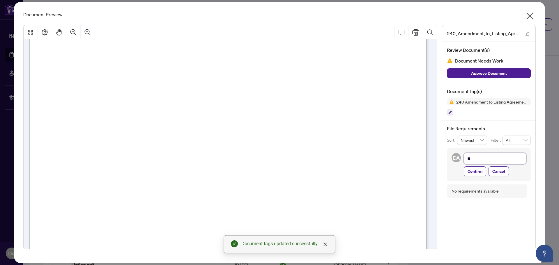
type textarea "***"
type textarea "****"
type textarea "*****"
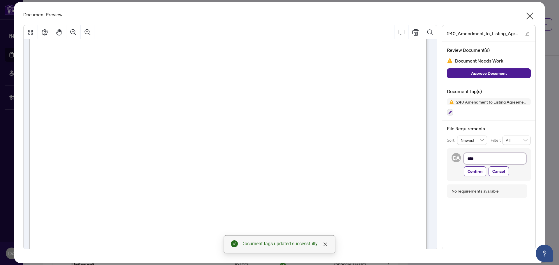
type textarea "*****"
type textarea "*******"
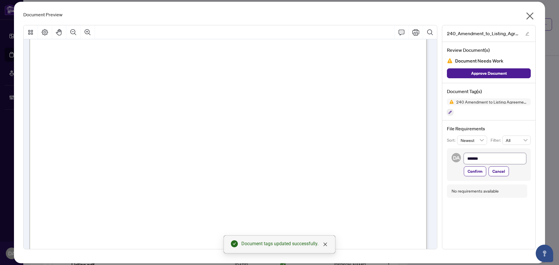
type textarea "********"
type textarea "*********"
type textarea "**********"
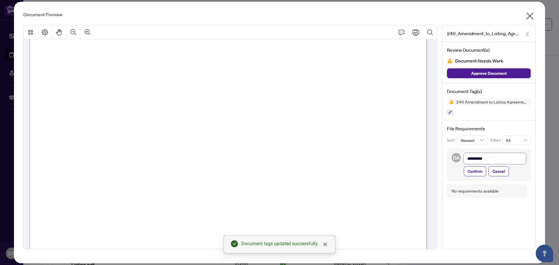
type textarea "**********"
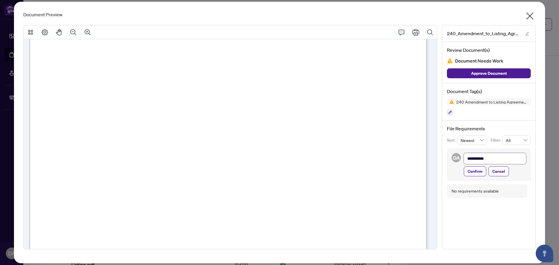
type textarea "**********"
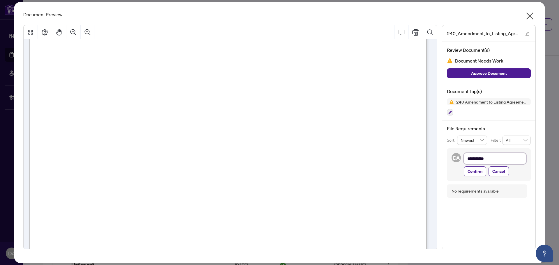
type textarea "**********"
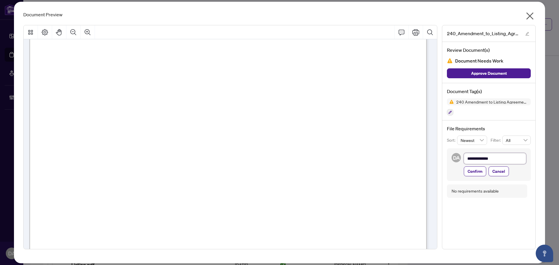
type textarea "**********"
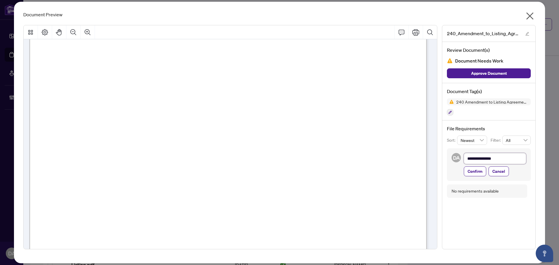
type textarea "**********"
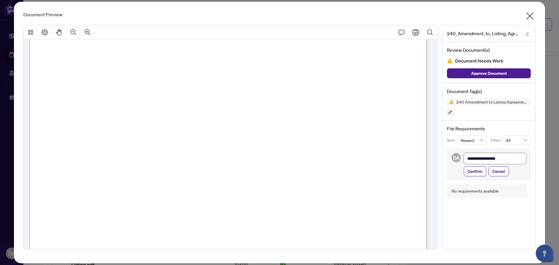
type textarea "**********"
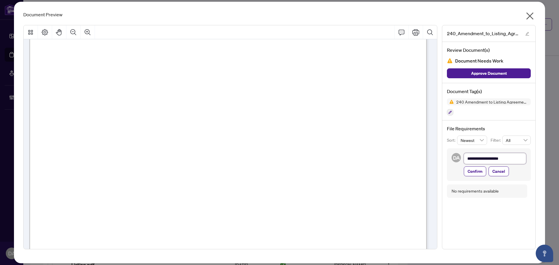
type textarea "**********"
drag, startPoint x: 515, startPoint y: 159, endPoint x: 456, endPoint y: 160, distance: 59.4
click at [456, 160] on div "**********" at bounding box center [489, 165] width 84 height 33
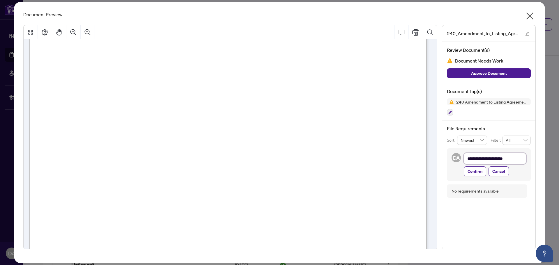
click at [471, 158] on textarea "**********" at bounding box center [495, 158] width 62 height 11
click at [494, 160] on textarea "**********" at bounding box center [495, 158] width 62 height 11
click at [495, 160] on textarea "**********" at bounding box center [495, 158] width 62 height 11
drag, startPoint x: 478, startPoint y: 160, endPoint x: 425, endPoint y: 156, distance: 53.1
click at [425, 156] on div "**********" at bounding box center [279, 137] width 517 height 224
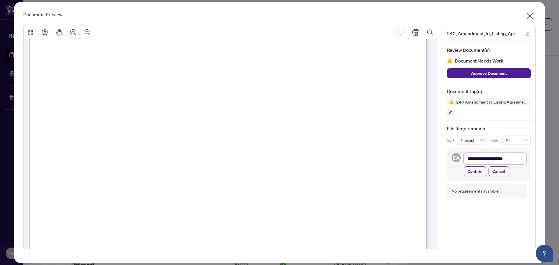
click at [512, 158] on textarea "**********" at bounding box center [495, 158] width 62 height 11
drag, startPoint x: 519, startPoint y: 158, endPoint x: 467, endPoint y: 154, distance: 51.4
click at [467, 154] on textarea "**********" at bounding box center [495, 158] width 62 height 11
type textarea "*"
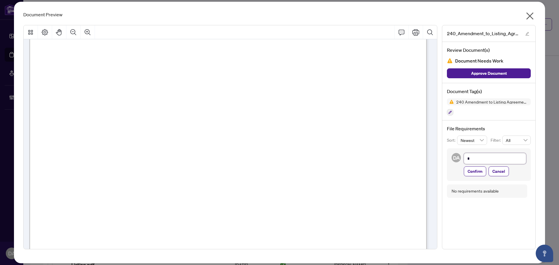
type textarea "**"
type textarea "***"
type textarea "****"
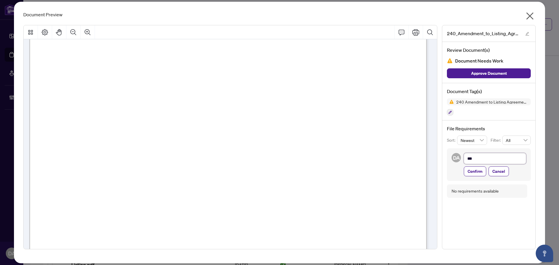
type textarea "****"
type textarea "*****"
type textarea "******"
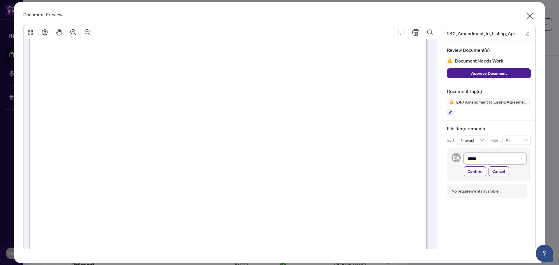
type textarea "******"
type textarea "********"
type textarea "*********"
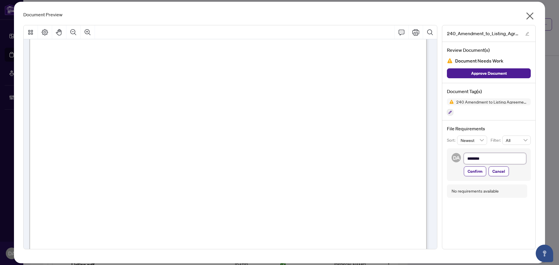
type textarea "*********"
type textarea "**********"
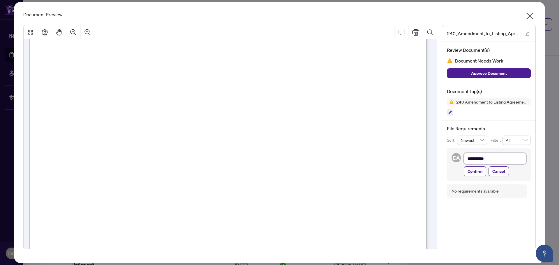
type textarea "**********"
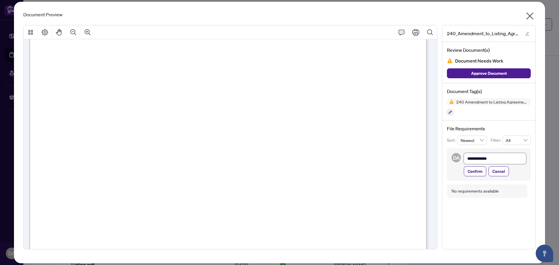
type textarea "**********"
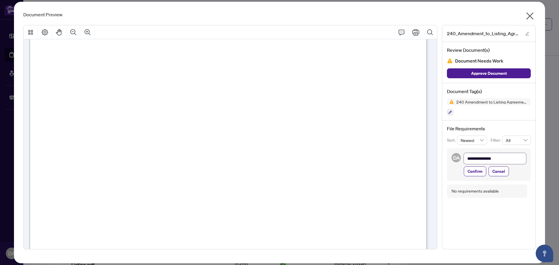
type textarea "**********"
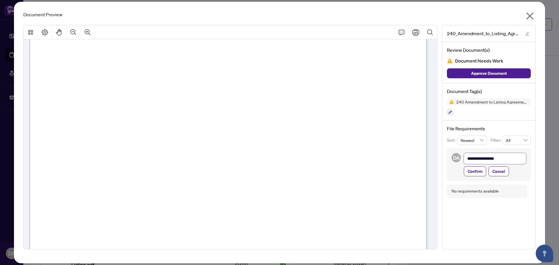
type textarea "**********"
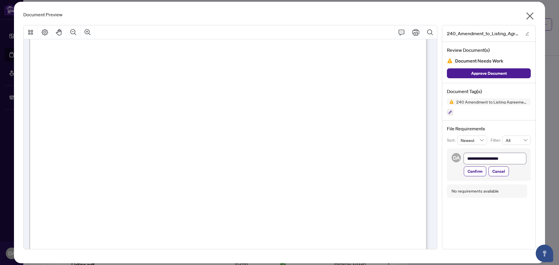
type textarea "**********"
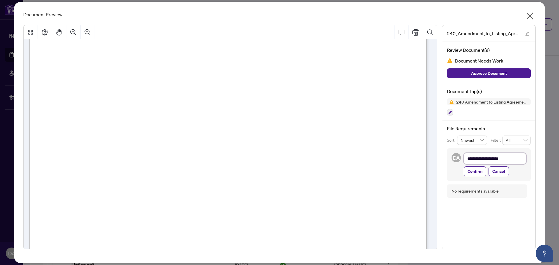
type textarea "**********"
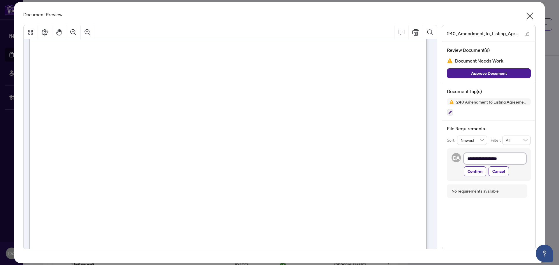
type textarea "**********"
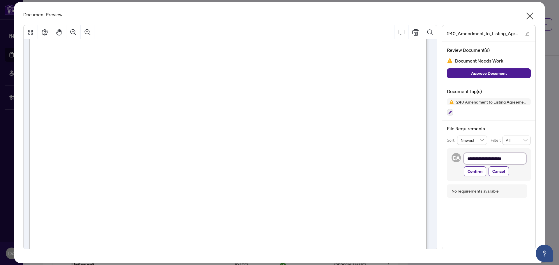
type textarea "**********"
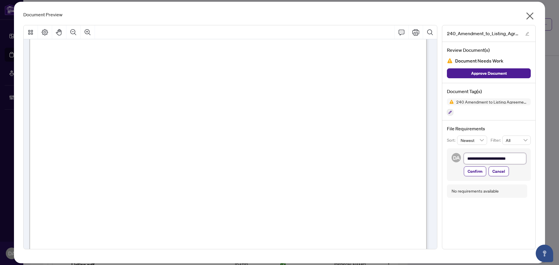
type textarea "**********"
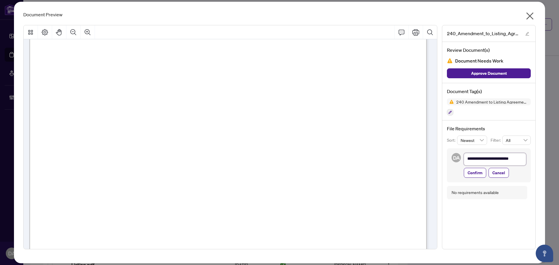
type textarea "**********"
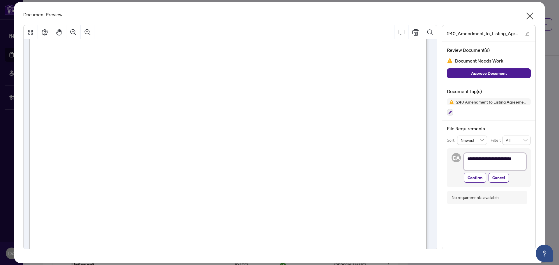
type textarea "**********"
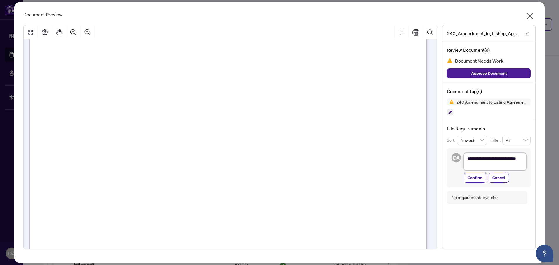
type textarea "**********"
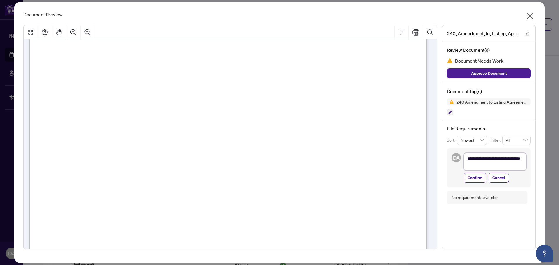
type textarea "**********"
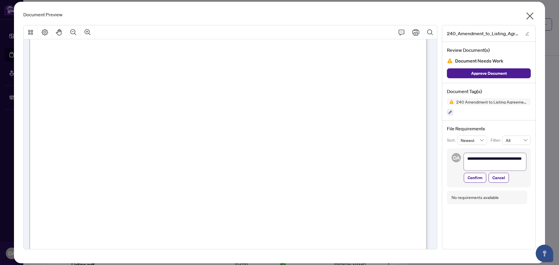
type textarea "**********"
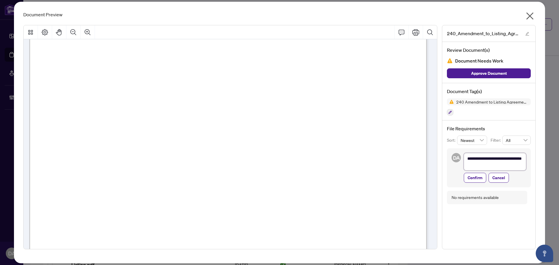
type textarea "**********"
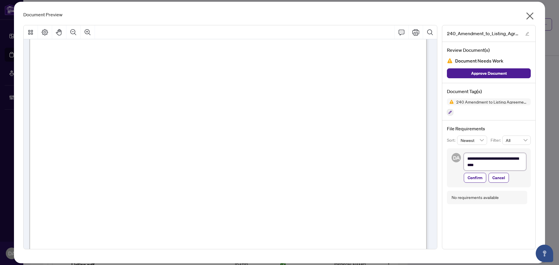
type textarea "**********"
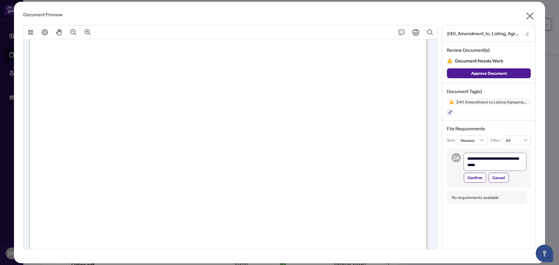
type textarea "**********"
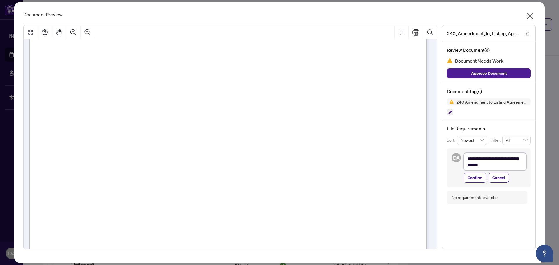
type textarea "**********"
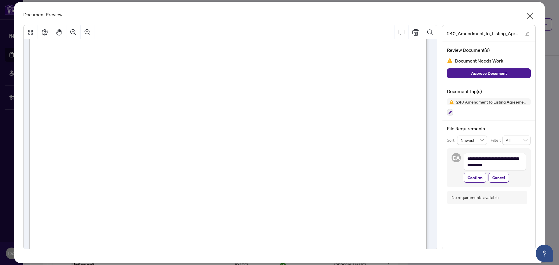
drag, startPoint x: 513, startPoint y: 162, endPoint x: 517, endPoint y: 152, distance: 10.7
click at [517, 152] on div "**********" at bounding box center [489, 168] width 84 height 39
type textarea "**********"
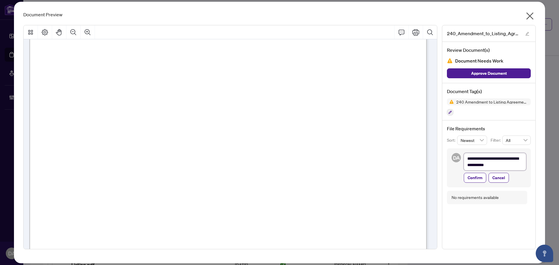
type textarea "**********"
click at [510, 165] on textarea "**********" at bounding box center [495, 161] width 62 height 17
type textarea "**********"
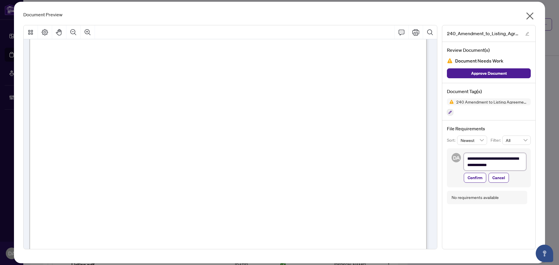
type textarea "**********"
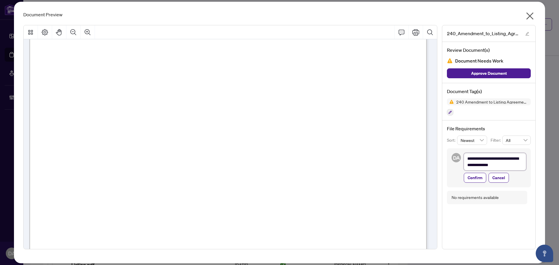
type textarea "**********"
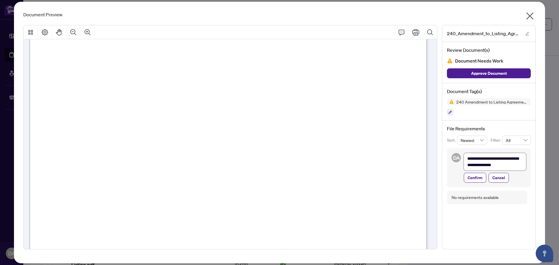
type textarea "**********"
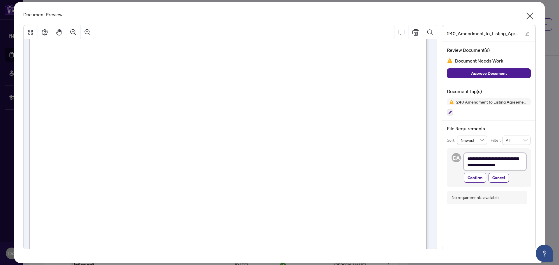
type textarea "**********"
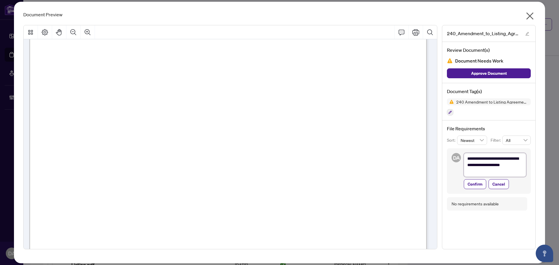
type textarea "**********"
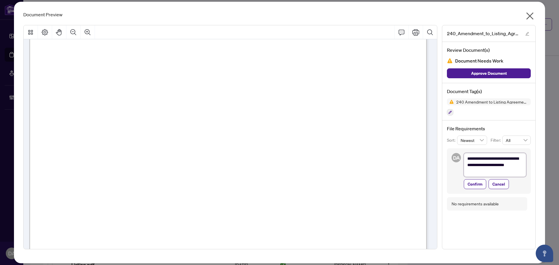
type textarea "**********"
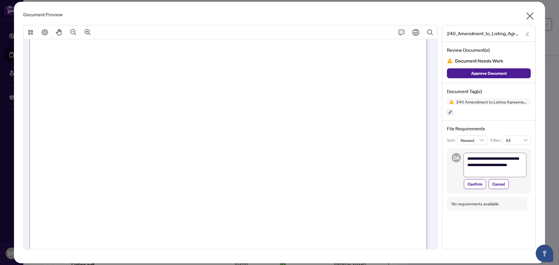
type textarea "**********"
click at [496, 171] on textarea "**********" at bounding box center [495, 165] width 62 height 24
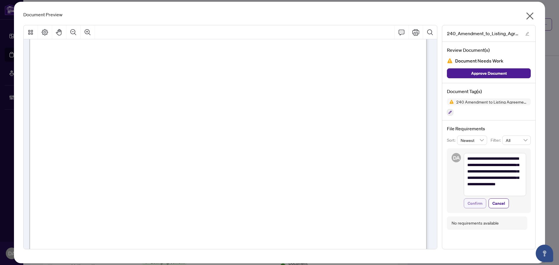
click at [478, 200] on span "Confirm" at bounding box center [475, 203] width 15 height 9
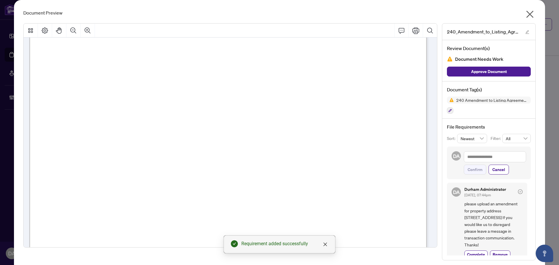
click at [525, 13] on icon "close" at bounding box center [529, 14] width 9 height 9
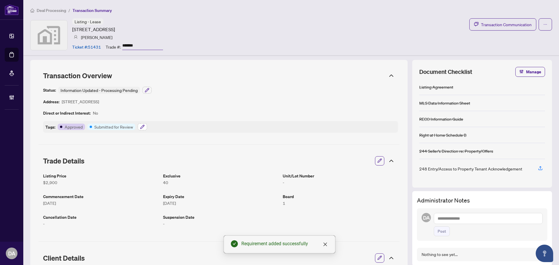
click at [139, 126] on button "button" at bounding box center [142, 126] width 9 height 7
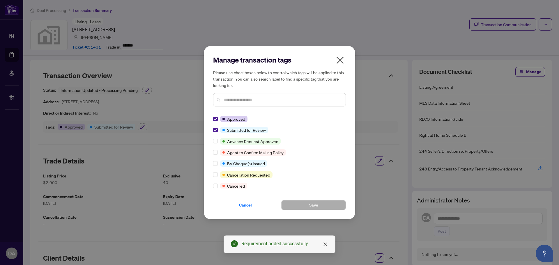
click at [234, 102] on input "text" at bounding box center [282, 100] width 117 height 6
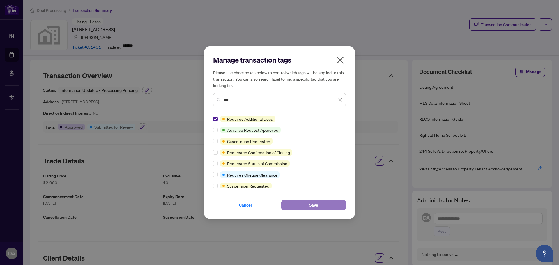
click at [298, 206] on button "Save" at bounding box center [313, 205] width 65 height 10
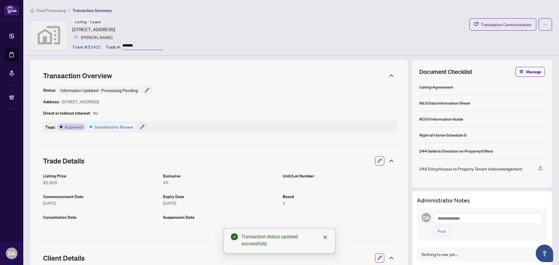
click at [137, 127] on div "Tags: Approved Submitted for Review" at bounding box center [220, 127] width 355 height 12
click at [203, 125] on button "button" at bounding box center [199, 126] width 9 height 7
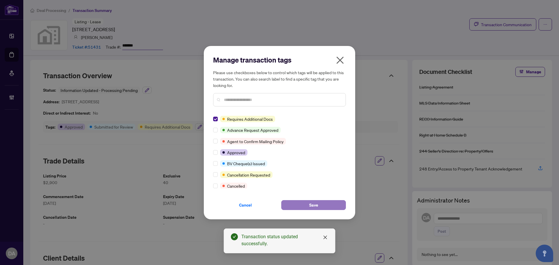
click at [292, 205] on button "Save" at bounding box center [313, 205] width 65 height 10
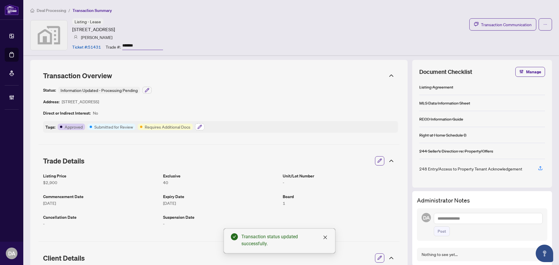
click at [201, 127] on icon "button" at bounding box center [199, 127] width 5 height 5
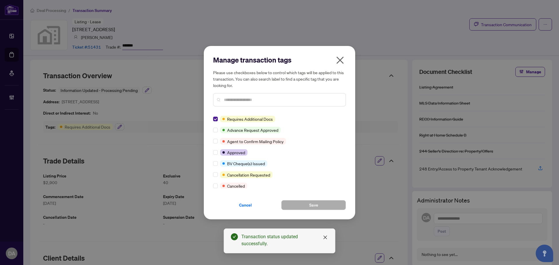
drag, startPoint x: 339, startPoint y: 61, endPoint x: 281, endPoint y: 56, distance: 57.9
click at [339, 61] on icon "close" at bounding box center [340, 59] width 7 height 7
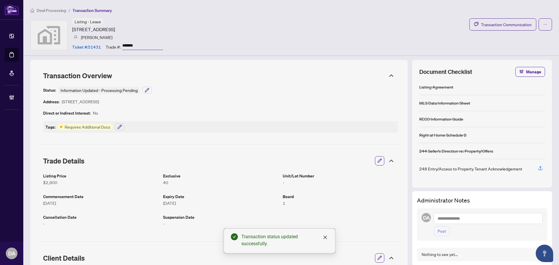
click at [54, 9] on span "Deal Processing" at bounding box center [51, 10] width 29 height 5
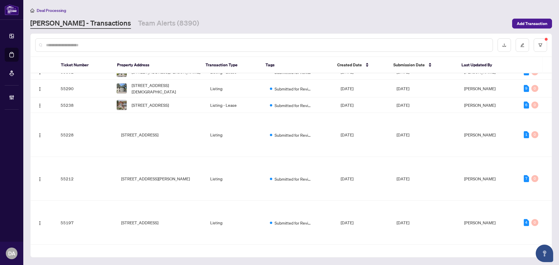
scroll to position [173, 0]
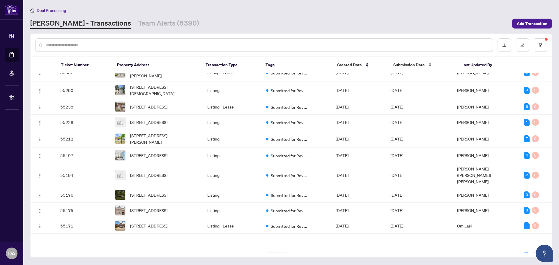
click at [428, 63] on div "Submission Date" at bounding box center [422, 65] width 59 height 6
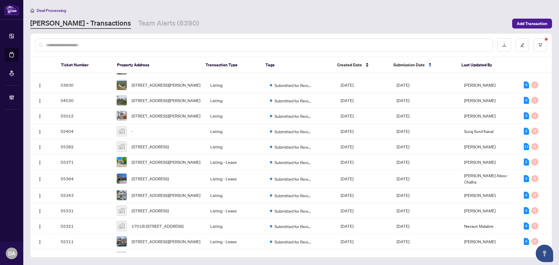
scroll to position [0, 0]
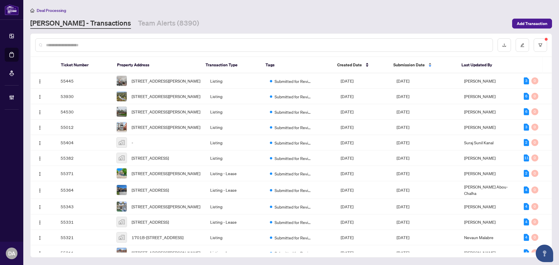
click at [429, 68] on div "Submission Date" at bounding box center [422, 65] width 59 height 6
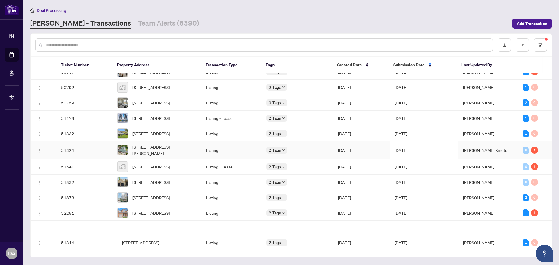
scroll to position [321, 0]
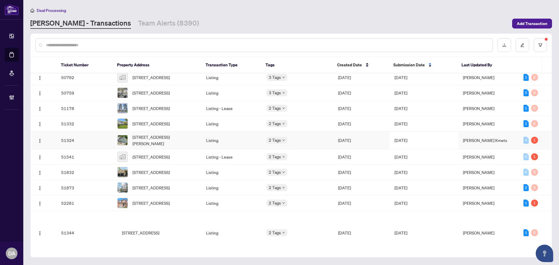
drag, startPoint x: 272, startPoint y: 186, endPoint x: 275, endPoint y: 186, distance: 3.2
click at [266, 191] on div "Approved" at bounding box center [266, 191] width 0 height 0
click at [351, 143] on span "Sep/03/2025" at bounding box center [344, 140] width 13 height 5
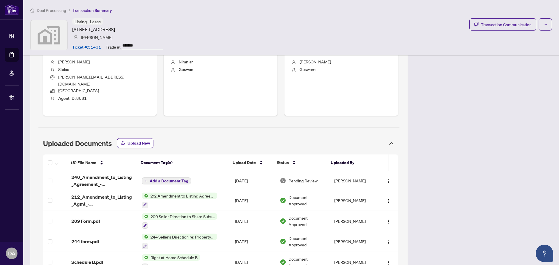
scroll to position [233, 0]
click at [199, 201] on div at bounding box center [179, 204] width 75 height 7
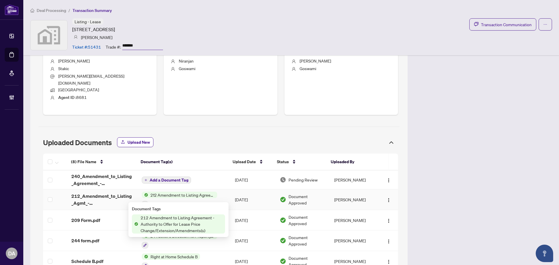
click at [195, 192] on div "212 Amendment to Listing Agreement - Authority to Offer for Lease Price Change/…" at bounding box center [179, 200] width 75 height 16
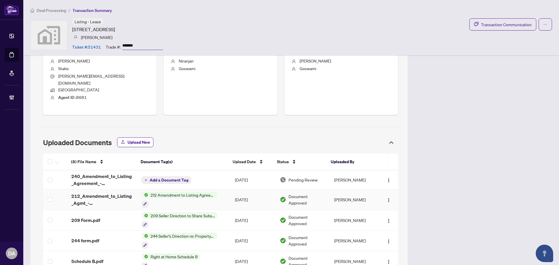
click at [88, 195] on span "212_Amendment_to_Listing_Agmt_-_Authority_to_Offer_for_Lease_-_Price_-_B_-_Prop…" at bounding box center [101, 200] width 61 height 14
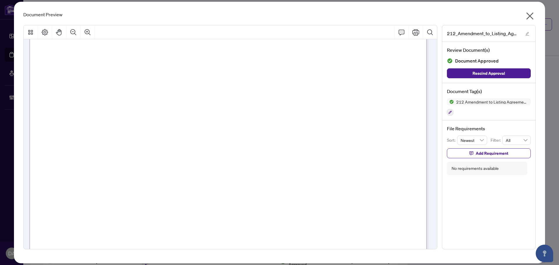
scroll to position [58, 0]
drag, startPoint x: 531, startPoint y: 14, endPoint x: 508, endPoint y: 30, distance: 28.4
click at [531, 14] on icon "close" at bounding box center [529, 15] width 9 height 9
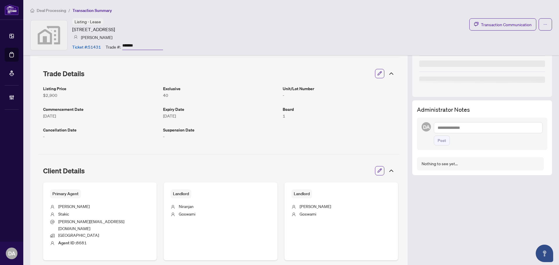
scroll to position [29, 0]
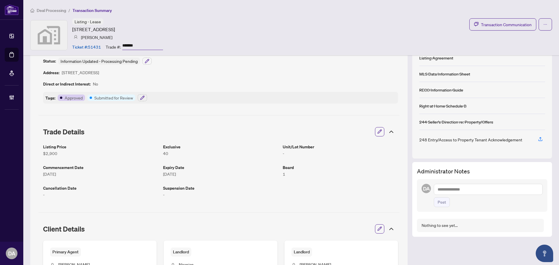
click at [47, 13] on li "Deal Processing" at bounding box center [48, 10] width 36 height 7
click at [48, 10] on span "Deal Processing" at bounding box center [51, 10] width 29 height 5
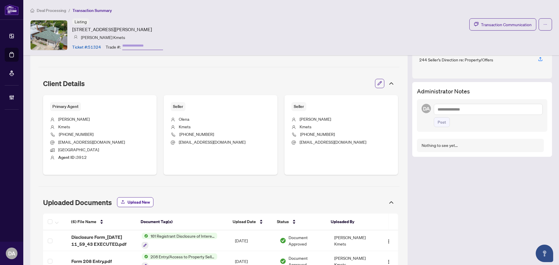
scroll to position [286, 0]
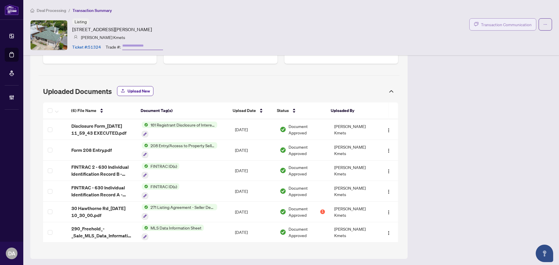
click at [489, 20] on button "Transaction Communication" at bounding box center [502, 24] width 67 height 12
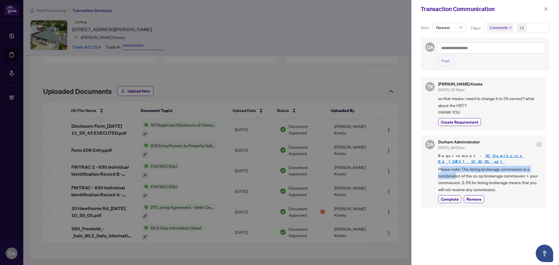
drag, startPoint x: 441, startPoint y: 164, endPoint x: 349, endPoint y: 101, distance: 111.6
click at [439, 148] on div "Durham Administrator [DATE], 06:02pm Requirement - 30 Hawthorne Rd_[DATE] 10_30…" at bounding box center [489, 171] width 103 height 63
click at [341, 86] on div at bounding box center [279, 132] width 559 height 265
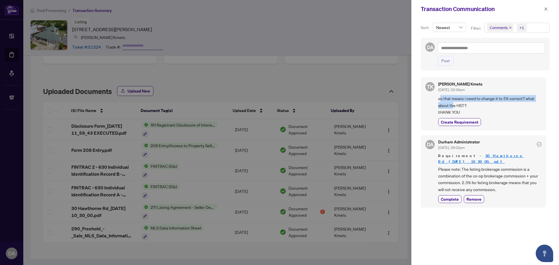
drag, startPoint x: 440, startPoint y: 98, endPoint x: 453, endPoint y: 106, distance: 15.7
click at [453, 106] on span "so that means i need to change it to 5% correct? what about the HST? tHANK YOU" at bounding box center [489, 105] width 103 height 20
click at [449, 99] on span "so that means i need to change it to 5% correct? what about the HST? tHANK YOU" at bounding box center [489, 105] width 103 height 20
click at [544, 9] on button "button" at bounding box center [546, 9] width 8 height 7
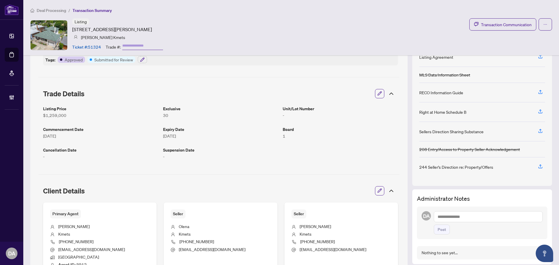
scroll to position [24, 0]
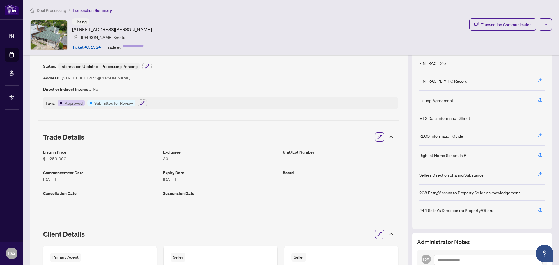
click at [55, 11] on span "Deal Processing" at bounding box center [51, 10] width 29 height 5
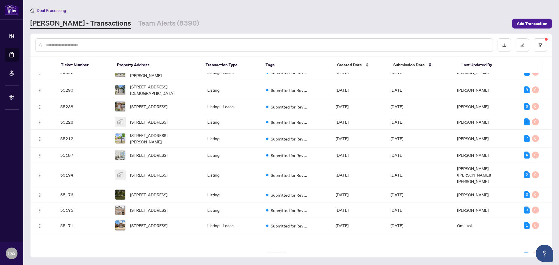
scroll to position [175, 0]
click at [430, 64] on div "Submission Date" at bounding box center [422, 65] width 59 height 6
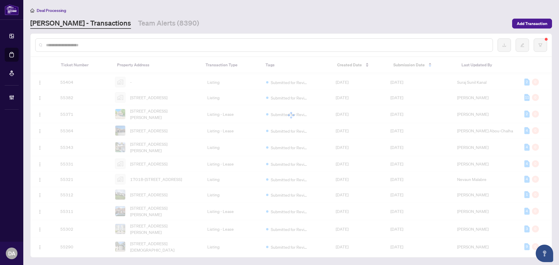
scroll to position [0, 0]
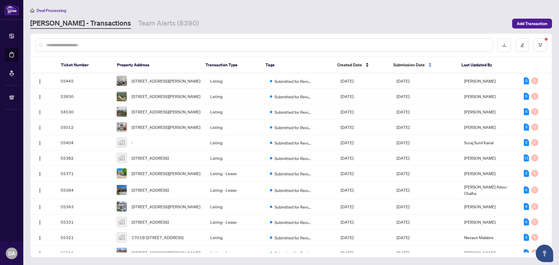
click at [430, 65] on div "Submission Date" at bounding box center [422, 65] width 59 height 6
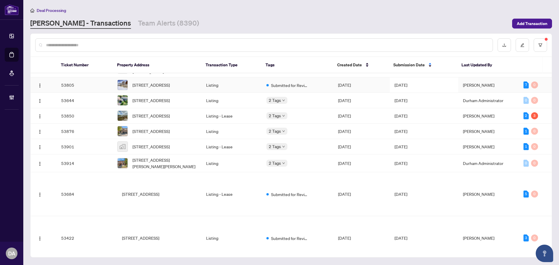
scroll to position [896, 0]
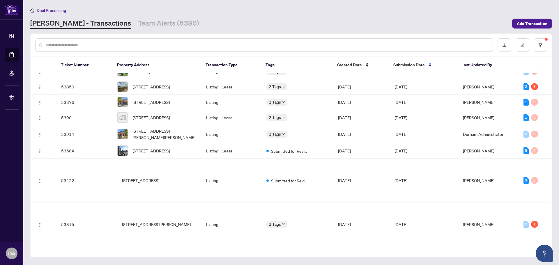
click at [351, 42] on span "[DATE]" at bounding box center [344, 39] width 13 height 5
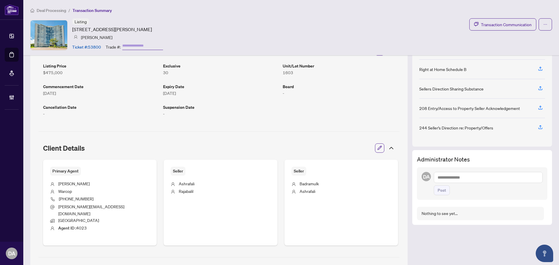
scroll to position [38, 0]
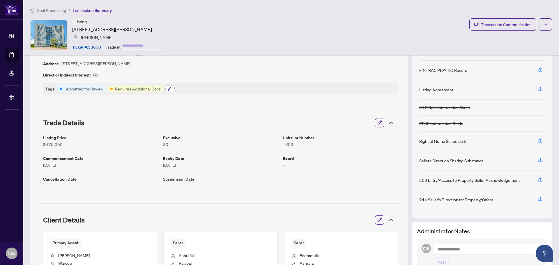
click at [173, 88] on button "button" at bounding box center [169, 88] width 9 height 7
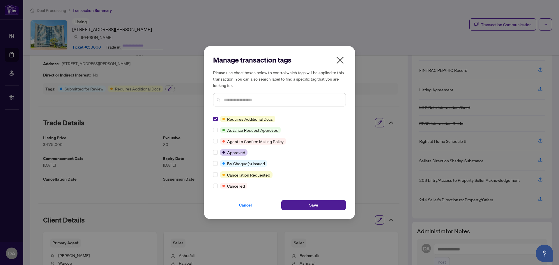
scroll to position [0, 0]
click at [330, 206] on button "Save" at bounding box center [313, 205] width 65 height 10
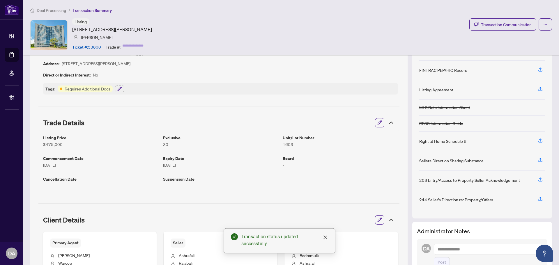
click at [57, 8] on span "Deal Processing" at bounding box center [51, 10] width 29 height 5
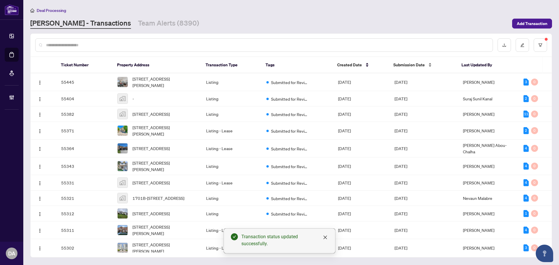
click at [410, 64] on span "Submission Date" at bounding box center [408, 65] width 31 height 6
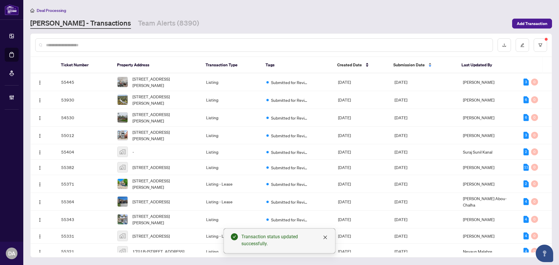
click at [425, 66] on div "Submission Date" at bounding box center [422, 65] width 59 height 6
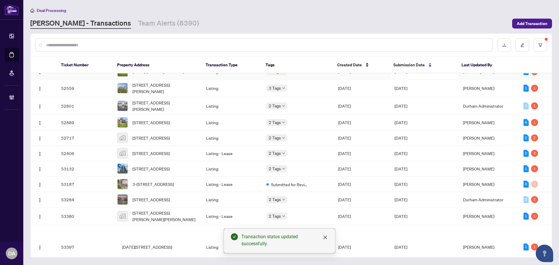
scroll to position [502, 0]
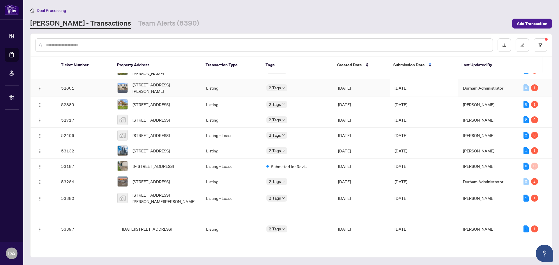
click at [242, 97] on td "Listing" at bounding box center [231, 88] width 60 height 18
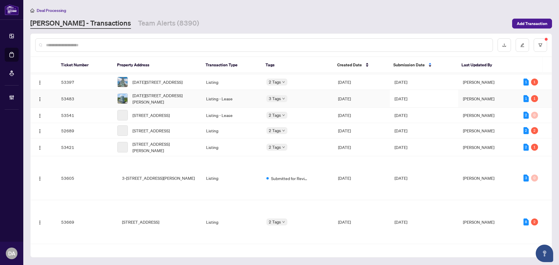
scroll to position [677, 0]
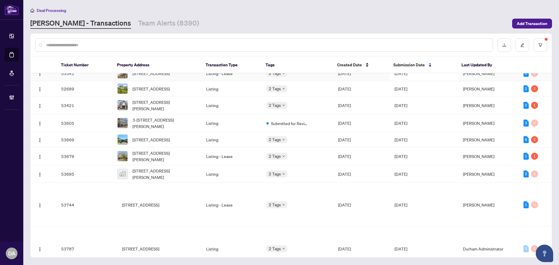
click at [333, 81] on td "Sep/17/2025" at bounding box center [361, 73] width 56 height 15
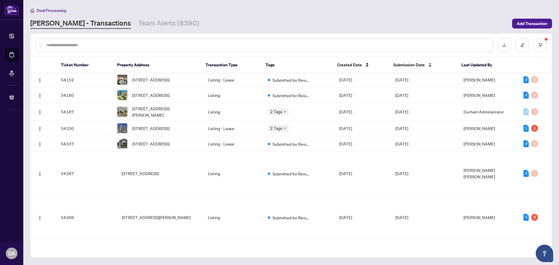
scroll to position [1172, 0]
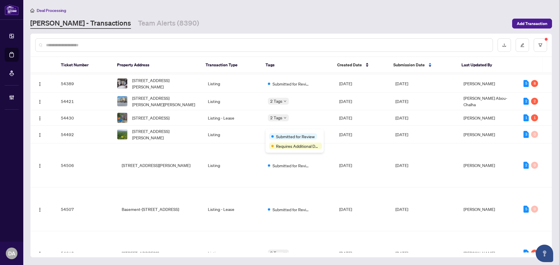
click at [235, 26] on td "Listing" at bounding box center [233, 17] width 60 height 18
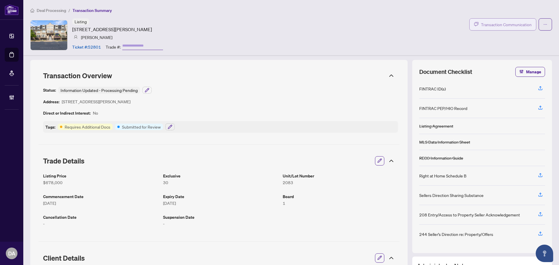
click at [524, 22] on span "Transaction Communication" at bounding box center [506, 24] width 51 height 7
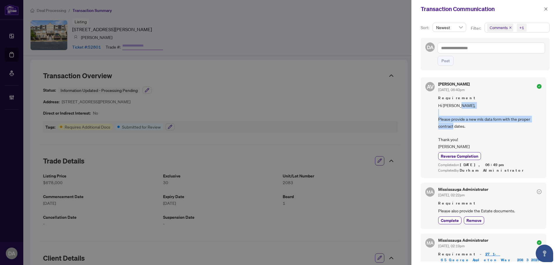
drag, startPoint x: 457, startPoint y: 112, endPoint x: 472, endPoint y: 130, distance: 23.8
click at [466, 133] on span "Hi [PERSON_NAME], Please provide a new mls data form with the proper contract d…" at bounding box center [489, 126] width 103 height 48
click at [545, 7] on icon "close" at bounding box center [546, 9] width 4 height 4
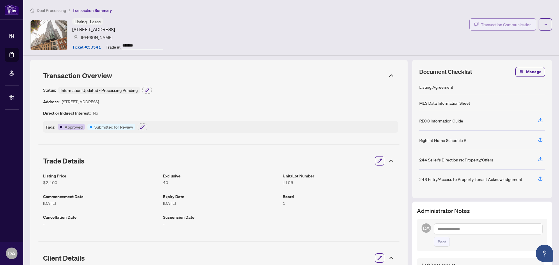
click at [511, 25] on span "Transaction Communication" at bounding box center [506, 24] width 51 height 7
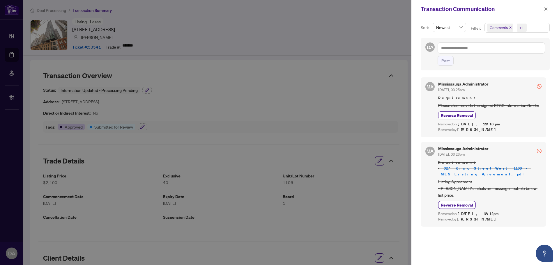
click at [543, 15] on div "Transaction Communication" at bounding box center [485, 9] width 148 height 18
click at [548, 9] on button "button" at bounding box center [546, 9] width 8 height 7
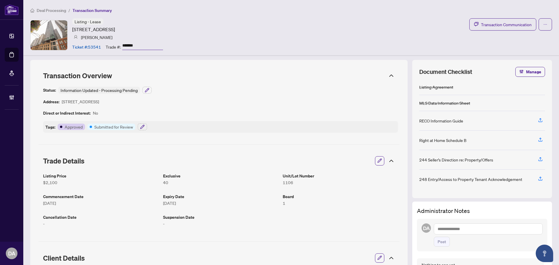
click at [58, 10] on span "Deal Processing" at bounding box center [51, 10] width 29 height 5
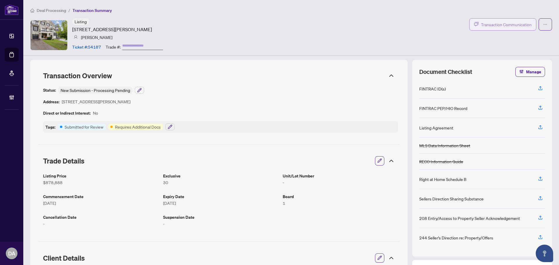
click at [515, 24] on span "Transaction Communication" at bounding box center [506, 24] width 51 height 7
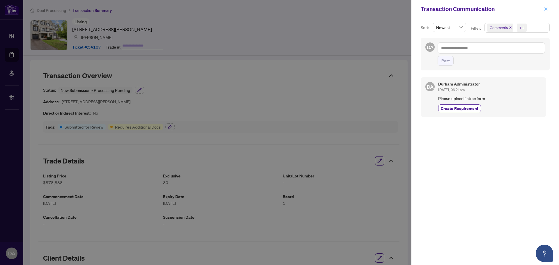
click at [547, 9] on icon "close" at bounding box center [546, 9] width 4 height 4
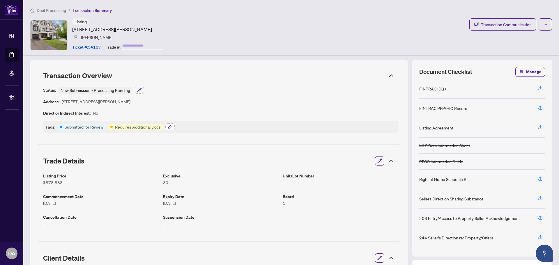
click at [169, 127] on icon "button" at bounding box center [170, 127] width 4 height 4
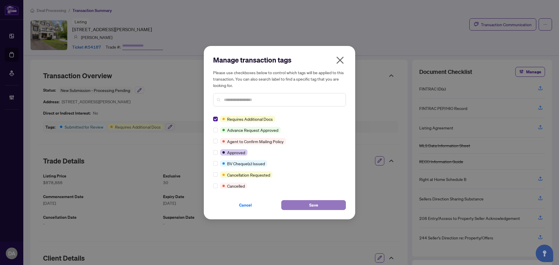
click at [312, 202] on span "Save" at bounding box center [313, 205] width 9 height 9
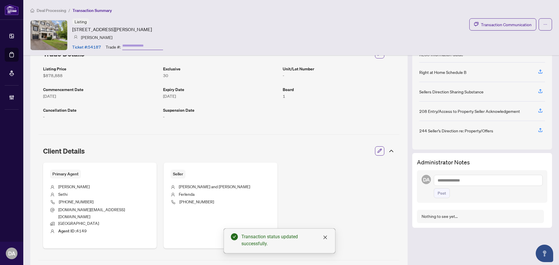
scroll to position [224, 0]
